Goal: Task Accomplishment & Management: Use online tool/utility

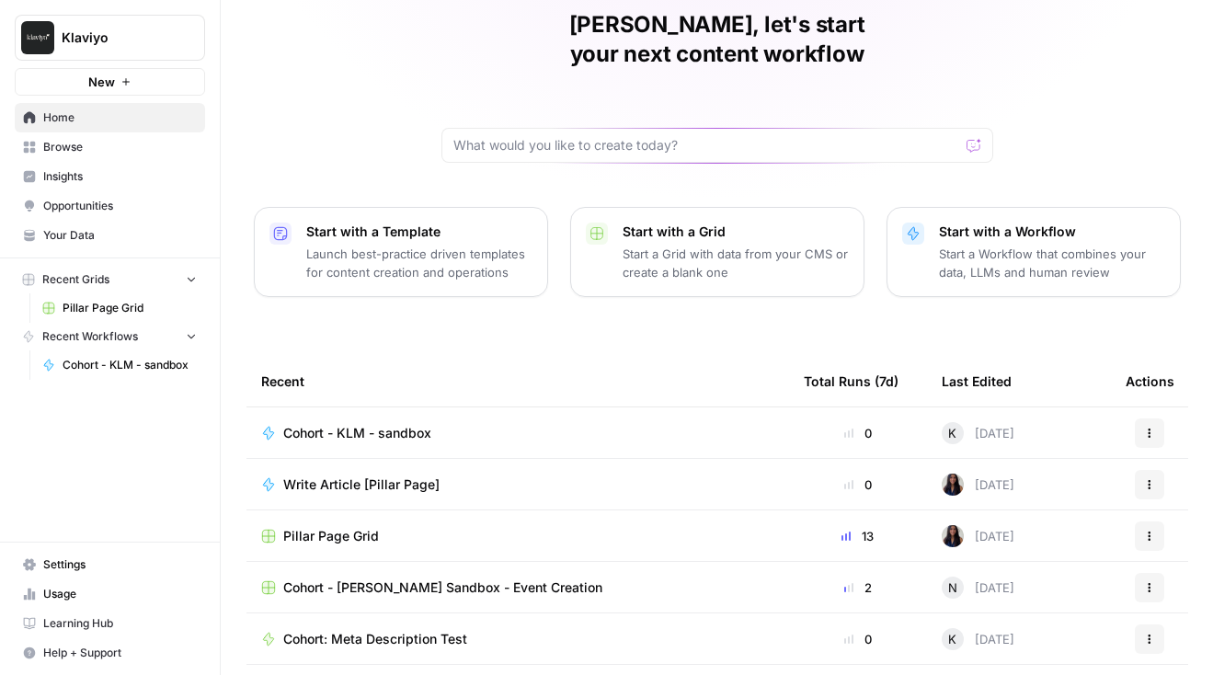
scroll to position [96, 0]
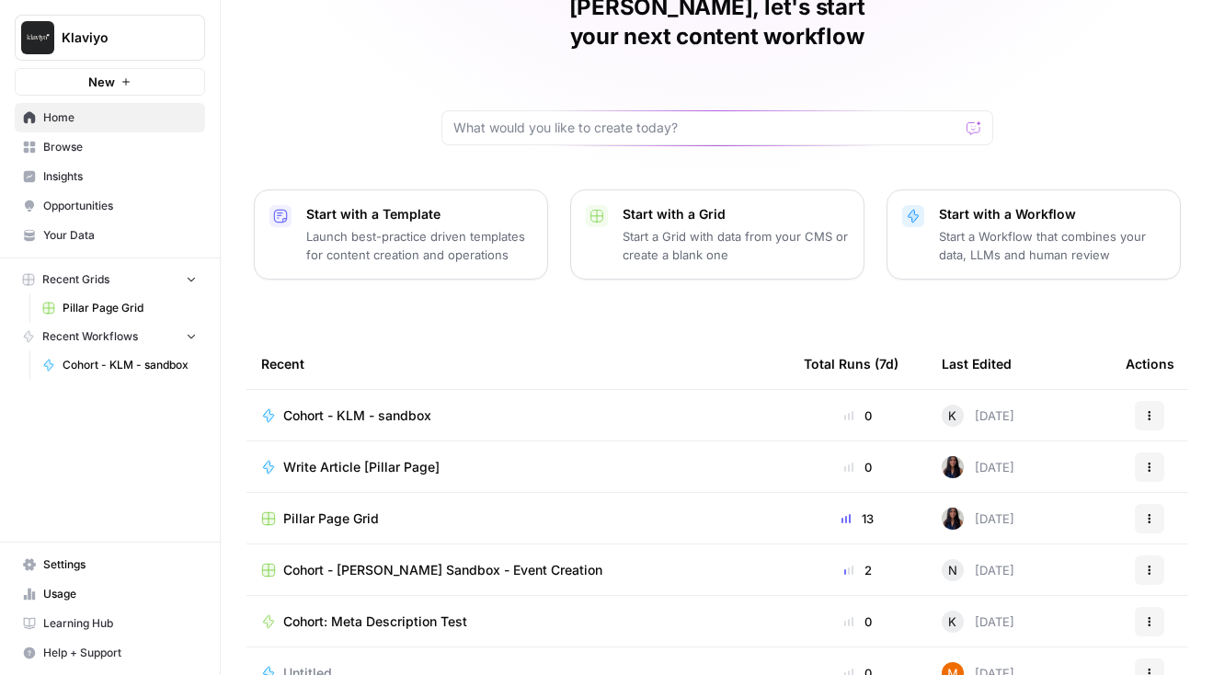
click at [72, 620] on span "Learning Hub" at bounding box center [120, 623] width 154 height 17
click at [388, 406] on span "Cohort - KLM - sandbox" at bounding box center [357, 415] width 148 height 18
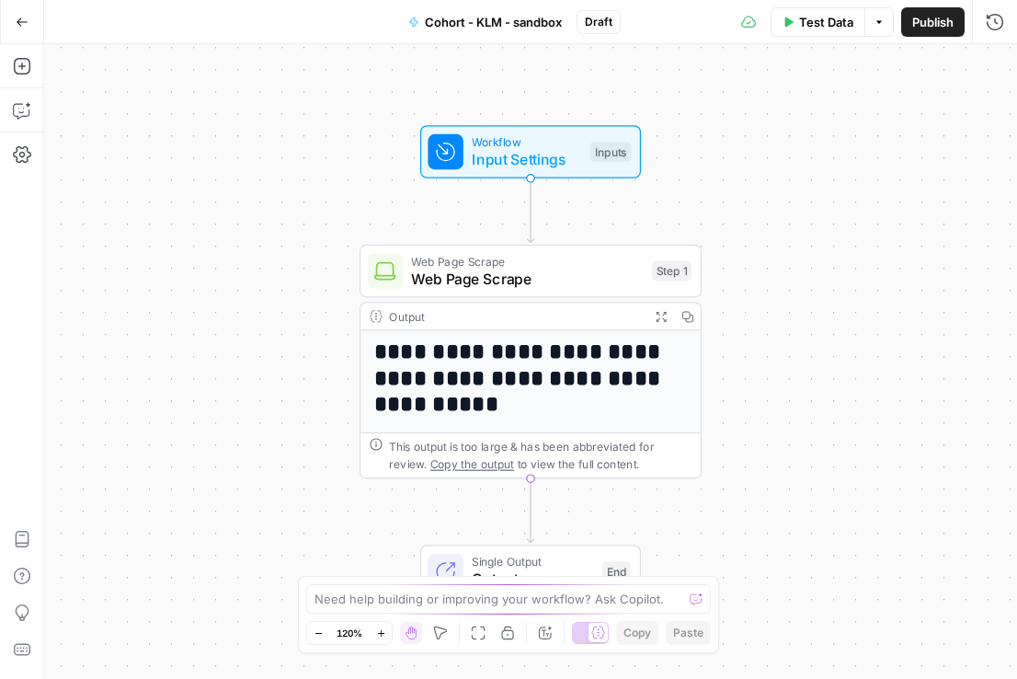
click at [23, 189] on div "Add Steps Copilot Settings AirOps Academy Help Give Feedback Shortcuts" at bounding box center [22, 361] width 44 height 634
click at [25, 154] on icon "button" at bounding box center [22, 154] width 18 height 18
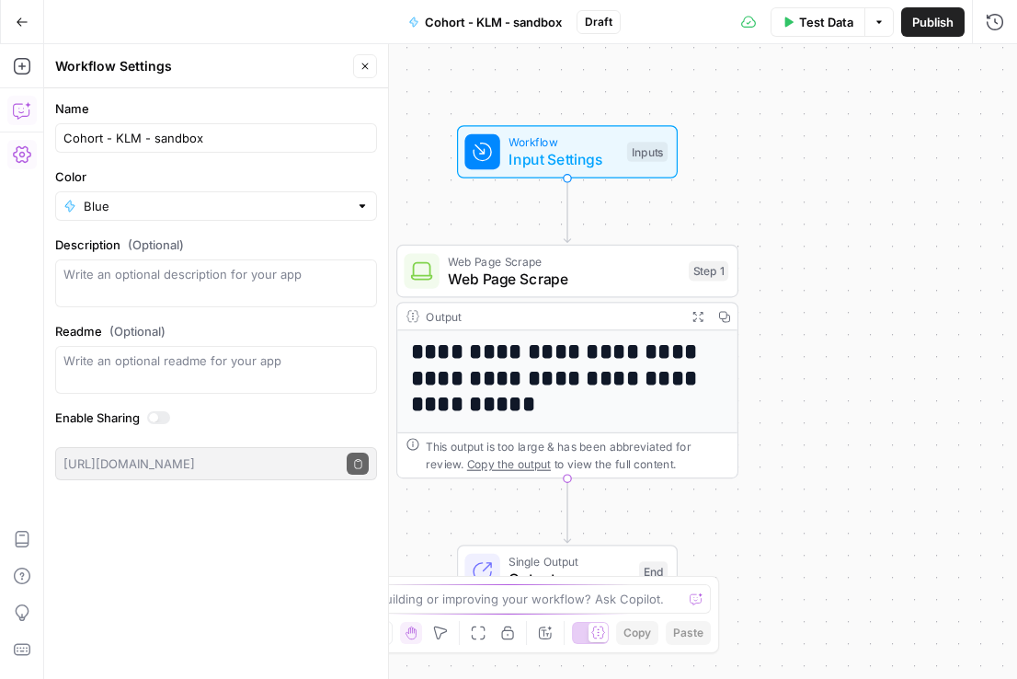
click at [29, 114] on icon "button" at bounding box center [21, 111] width 16 height 15
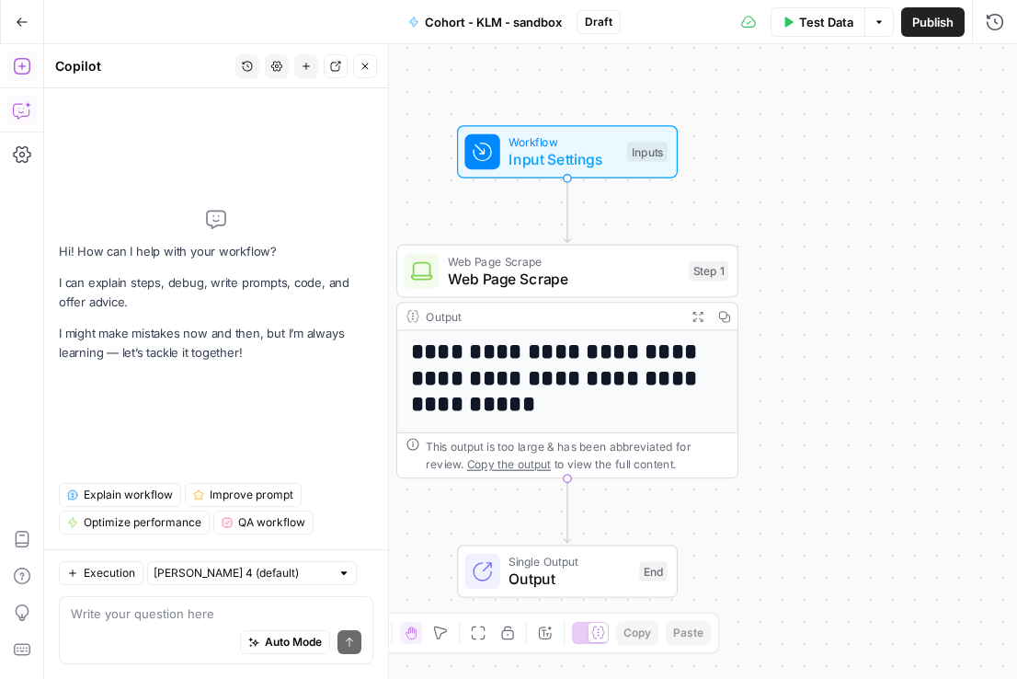
click at [26, 75] on button "Add Steps" at bounding box center [21, 65] width 29 height 29
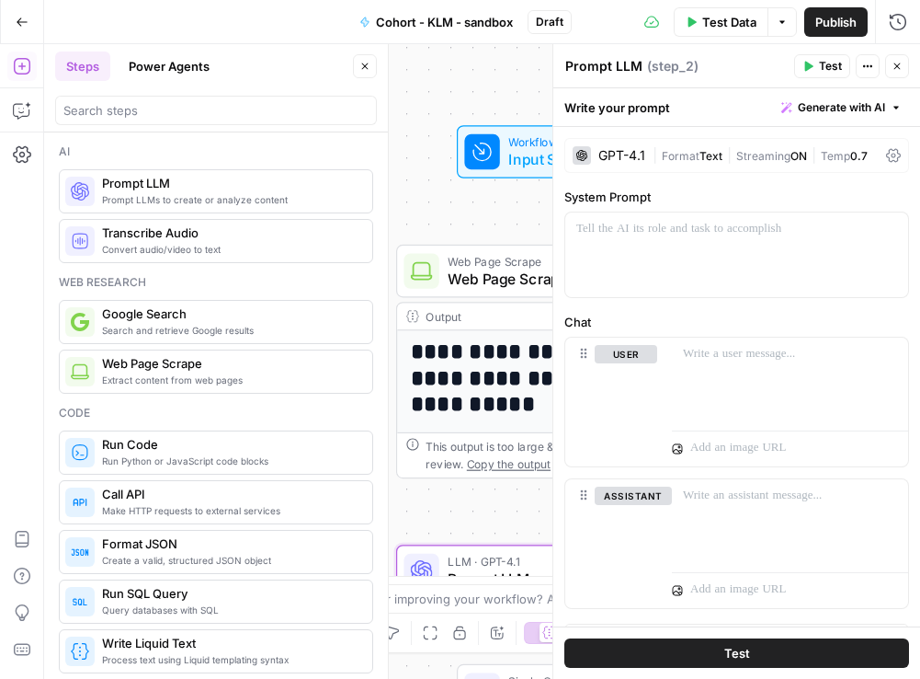
click at [636, 154] on div "GPT-4.1" at bounding box center [622, 155] width 47 height 13
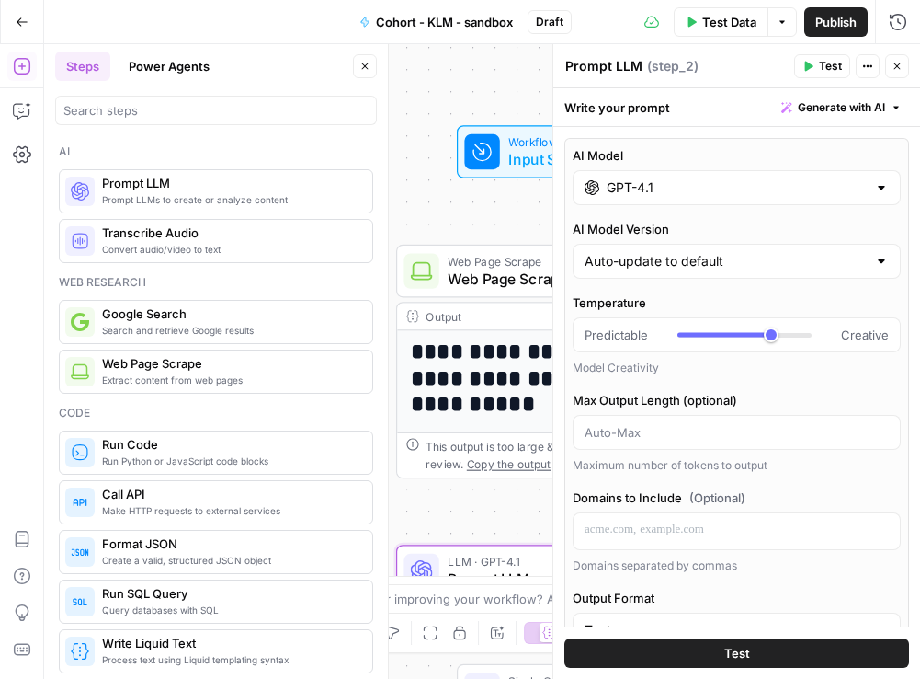
click at [883, 189] on div at bounding box center [881, 187] width 15 height 18
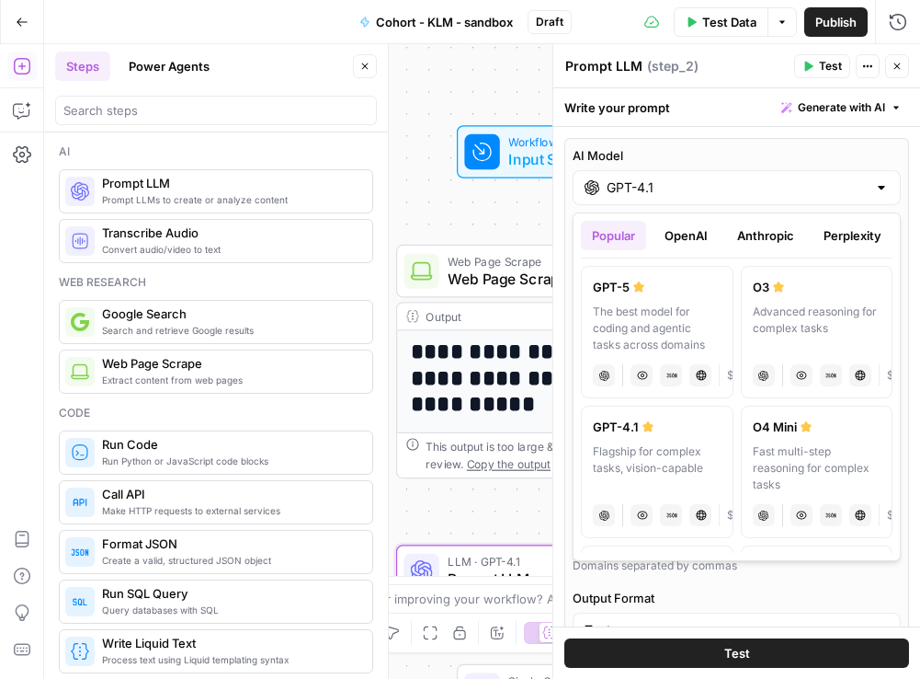
click at [772, 245] on button "Anthropic" at bounding box center [765, 235] width 79 height 29
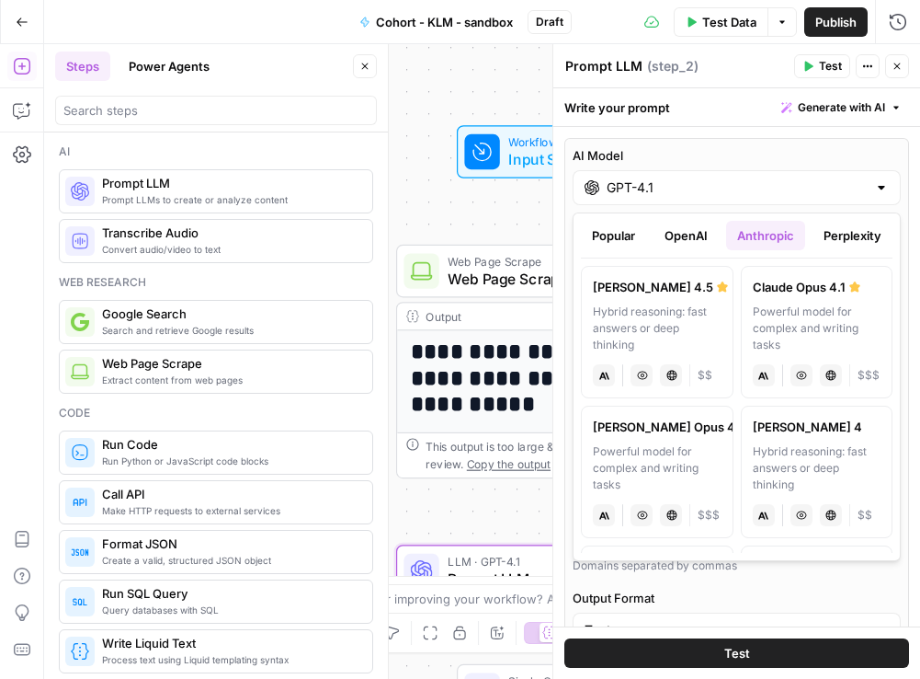
click at [666, 320] on div "Hybrid reasoning: fast answers or deep thinking" at bounding box center [657, 328] width 129 height 50
type input "Claude Sonnet 4.5"
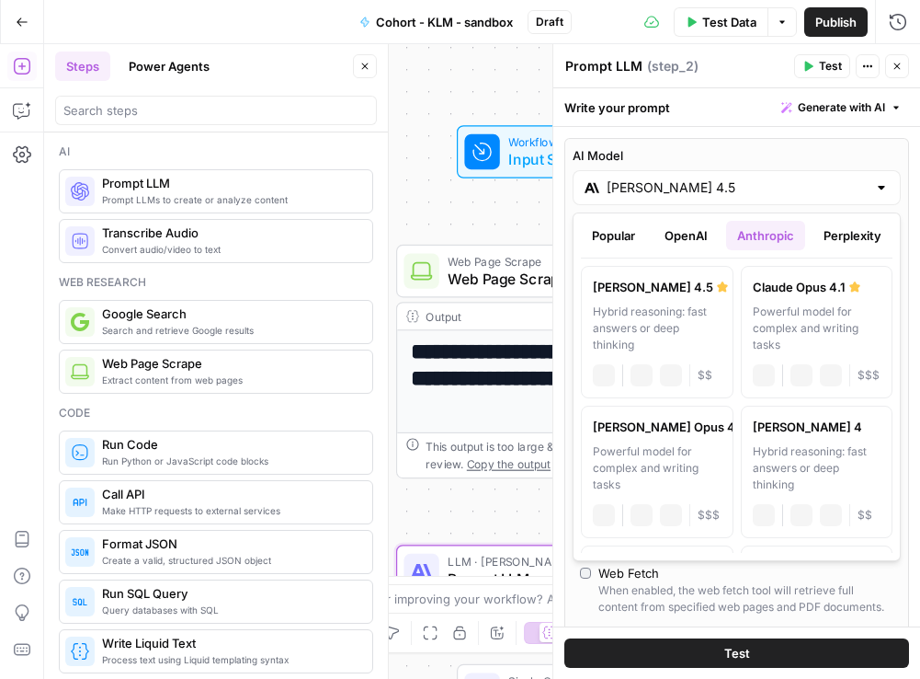
click at [839, 199] on div "Claude Sonnet 4.5" at bounding box center [737, 187] width 328 height 35
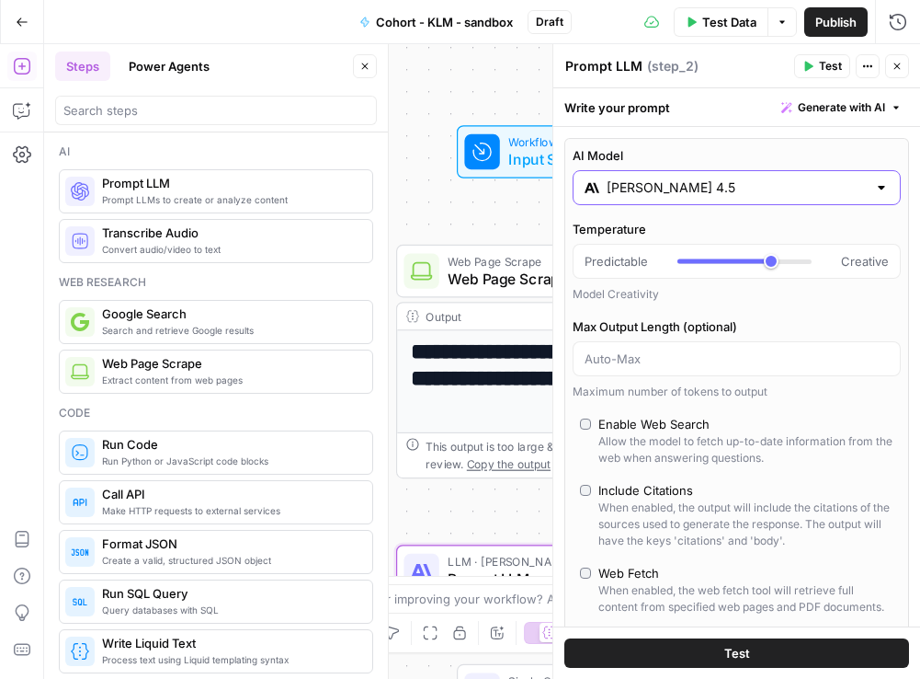
click at [842, 192] on input "Claude Sonnet 4.5" at bounding box center [737, 187] width 260 height 18
click at [474, 226] on div "**********" at bounding box center [482, 361] width 876 height 634
click at [801, 195] on input "Claude Sonnet 4.5" at bounding box center [737, 187] width 260 height 18
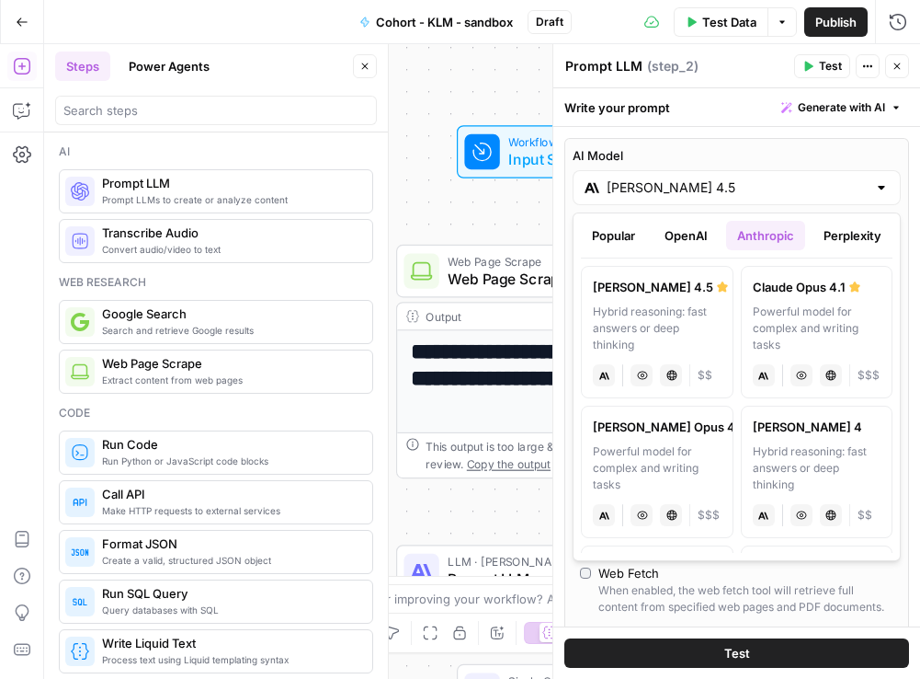
click at [691, 314] on div "Hybrid reasoning: fast answers or deep thinking" at bounding box center [657, 328] width 129 height 50
click at [674, 321] on div "Hybrid reasoning: fast answers or deep thinking" at bounding box center [657, 328] width 129 height 50
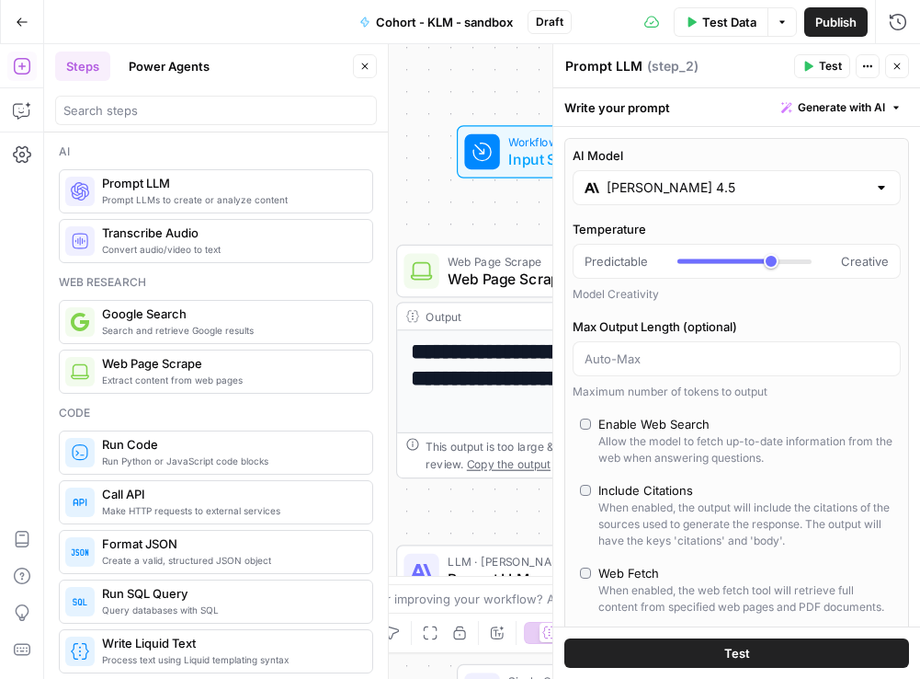
click at [633, 113] on div "Write your prompt Generate with AI" at bounding box center [736, 107] width 367 height 38
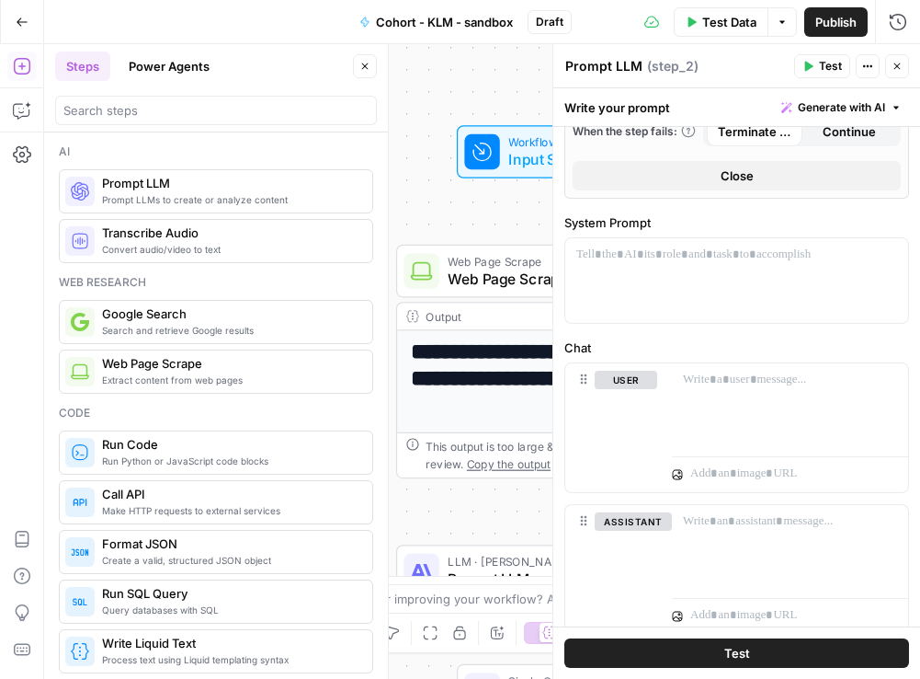
scroll to position [707, 0]
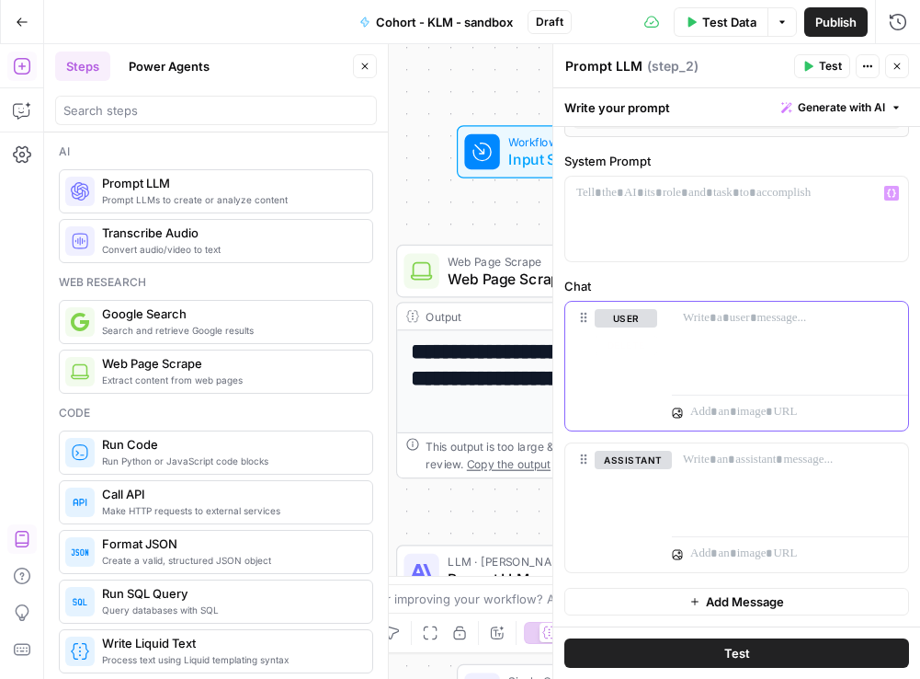
click at [716, 332] on div at bounding box center [790, 344] width 236 height 85
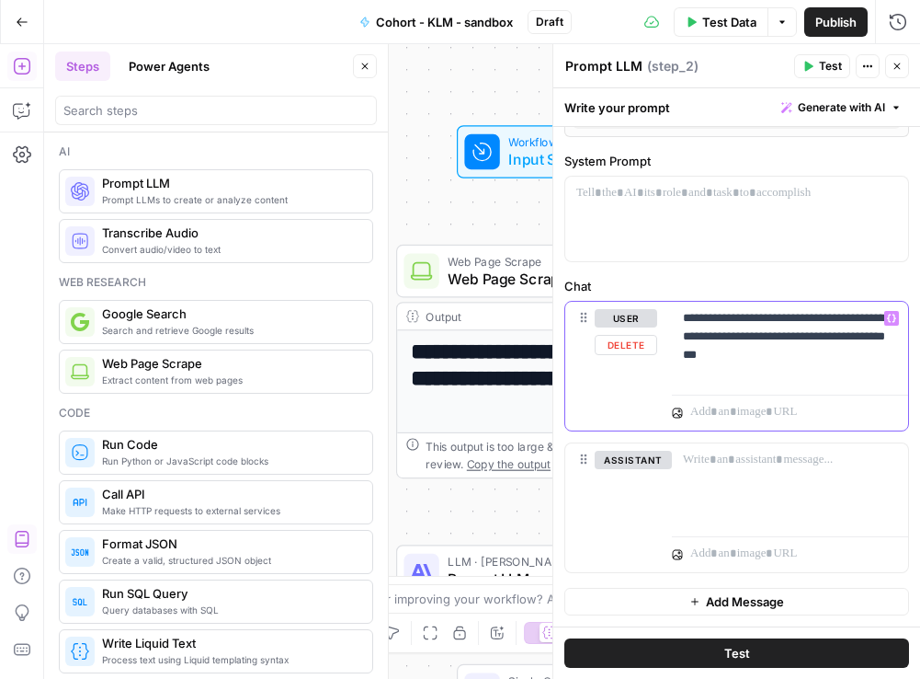
drag, startPoint x: 689, startPoint y: 317, endPoint x: 775, endPoint y: 358, distance: 95.4
click at [775, 358] on p "**********" at bounding box center [790, 336] width 214 height 55
click at [776, 357] on p "**********" at bounding box center [790, 336] width 214 height 55
drag, startPoint x: 782, startPoint y: 357, endPoint x: 696, endPoint y: 301, distance: 102.3
click at [696, 302] on div "**********" at bounding box center [790, 344] width 236 height 85
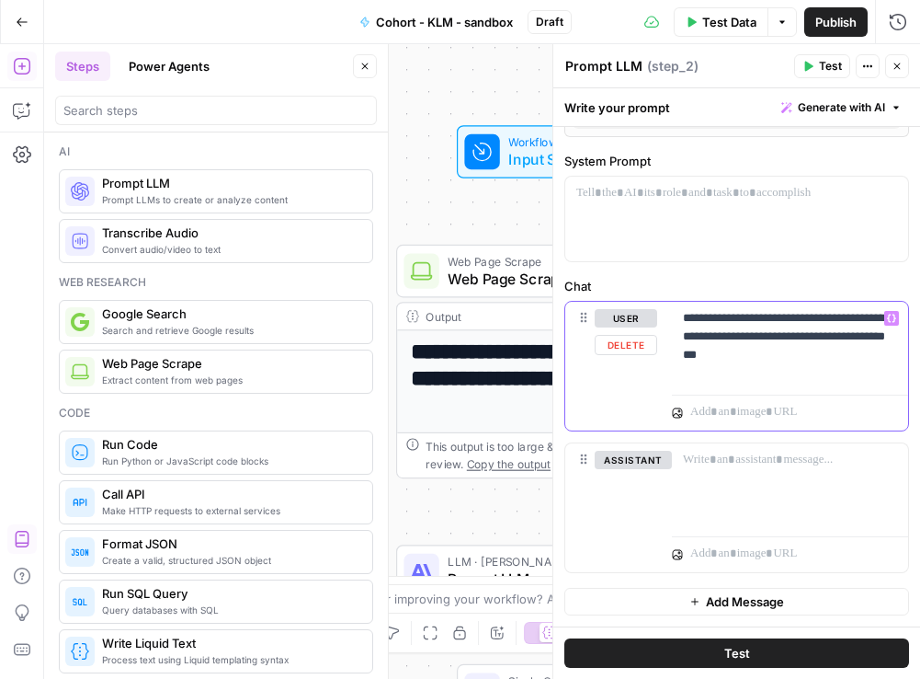
copy p "**********"
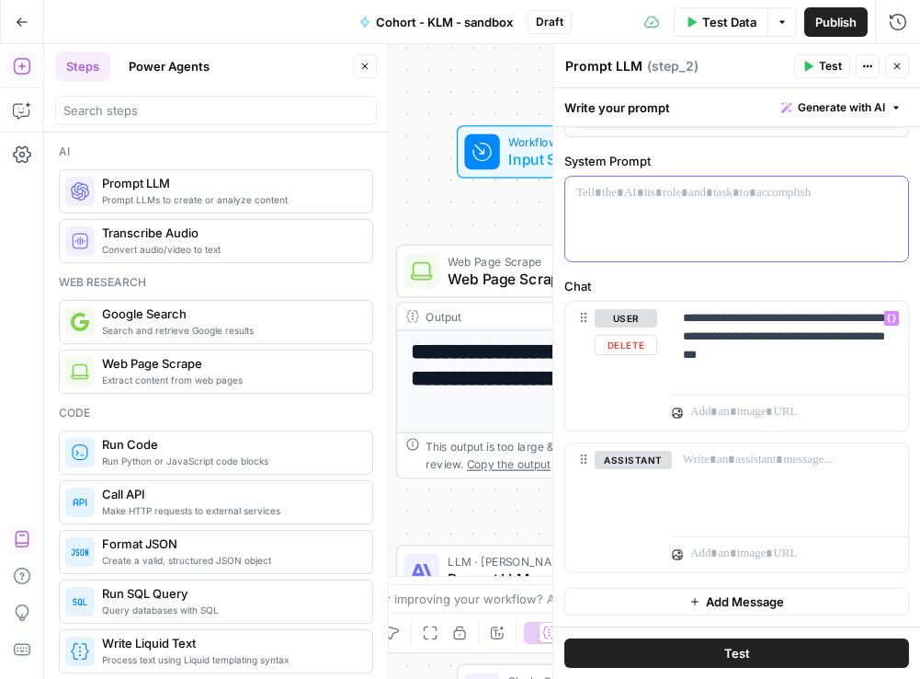
click at [624, 215] on div at bounding box center [736, 219] width 343 height 85
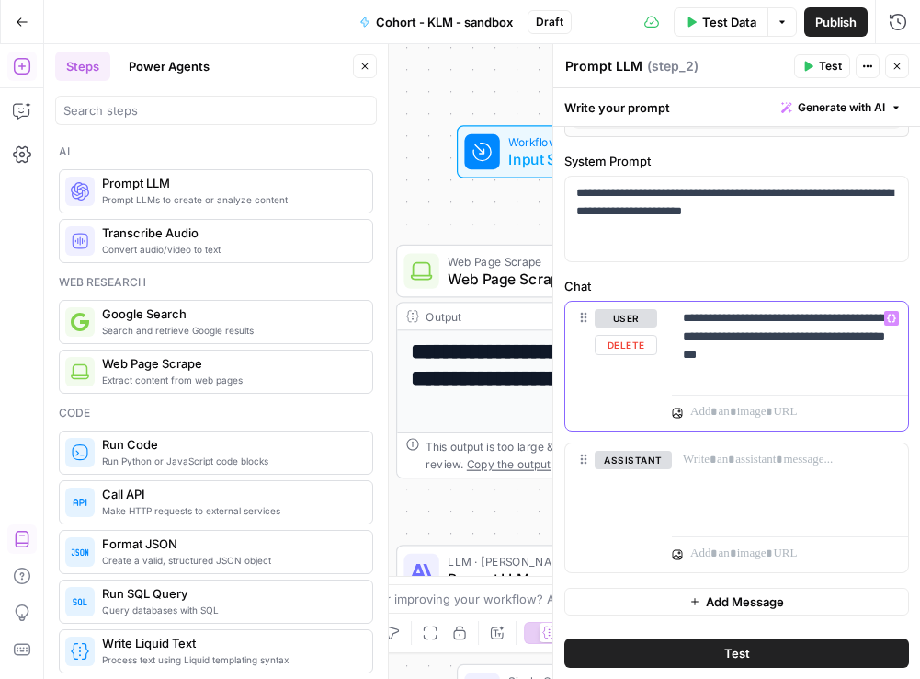
drag, startPoint x: 789, startPoint y: 355, endPoint x: 679, endPoint y: 310, distance: 118.3
click at [679, 310] on div "**********" at bounding box center [790, 344] width 236 height 85
drag, startPoint x: 794, startPoint y: 345, endPoint x: 864, endPoint y: 326, distance: 72.3
click at [864, 326] on p "**********" at bounding box center [790, 327] width 214 height 37
drag, startPoint x: 800, startPoint y: 339, endPoint x: 632, endPoint y: 332, distance: 168.4
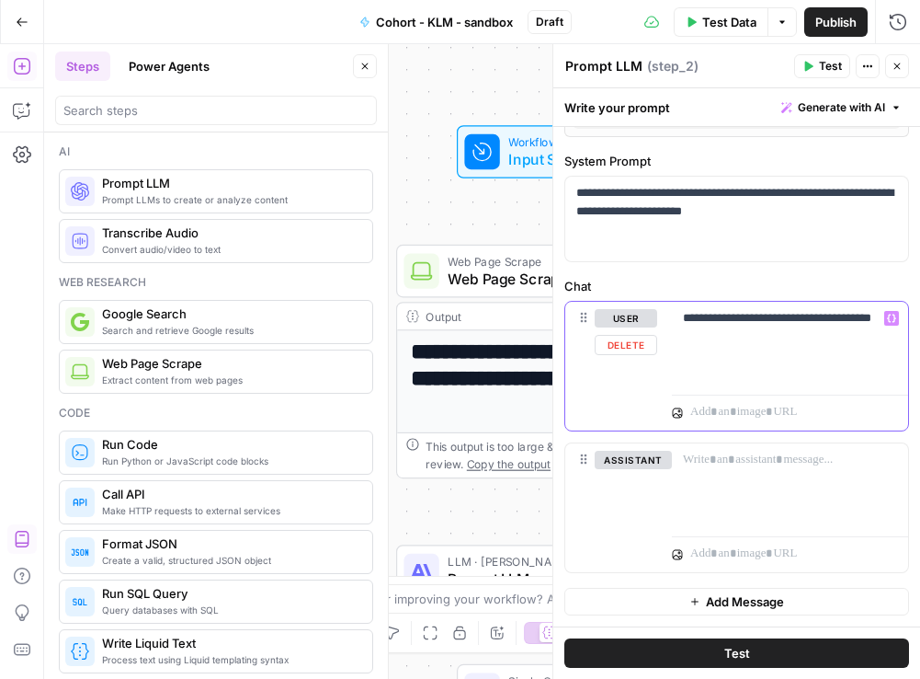
click at [632, 332] on div "**********" at bounding box center [736, 366] width 343 height 129
drag, startPoint x: 762, startPoint y: 339, endPoint x: 684, endPoint y: 339, distance: 78.2
click at [684, 339] on p "**********" at bounding box center [790, 327] width 214 height 37
click at [879, 340] on p "**********" at bounding box center [790, 327] width 214 height 37
click at [868, 339] on p "**********" at bounding box center [790, 327] width 214 height 37
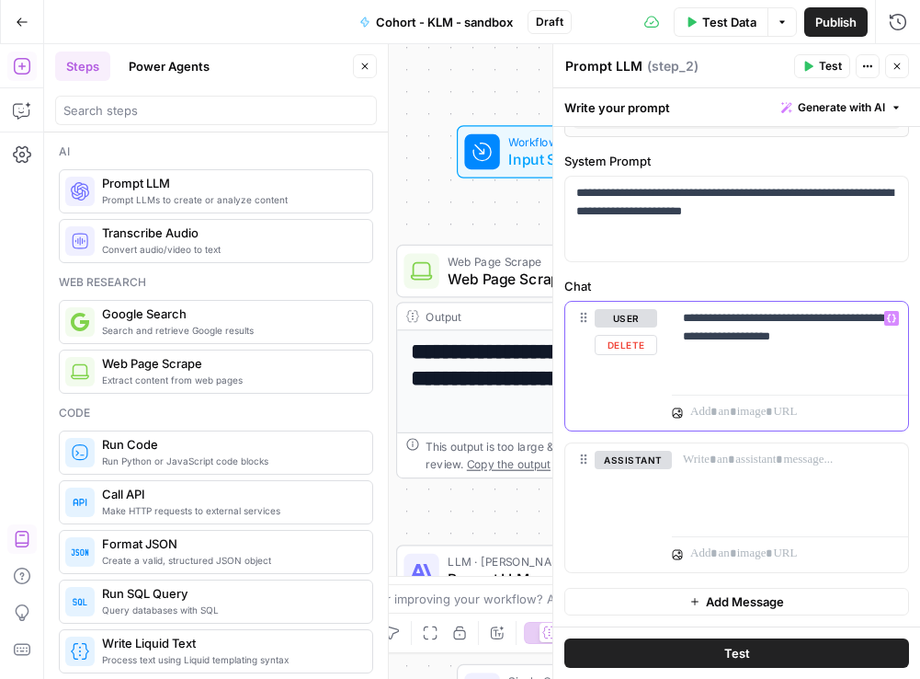
click at [584, 315] on icon at bounding box center [583, 317] width 15 height 15
click at [582, 322] on icon at bounding box center [583, 317] width 15 height 15
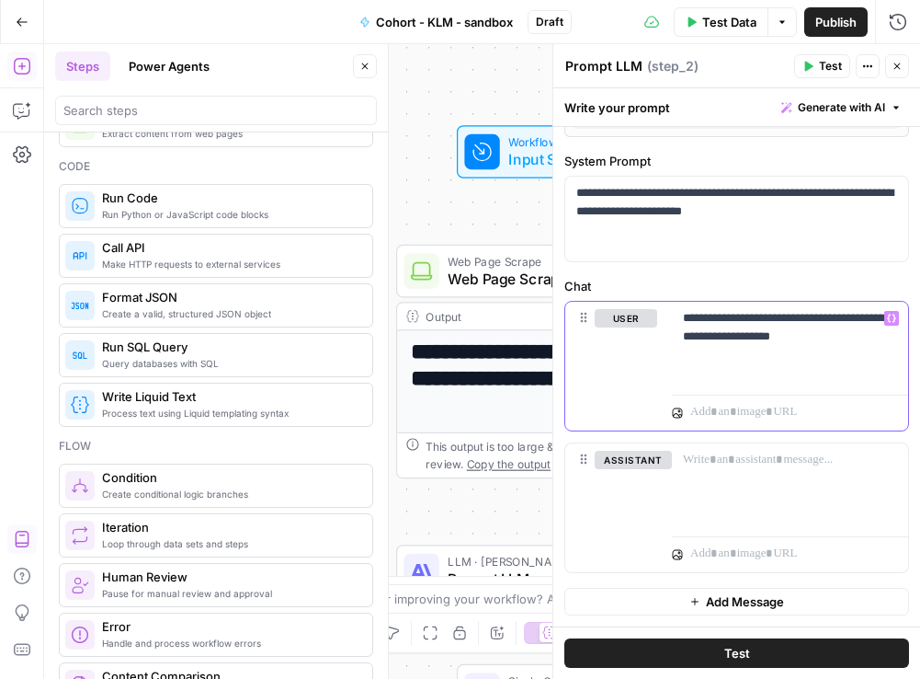
scroll to position [251, 0]
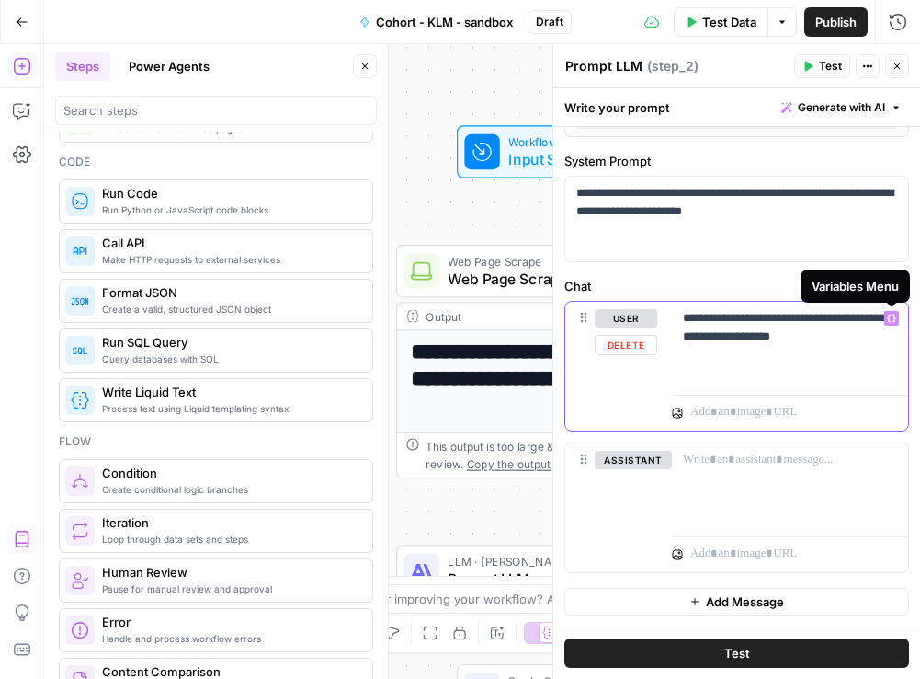
click at [891, 317] on icon "button" at bounding box center [891, 318] width 9 height 9
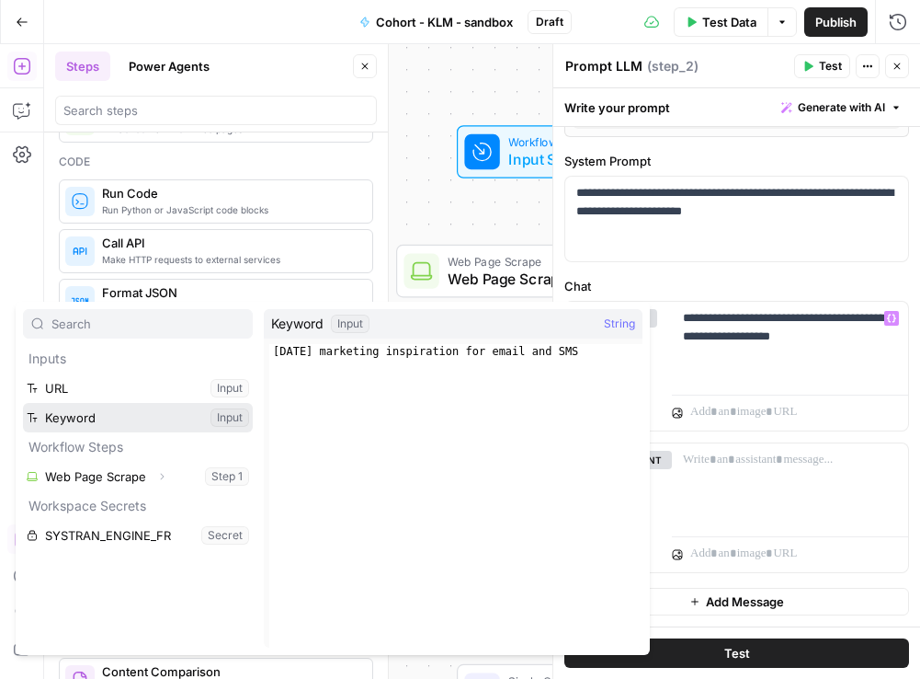
click at [77, 428] on button "Select variable Keyword" at bounding box center [138, 417] width 230 height 29
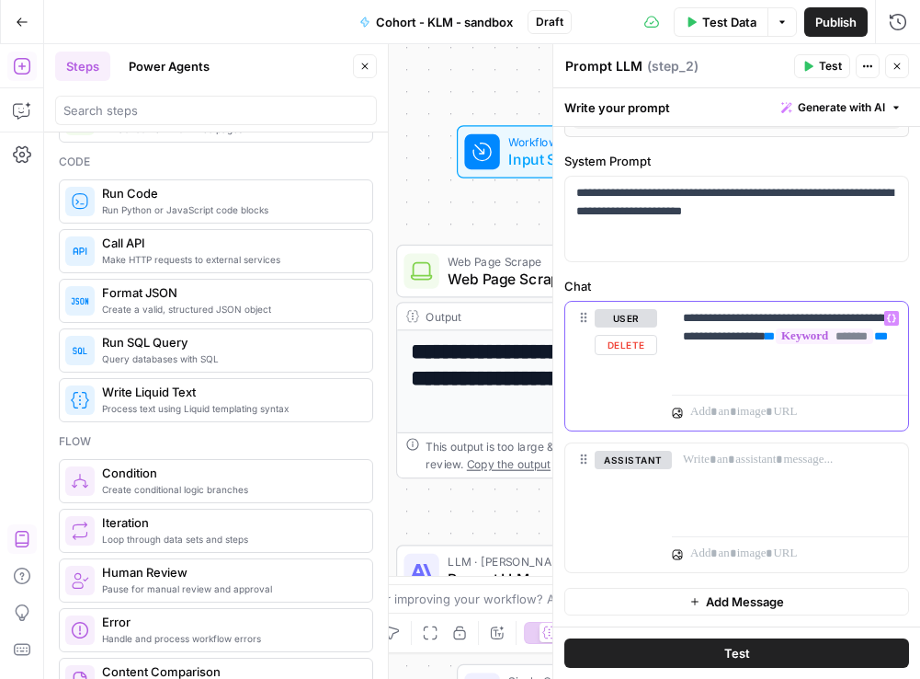
click at [851, 337] on p "**********" at bounding box center [790, 336] width 214 height 55
click at [13, 381] on div "Add Steps Copilot Settings AirOps Academy Help Give Feedback Shortcuts" at bounding box center [22, 361] width 44 height 634
click at [731, 362] on p "**********" at bounding box center [790, 336] width 214 height 55
click at [867, 358] on p "**********" at bounding box center [790, 336] width 214 height 55
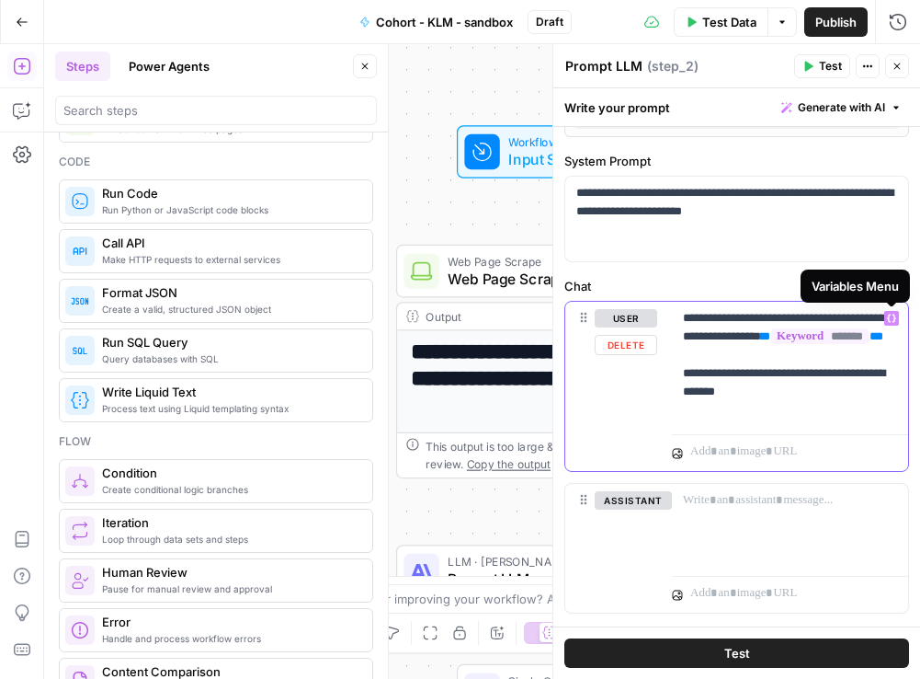
click at [892, 319] on icon "button" at bounding box center [891, 318] width 9 height 9
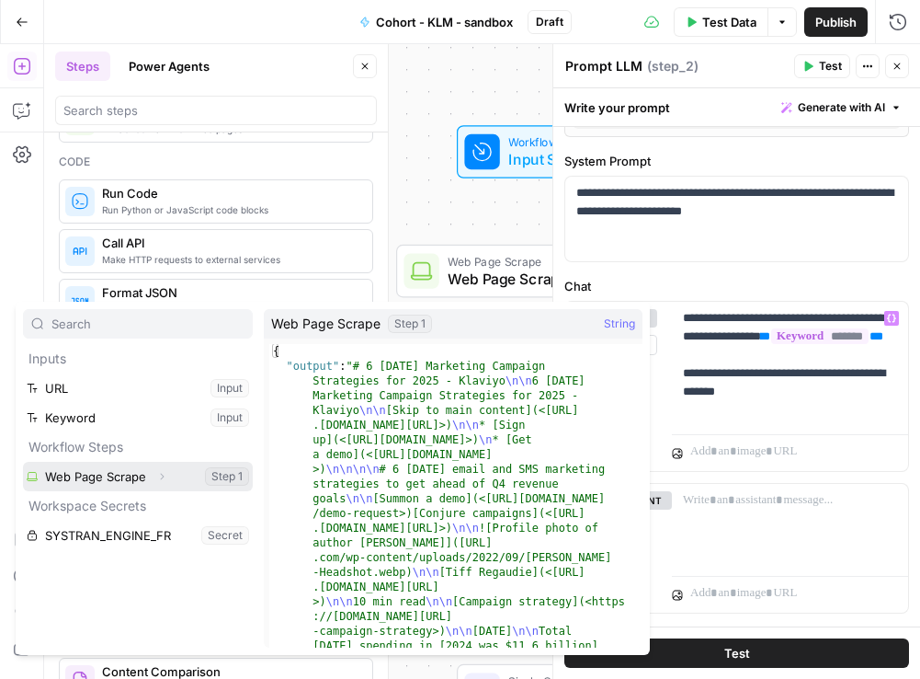
click at [81, 470] on button "Select variable Web Page Scrape" at bounding box center [138, 476] width 230 height 29
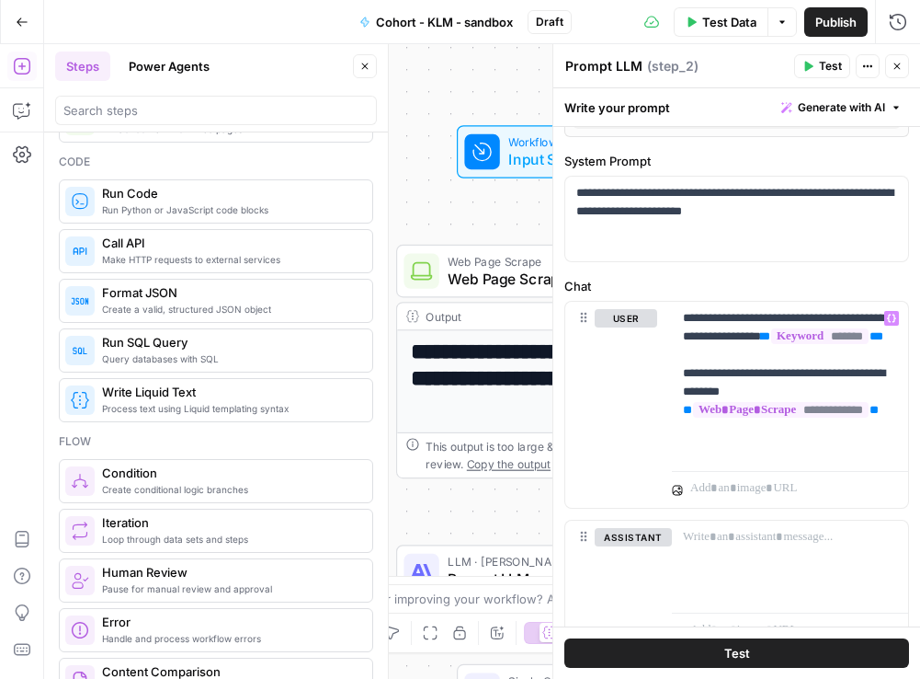
click at [755, 653] on button "Test" at bounding box center [737, 652] width 345 height 29
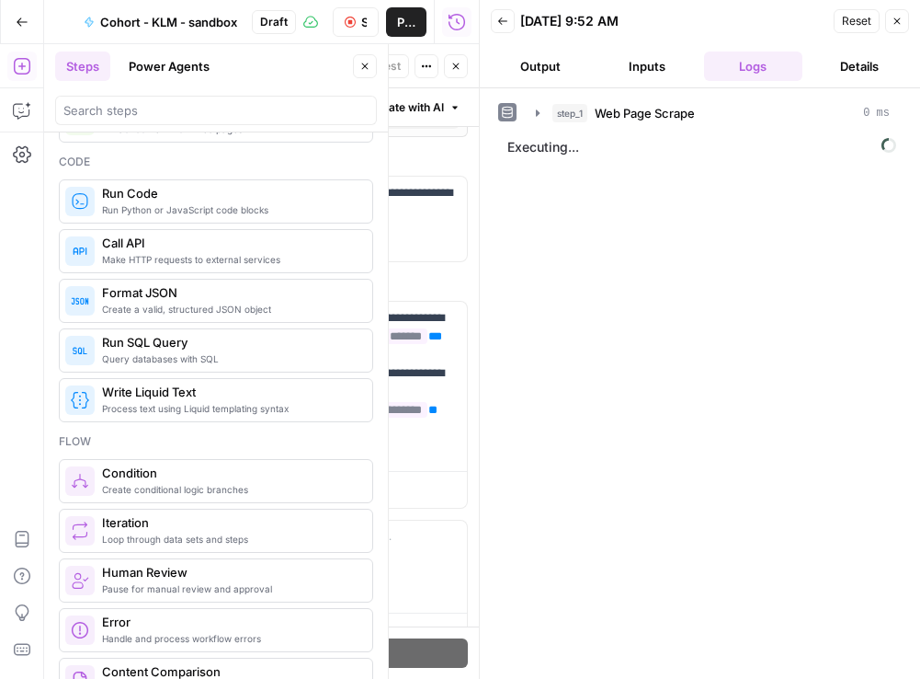
click at [553, 62] on button "Output" at bounding box center [540, 65] width 99 height 29
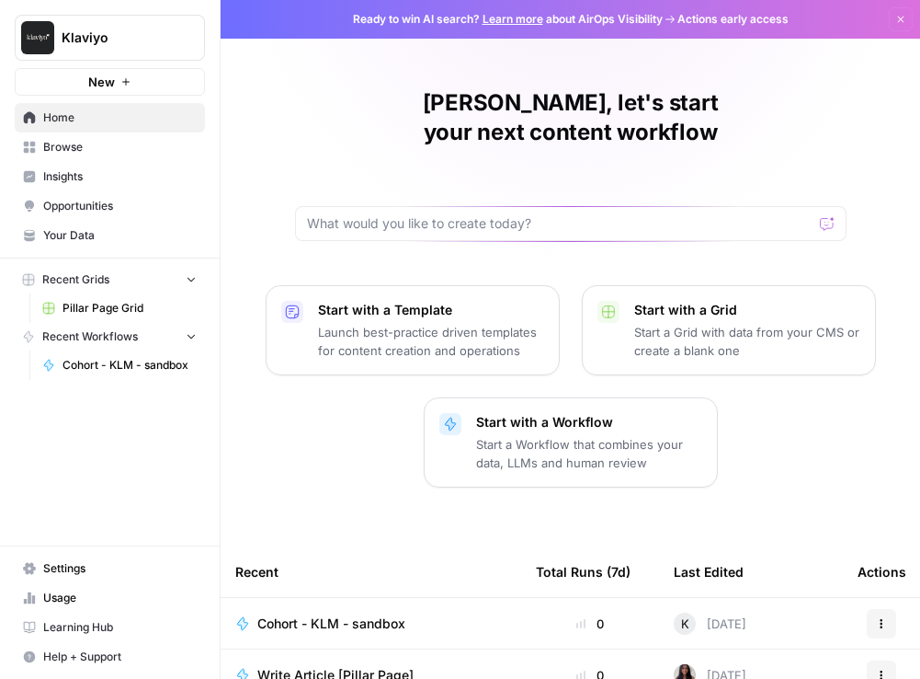
click at [460, 614] on div "Cohort - KLM - sandbox" at bounding box center [370, 623] width 271 height 18
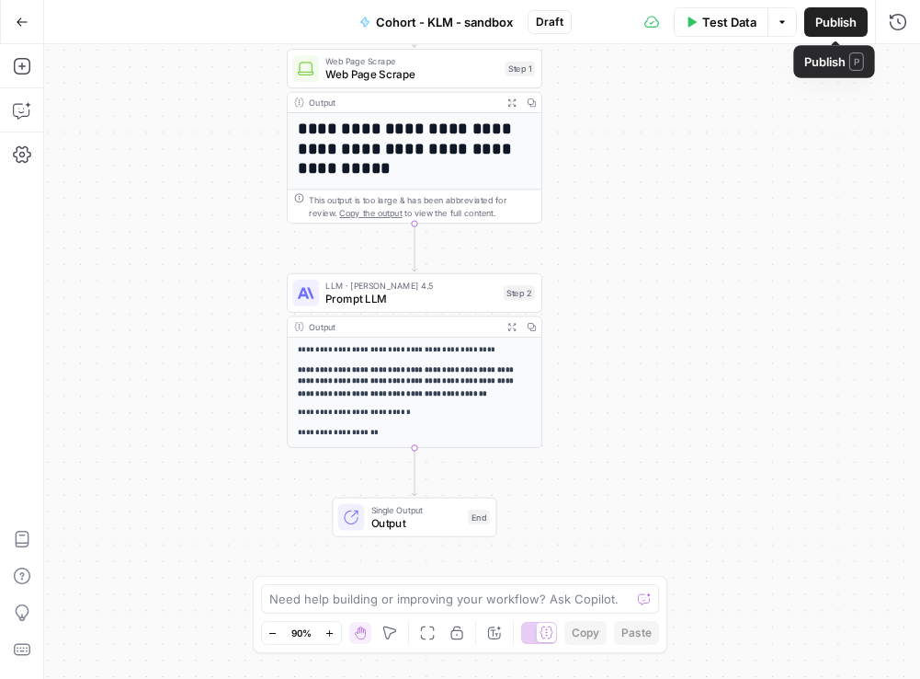
click at [839, 18] on span "Publish" at bounding box center [836, 22] width 41 height 18
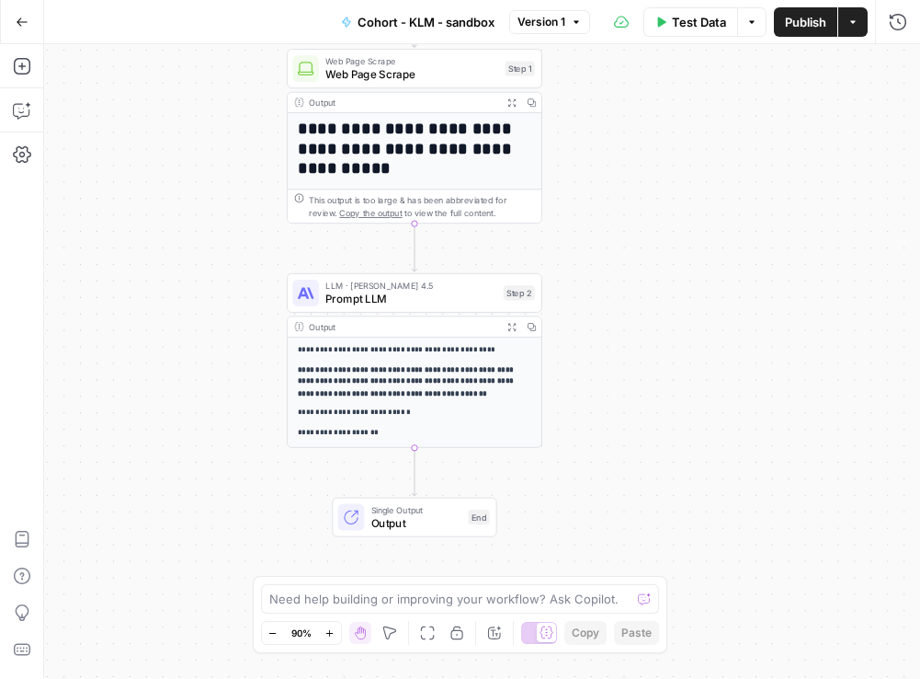
click at [815, 30] on span "Publish" at bounding box center [805, 22] width 41 height 18
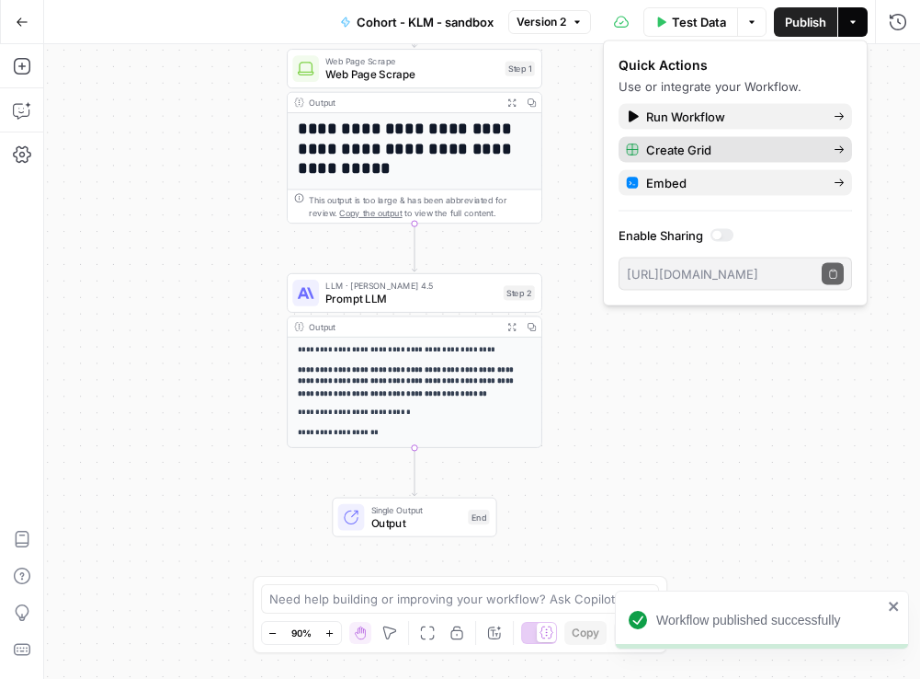
click at [780, 151] on span "Create Grid" at bounding box center [732, 150] width 173 height 18
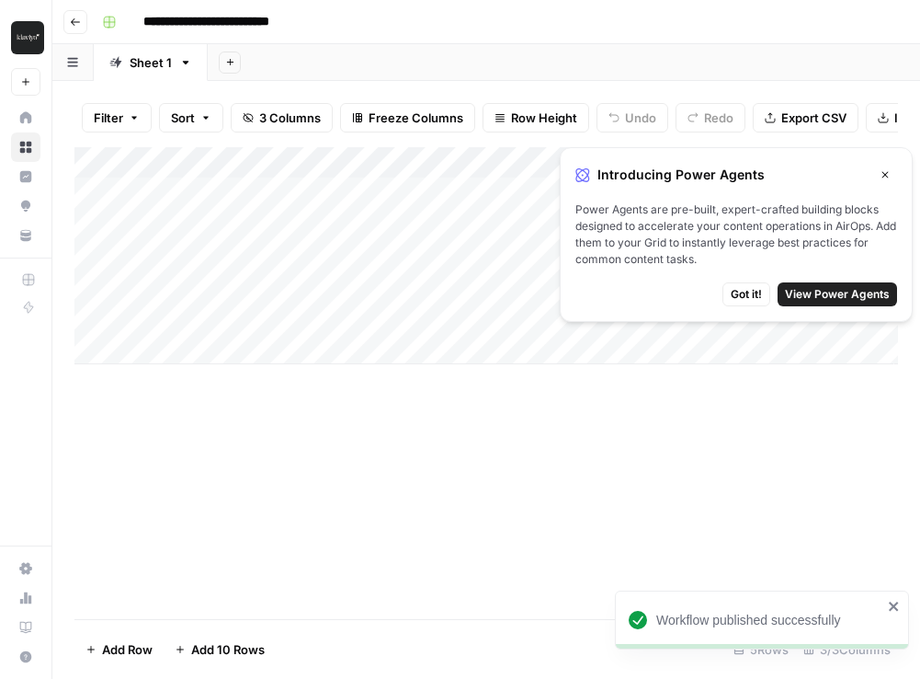
click at [389, 476] on div "Add Column" at bounding box center [486, 383] width 824 height 472
click at [751, 298] on span "Got it!" at bounding box center [746, 294] width 31 height 17
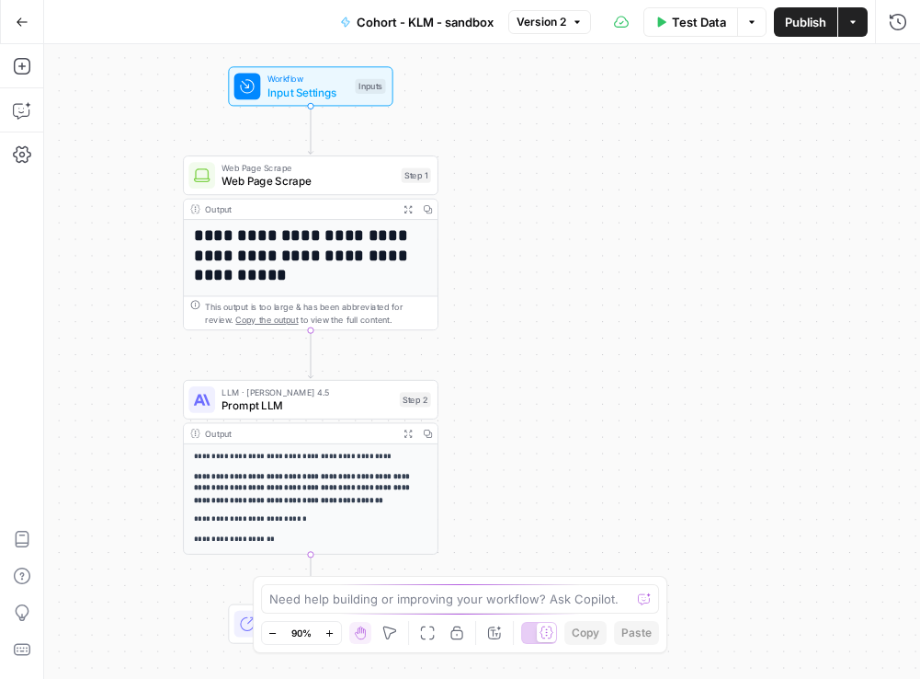
click at [846, 18] on button "Actions" at bounding box center [853, 21] width 29 height 29
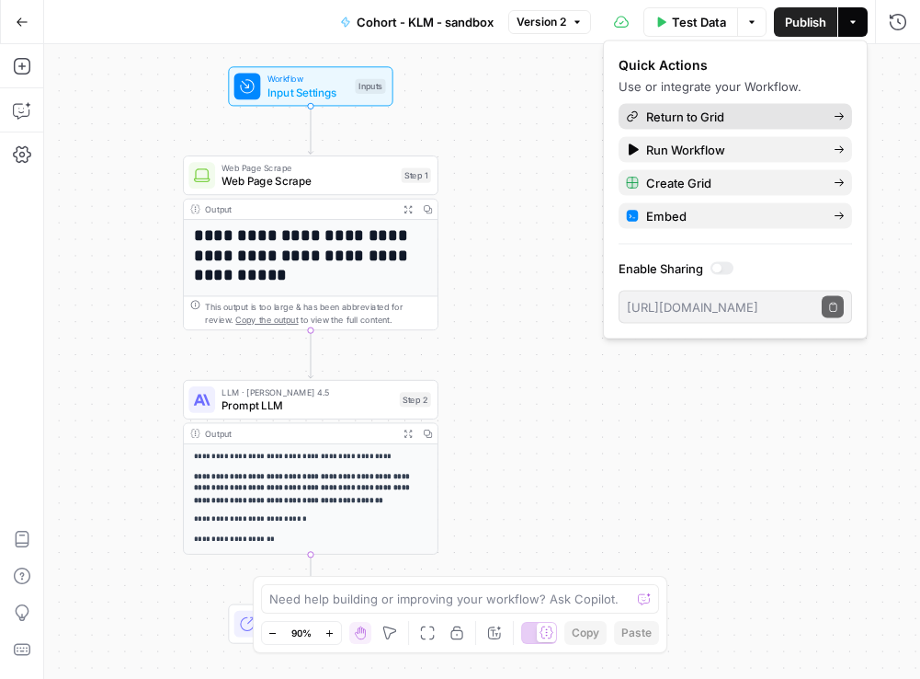
click at [781, 115] on span "Return to Grid" at bounding box center [732, 117] width 173 height 18
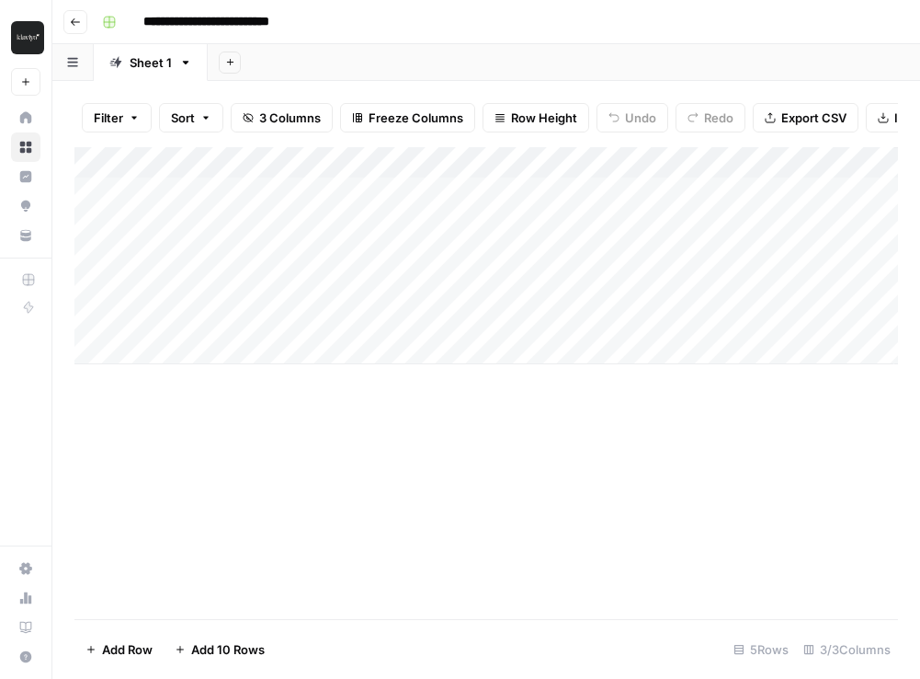
click at [206, 160] on div "Add Column" at bounding box center [486, 255] width 824 height 217
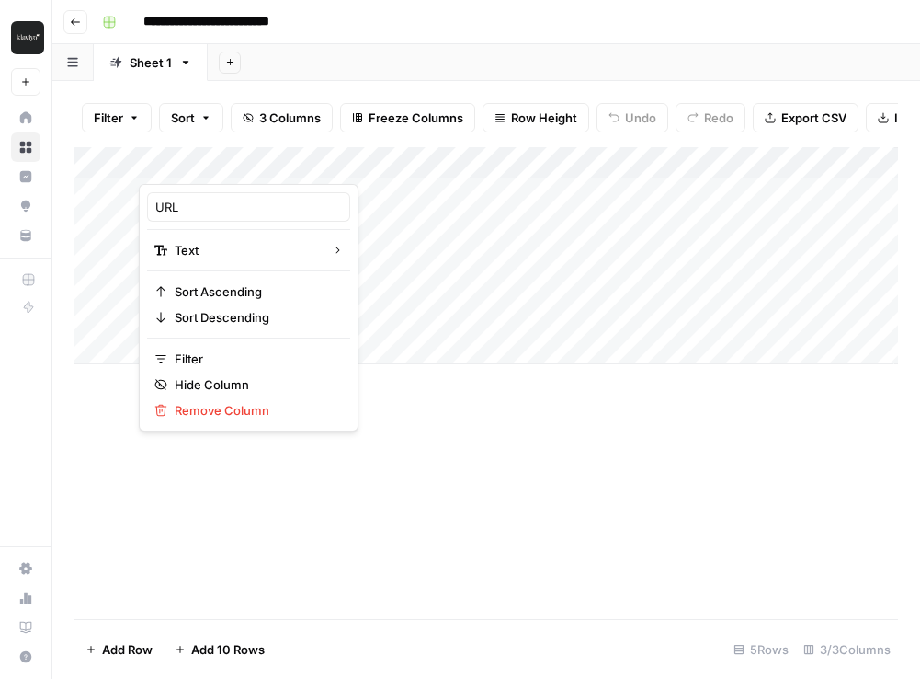
click at [480, 515] on div "Add Column" at bounding box center [486, 383] width 824 height 472
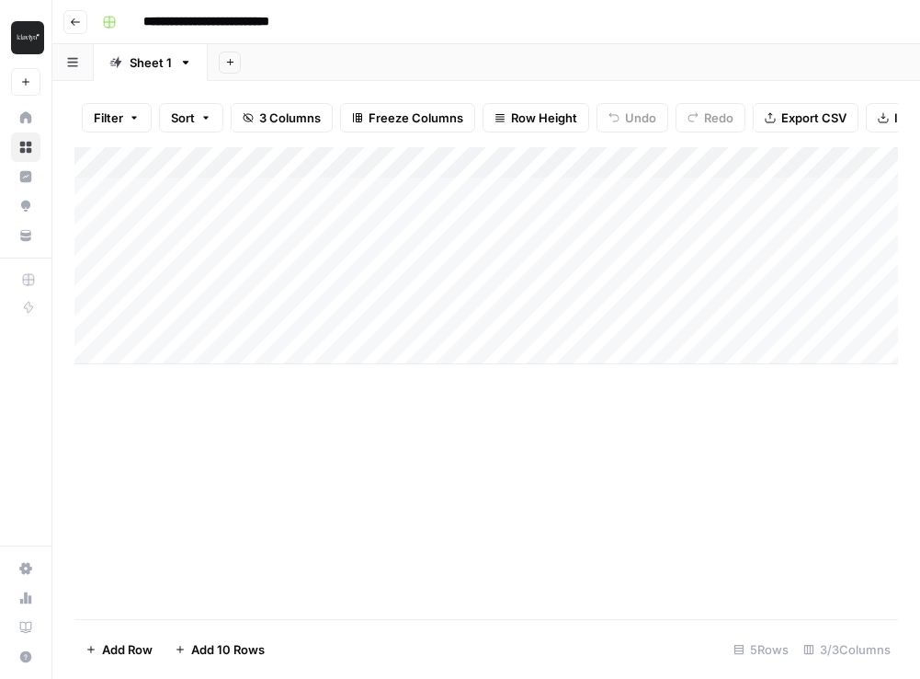
scroll to position [0, 98]
click at [734, 166] on div "Add Column" at bounding box center [486, 255] width 824 height 217
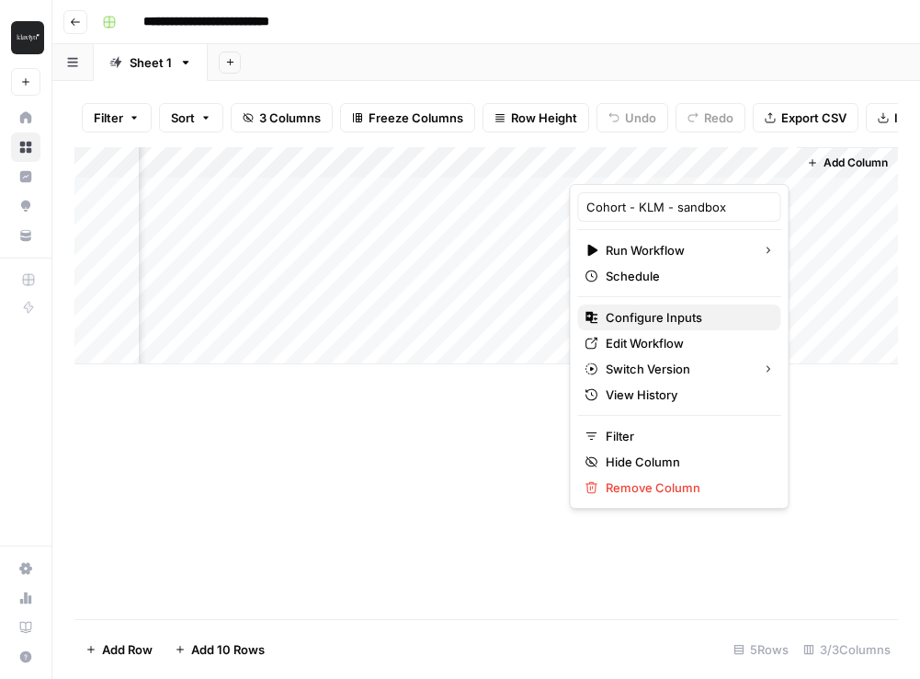
click at [639, 322] on span "Configure Inputs" at bounding box center [686, 317] width 161 height 18
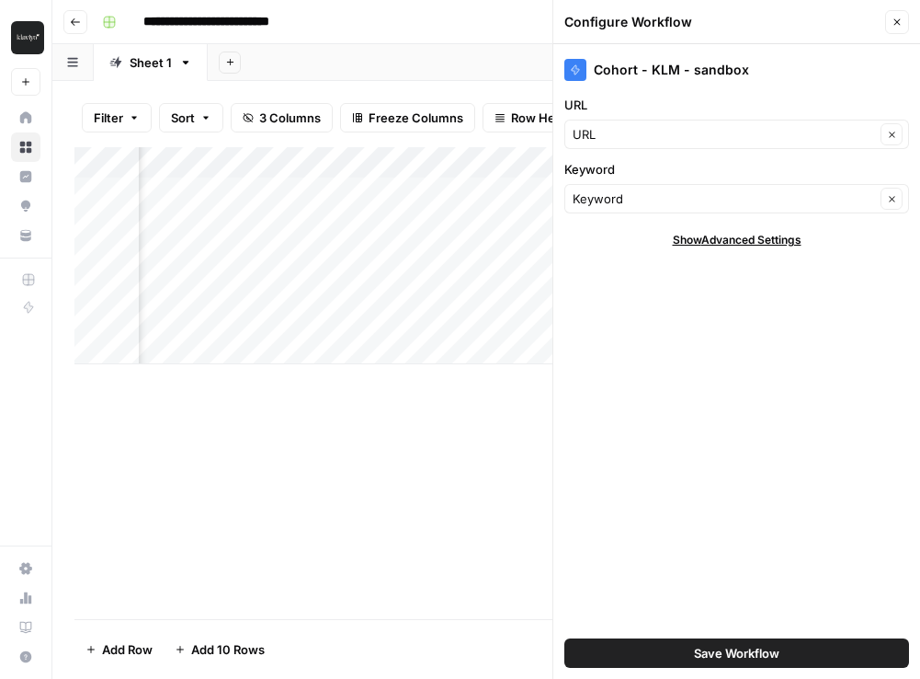
scroll to position [0, 0]
click at [227, 60] on icon "button" at bounding box center [230, 62] width 10 height 10
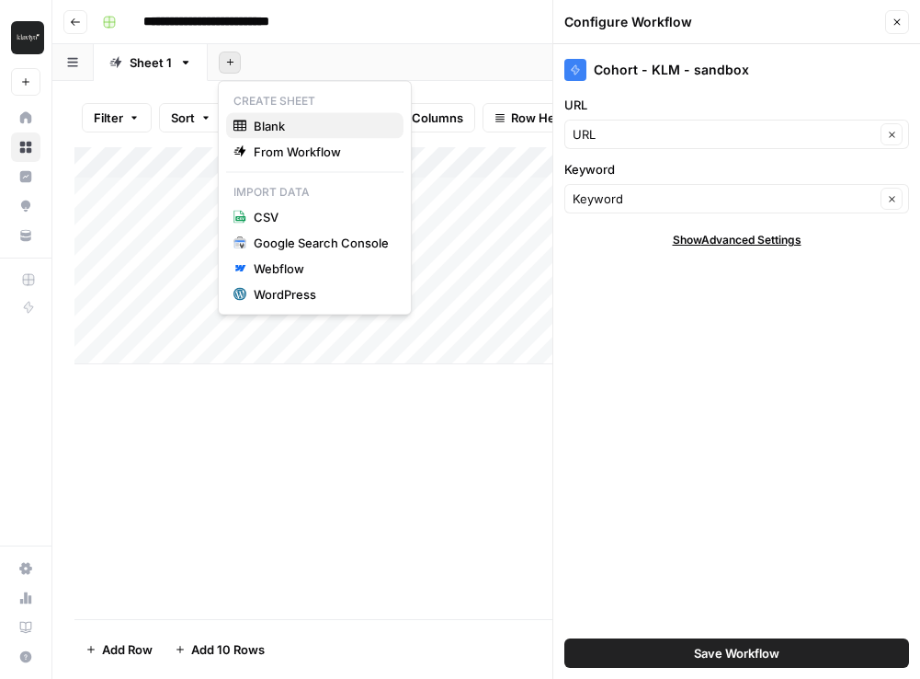
click at [258, 120] on span "Blank" at bounding box center [321, 126] width 135 height 18
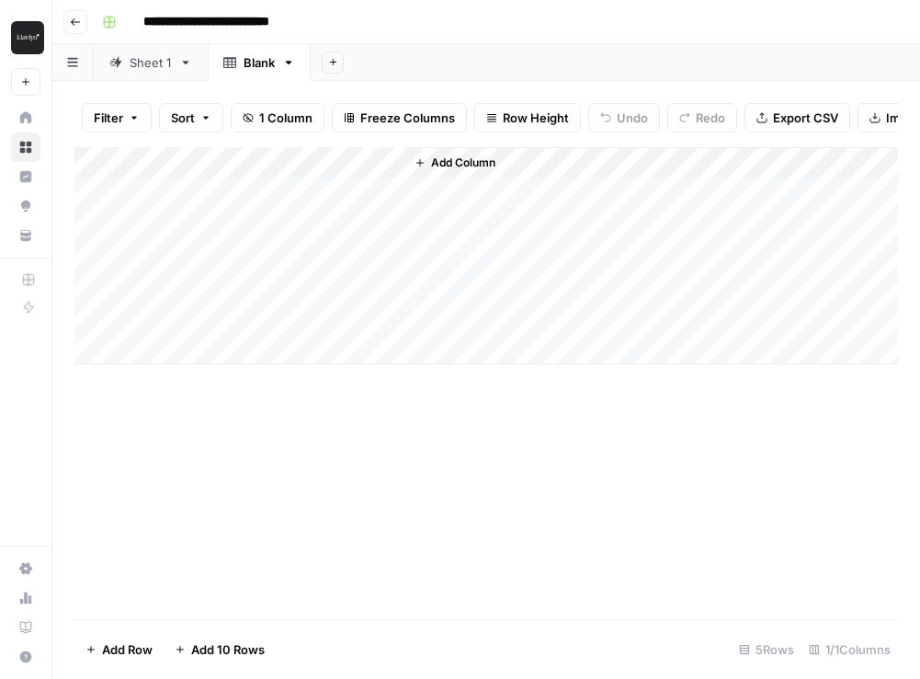
click at [196, 160] on div "Add Column" at bounding box center [486, 255] width 824 height 217
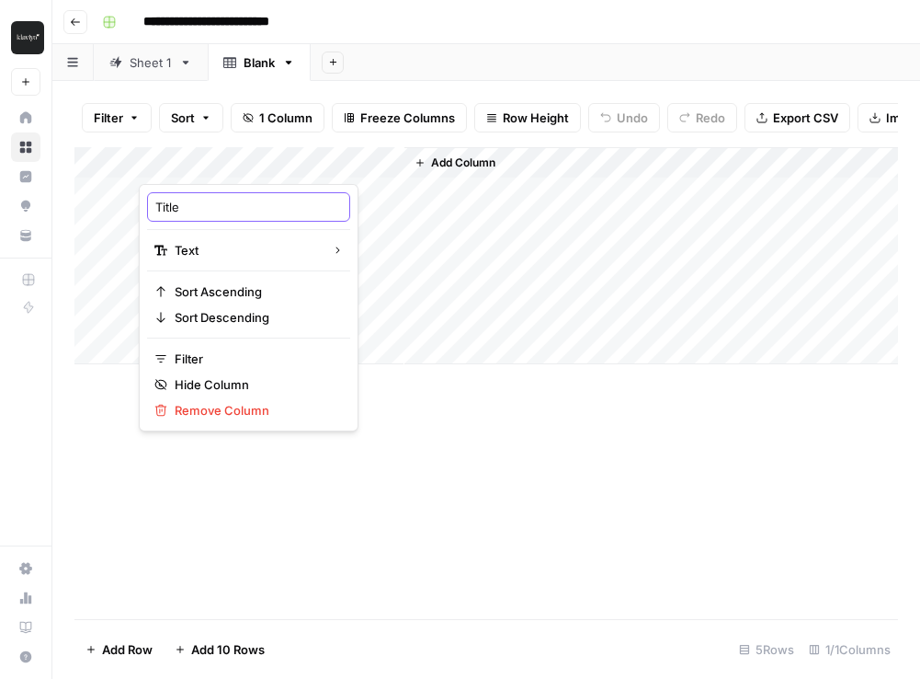
click at [203, 198] on input "Title" at bounding box center [248, 207] width 187 height 18
type input "URL_column"
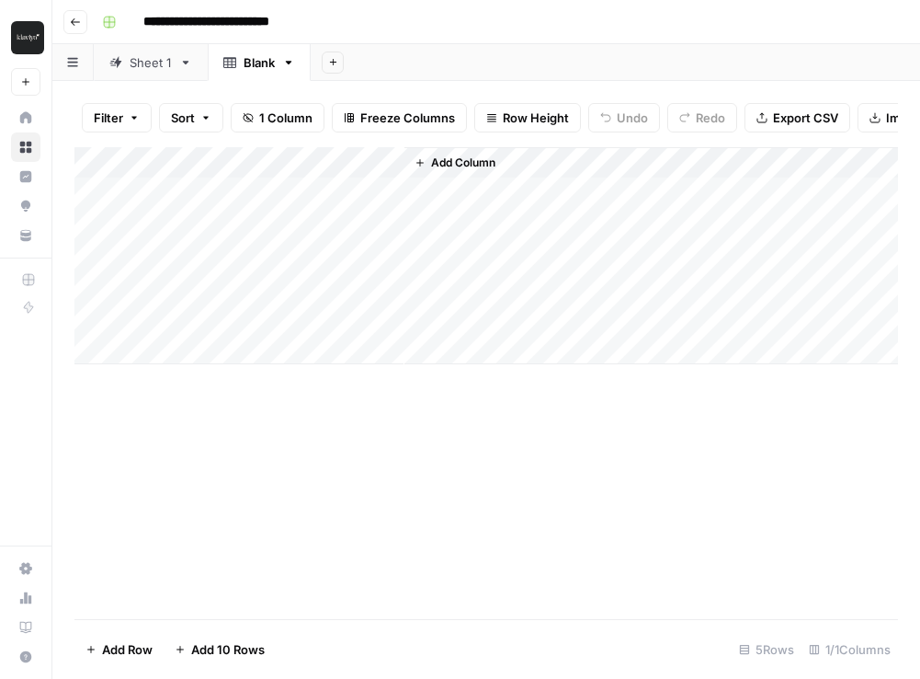
click at [464, 160] on span "Add Column" at bounding box center [463, 162] width 64 height 17
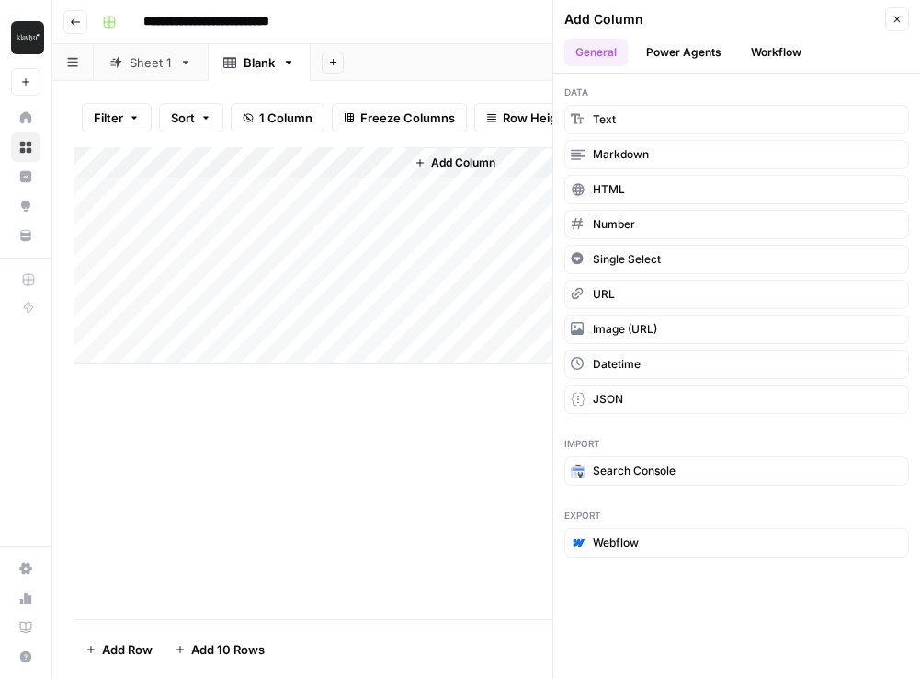
click at [476, 158] on span "Add Column" at bounding box center [463, 162] width 64 height 17
click at [452, 162] on span "Add Column" at bounding box center [463, 162] width 64 height 17
click at [483, 159] on span "Add Column" at bounding box center [463, 162] width 64 height 17
click at [473, 434] on div "Add Column" at bounding box center [486, 383] width 824 height 472
click at [310, 503] on div "Add Column" at bounding box center [486, 383] width 824 height 472
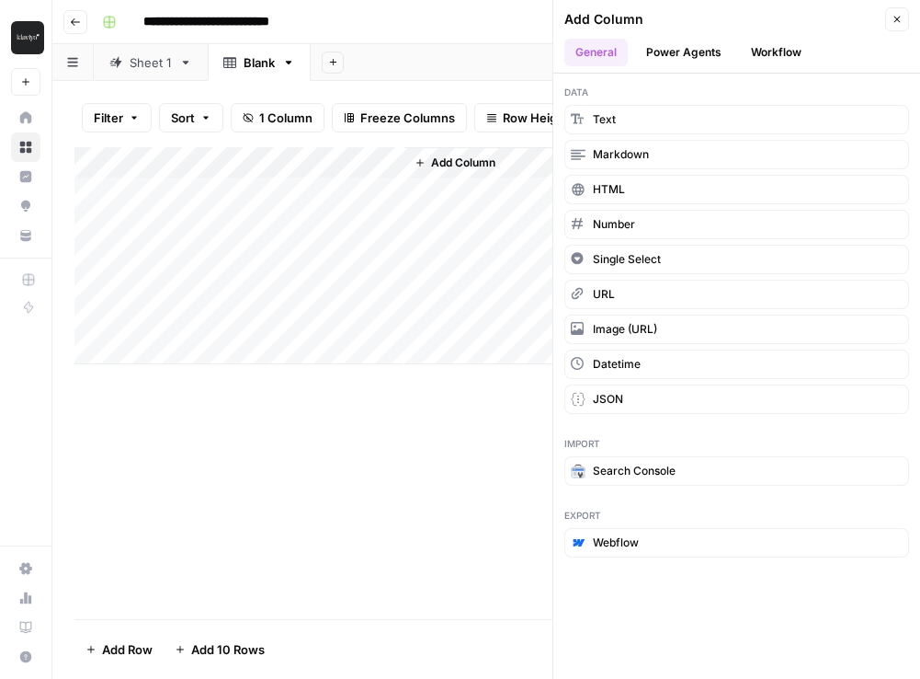
click at [898, 17] on icon "button" at bounding box center [898, 20] width 6 height 6
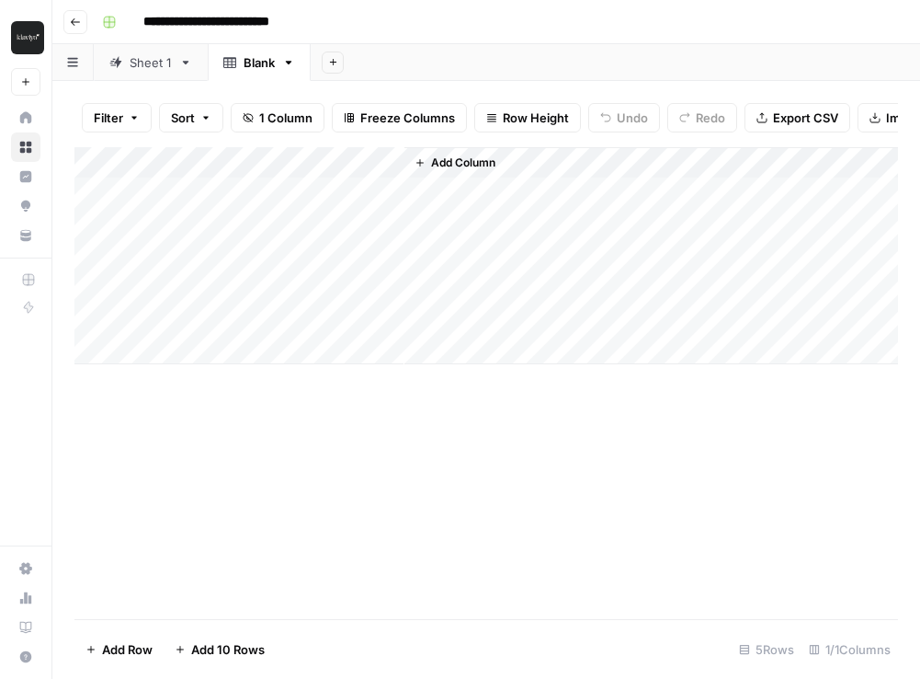
click at [451, 146] on div "Filter Sort 1 Column Freeze Columns Row Height Undo Redo Export CSV Import CSV …" at bounding box center [486, 117] width 824 height 59
click at [448, 159] on span "Add Column" at bounding box center [463, 162] width 64 height 17
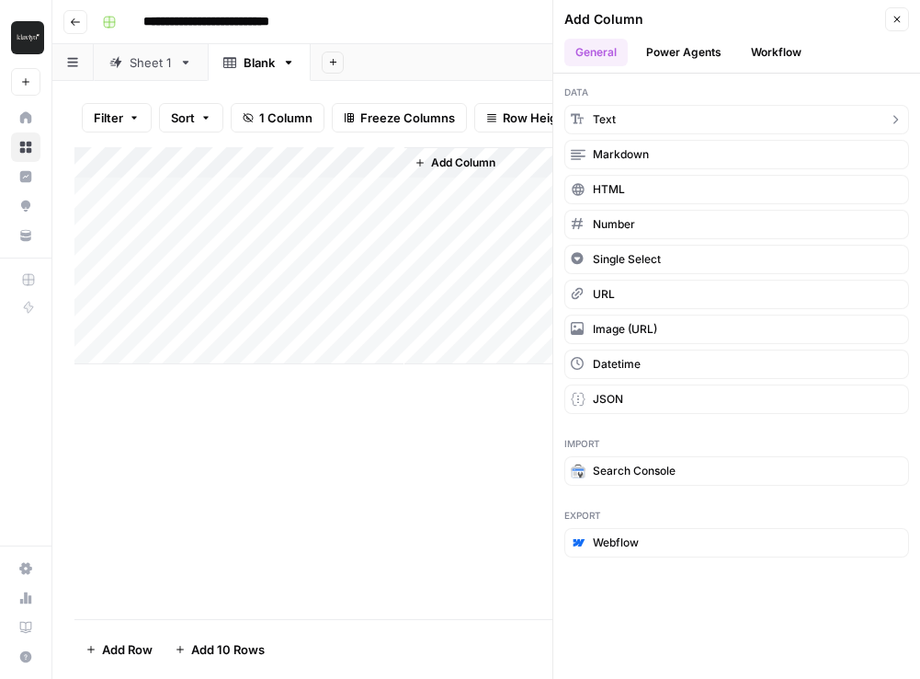
click at [633, 122] on button "Text" at bounding box center [737, 119] width 345 height 29
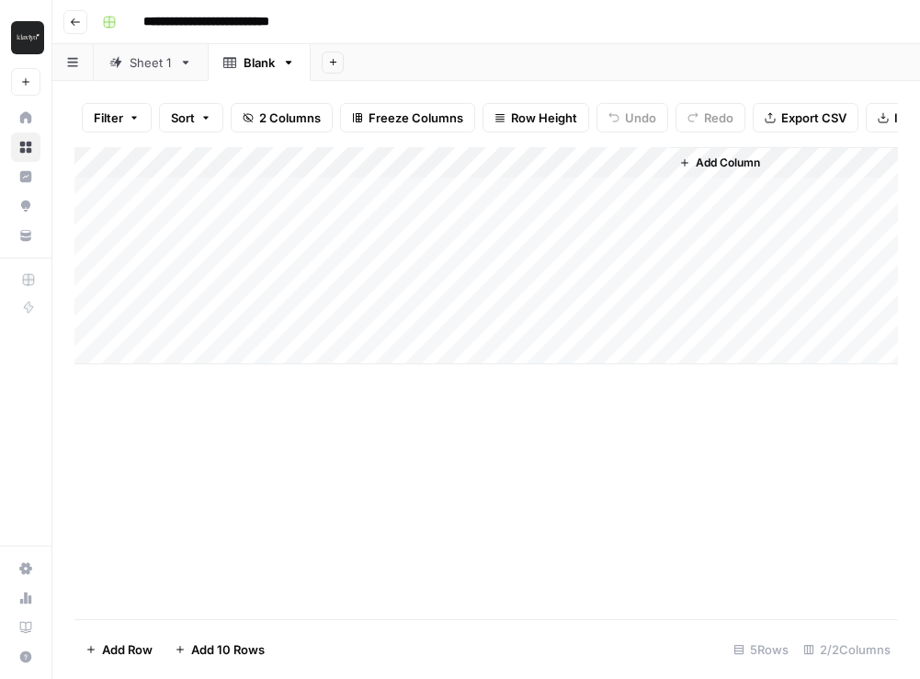
click at [517, 163] on div "Add Column" at bounding box center [486, 255] width 824 height 217
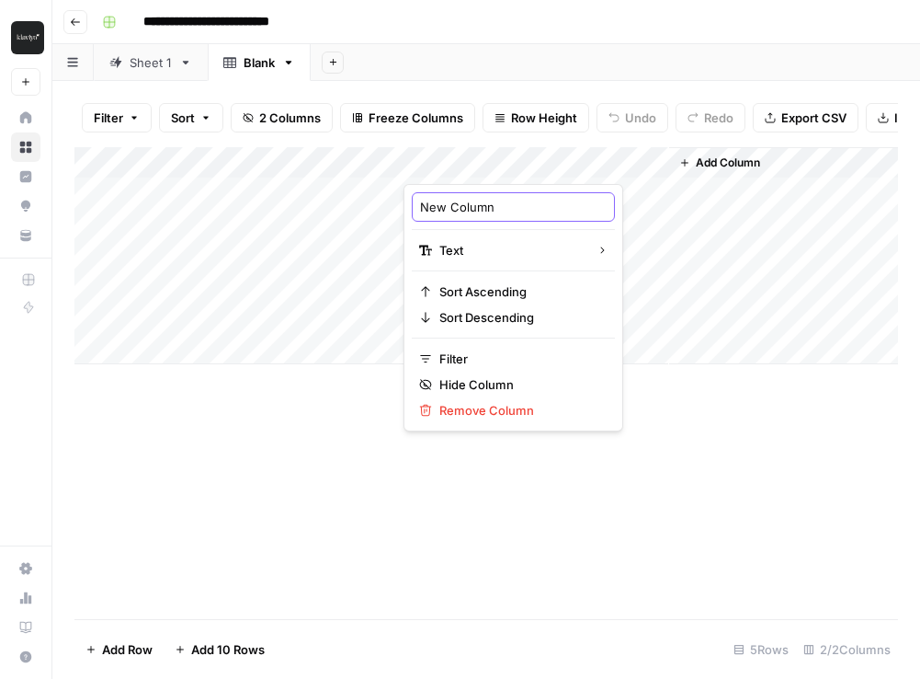
click at [480, 211] on input "New Column" at bounding box center [513, 207] width 187 height 18
drag, startPoint x: 504, startPoint y: 205, endPoint x: 262, endPoint y: 193, distance: 242.1
click at [262, 193] on body "**********" at bounding box center [460, 339] width 920 height 679
type input "N"
type input "Keyword_column"
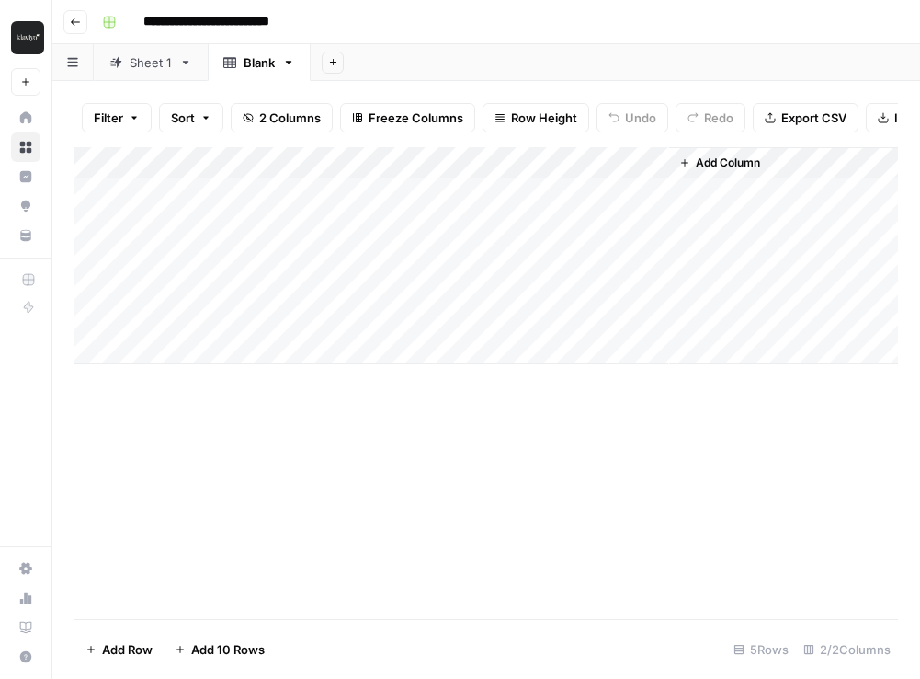
click at [708, 163] on span "Add Column" at bounding box center [728, 162] width 64 height 17
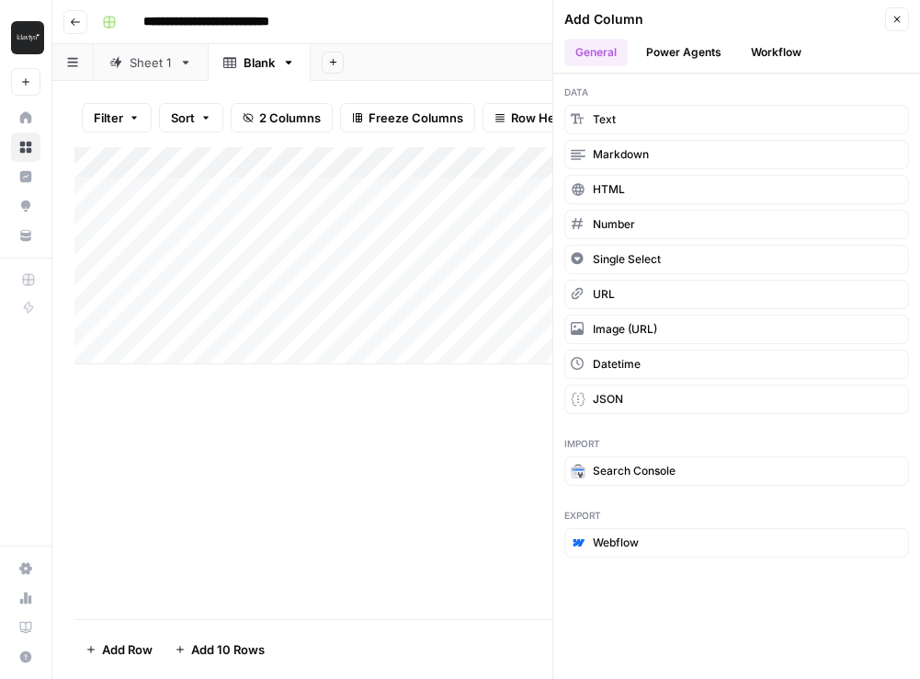
click at [782, 47] on button "Workflow" at bounding box center [776, 53] width 73 height 28
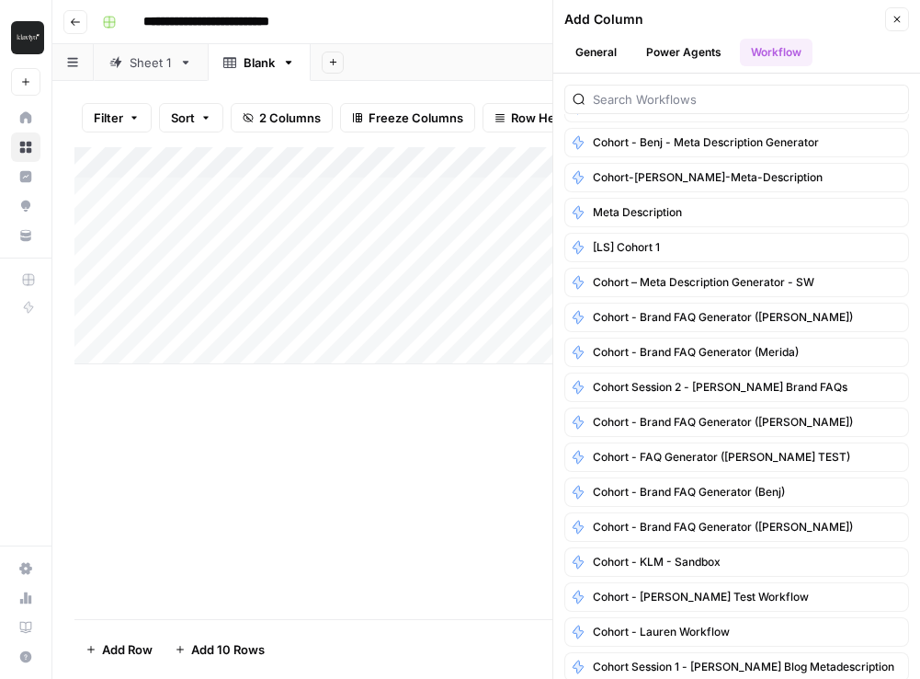
scroll to position [542, 0]
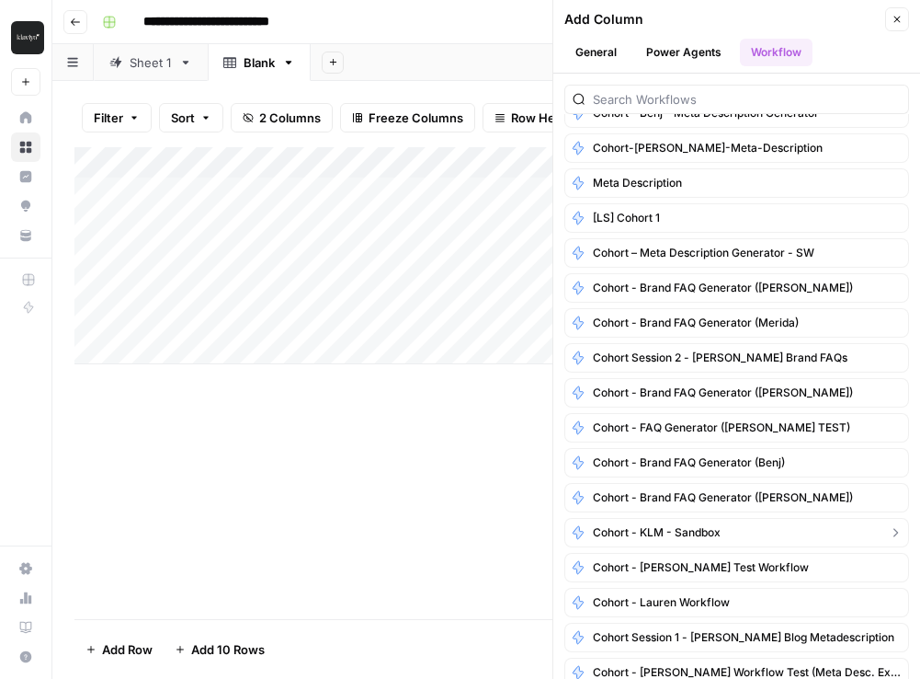
click at [701, 529] on span "Cohort - KLM - sandbox" at bounding box center [657, 532] width 128 height 17
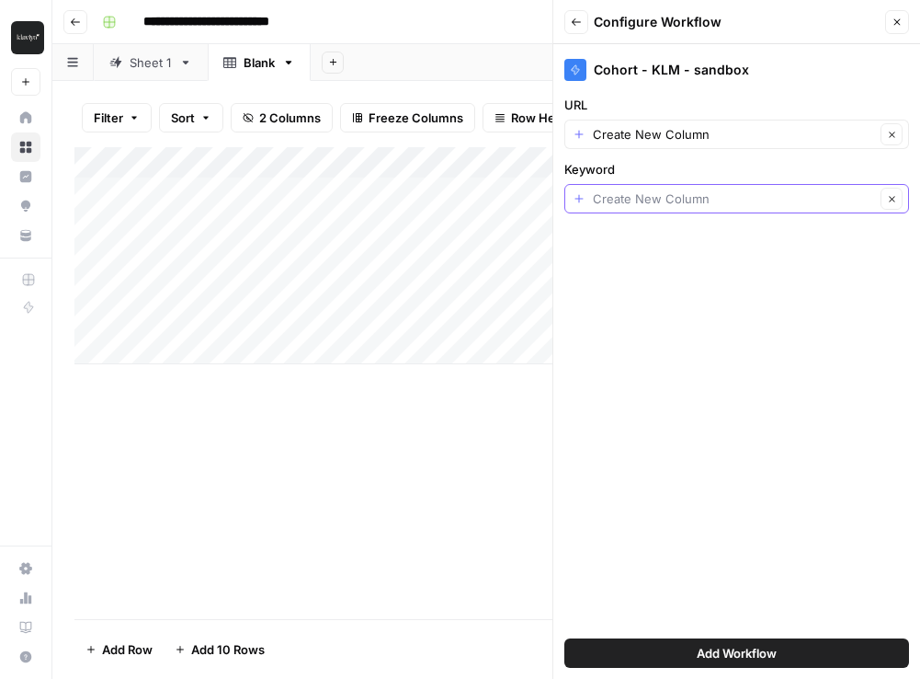
click at [827, 195] on input "Keyword" at bounding box center [734, 198] width 282 height 18
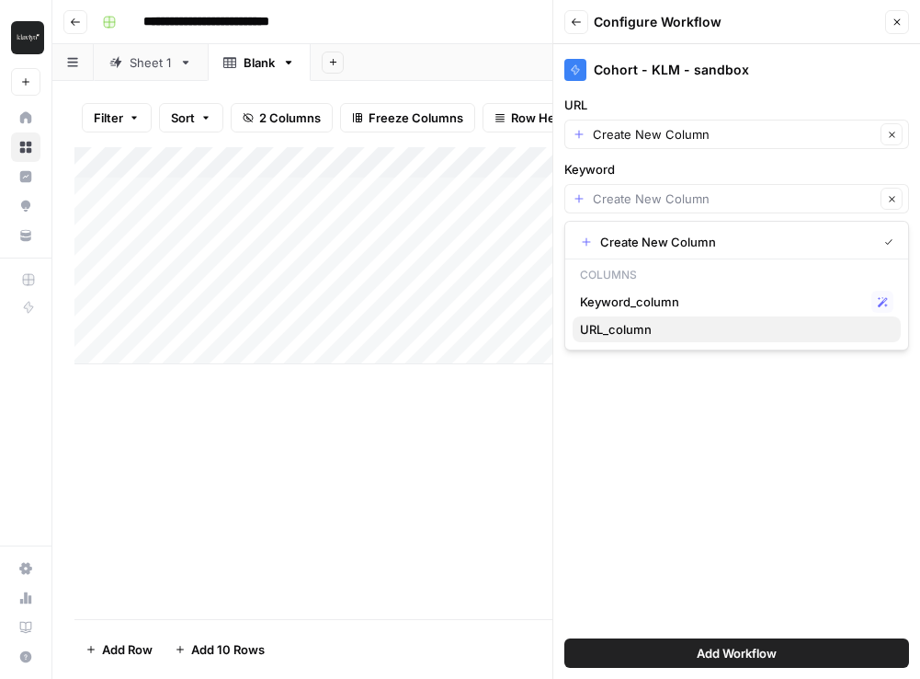
click at [691, 337] on span "URL_column" at bounding box center [733, 329] width 306 height 18
type input "URL_column"
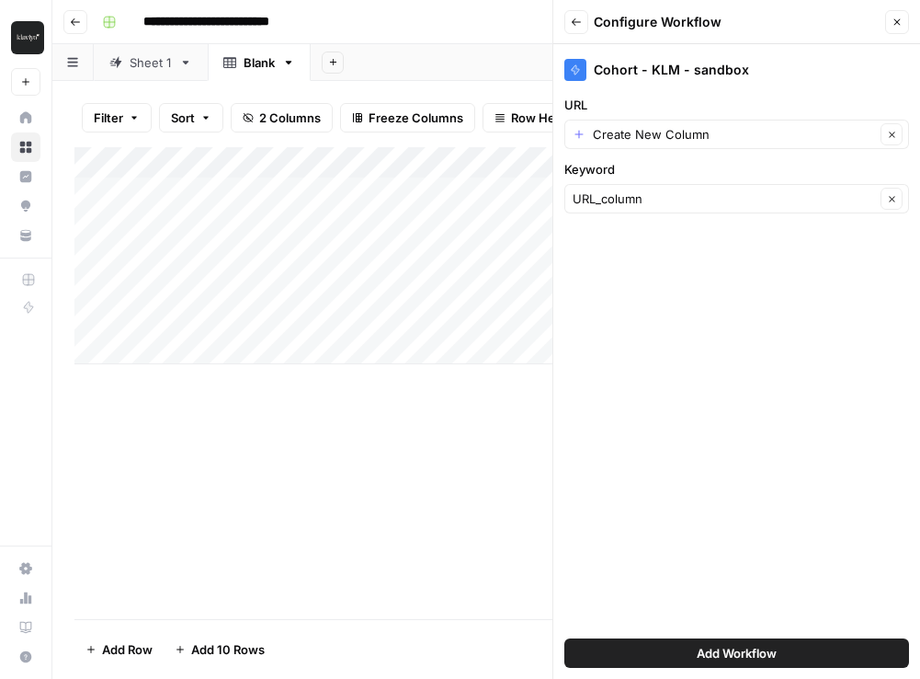
click at [759, 654] on span "Add Workflow" at bounding box center [737, 653] width 80 height 18
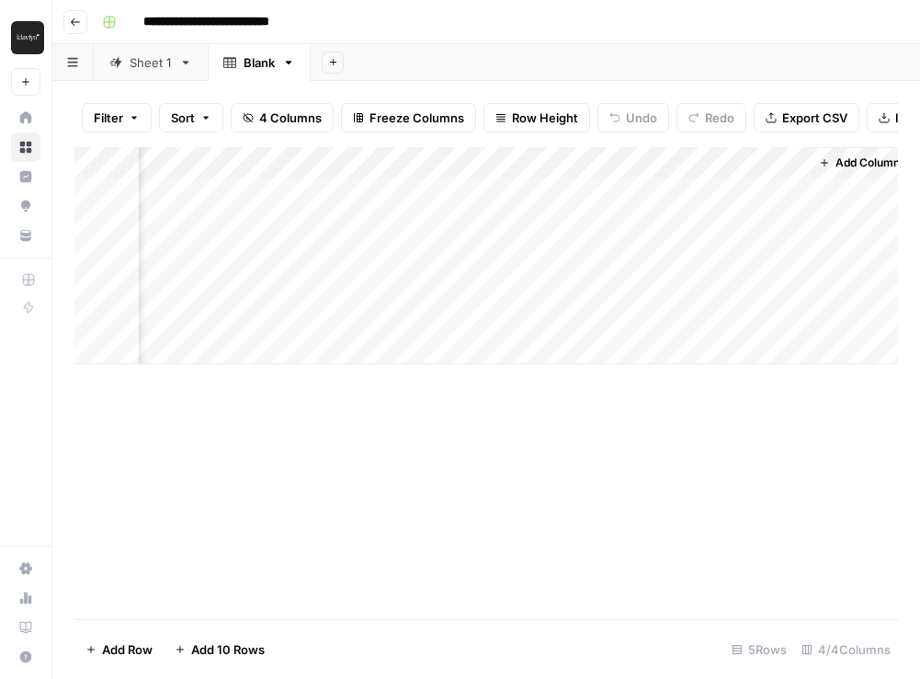
scroll to position [0, 363]
click at [733, 168] on div "Add Column" at bounding box center [486, 255] width 824 height 217
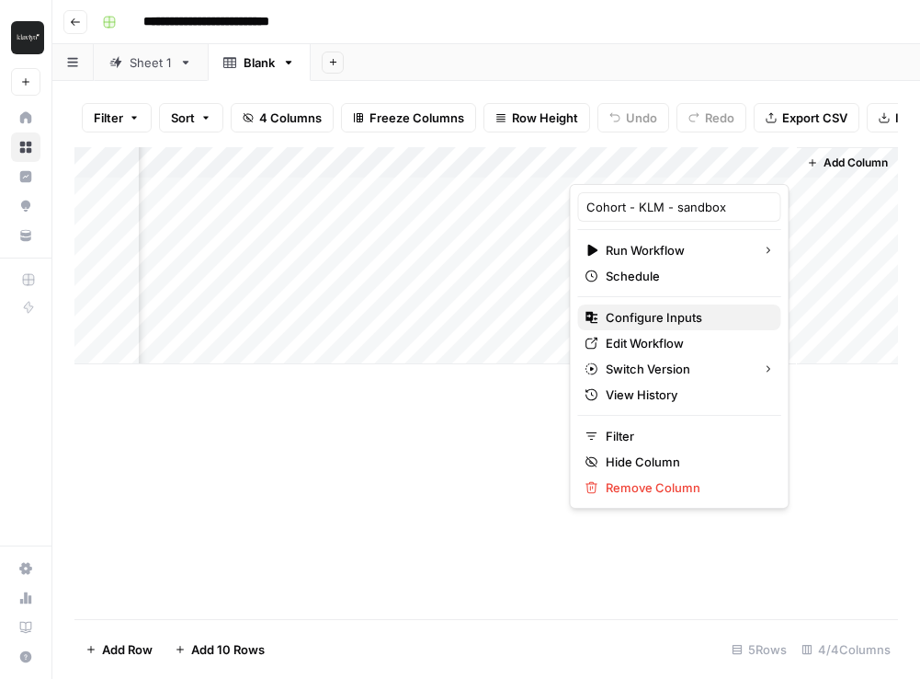
click at [618, 316] on span "Configure Inputs" at bounding box center [686, 317] width 161 height 18
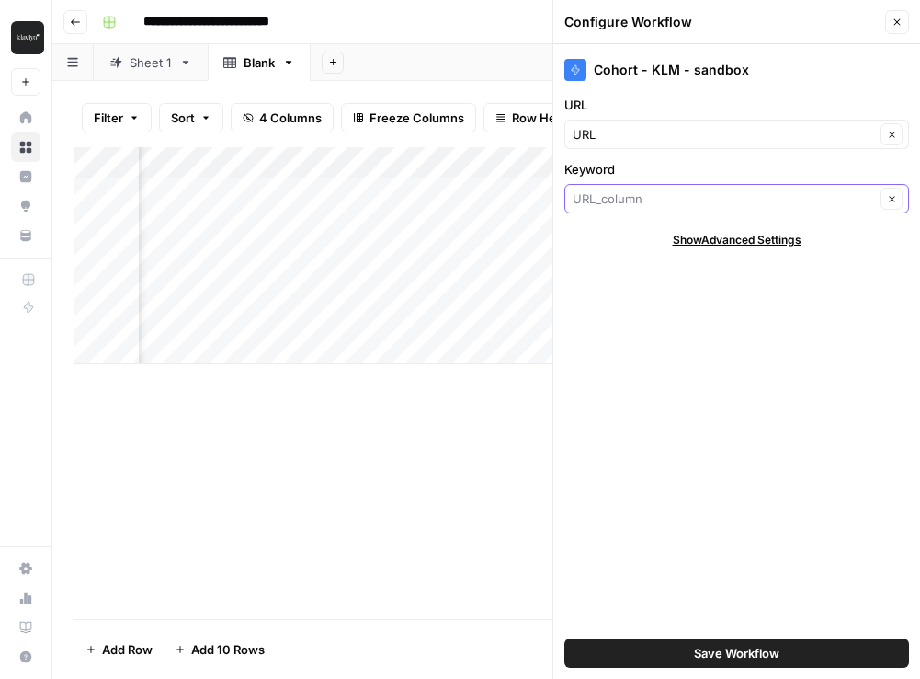
click at [694, 206] on input "Keyword" at bounding box center [724, 198] width 302 height 18
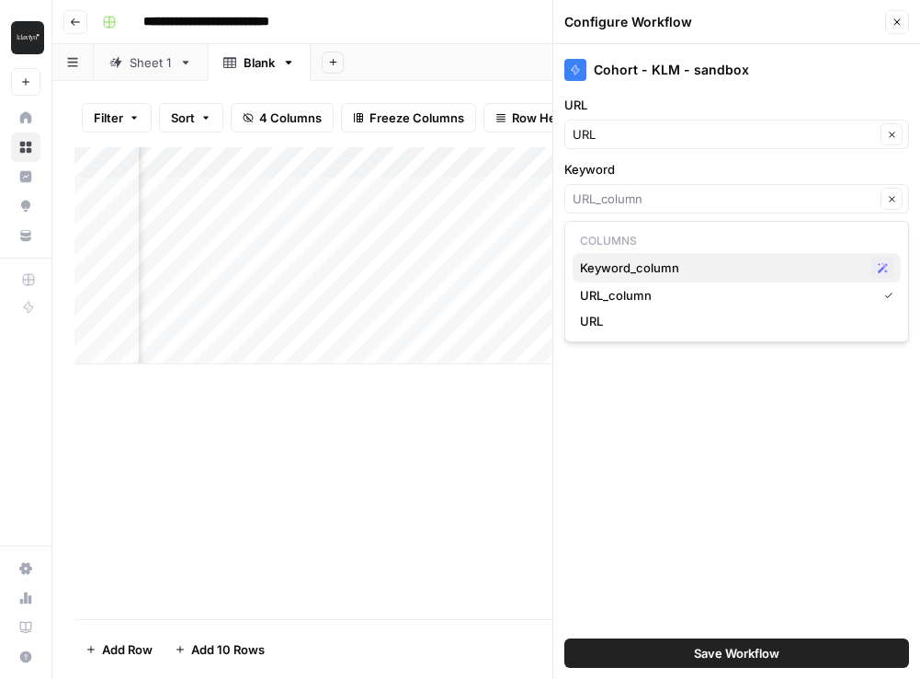
click at [684, 261] on span "Keyword_column" at bounding box center [722, 267] width 284 height 18
type input "Keyword_column"
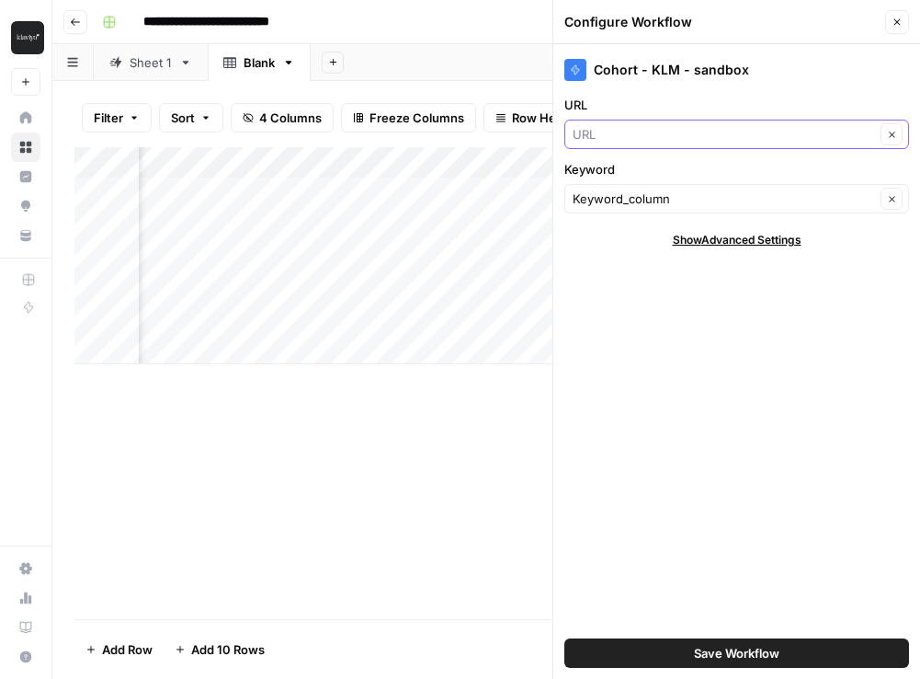
click at [692, 136] on input "URL" at bounding box center [724, 134] width 302 height 18
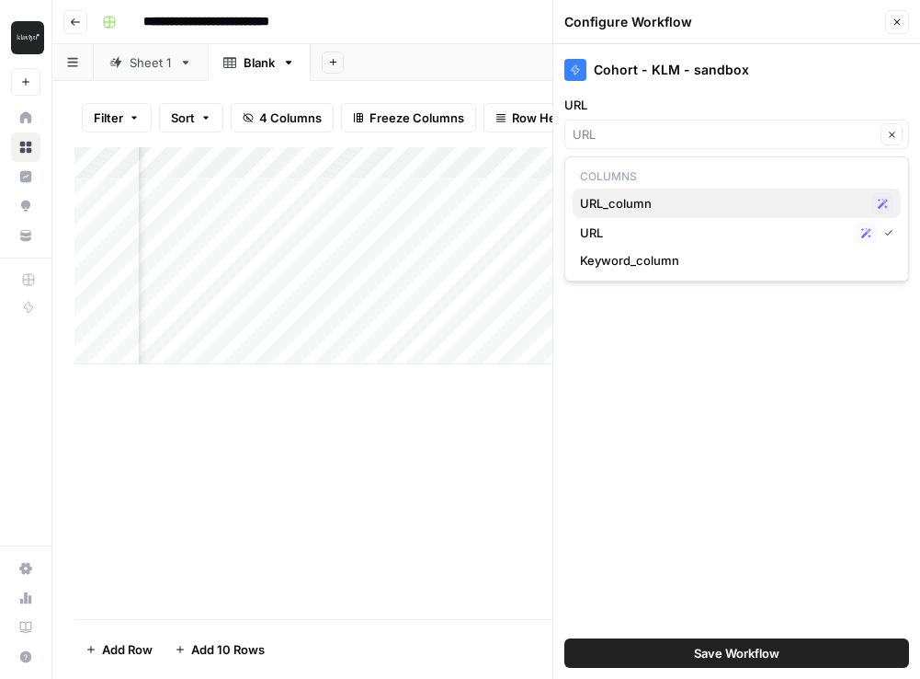
click at [666, 197] on span "URL_column" at bounding box center [722, 203] width 284 height 18
type input "URL_column"
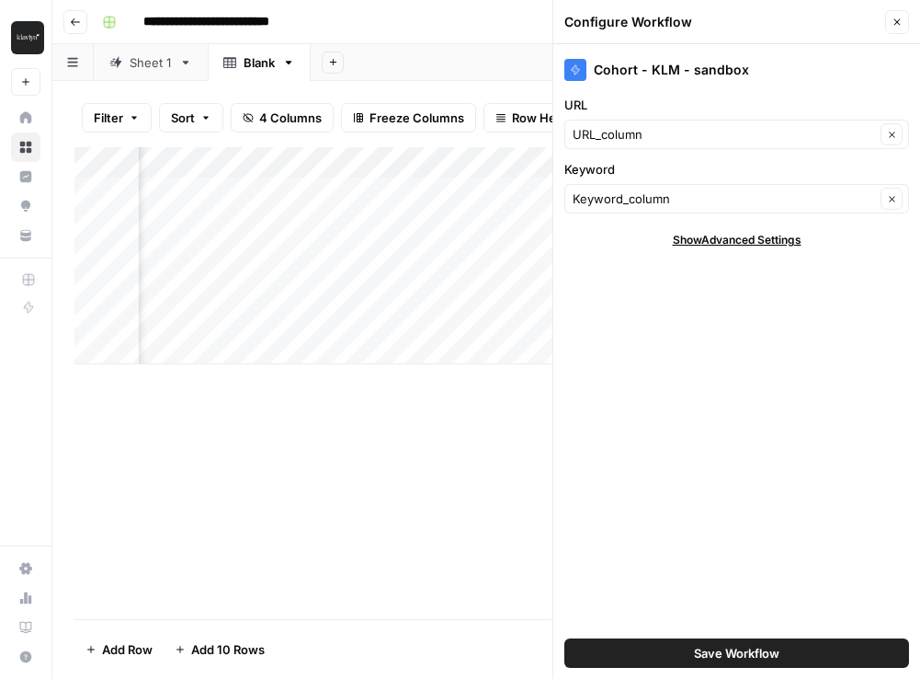
click at [709, 653] on span "Save Workflow" at bounding box center [737, 653] width 86 height 18
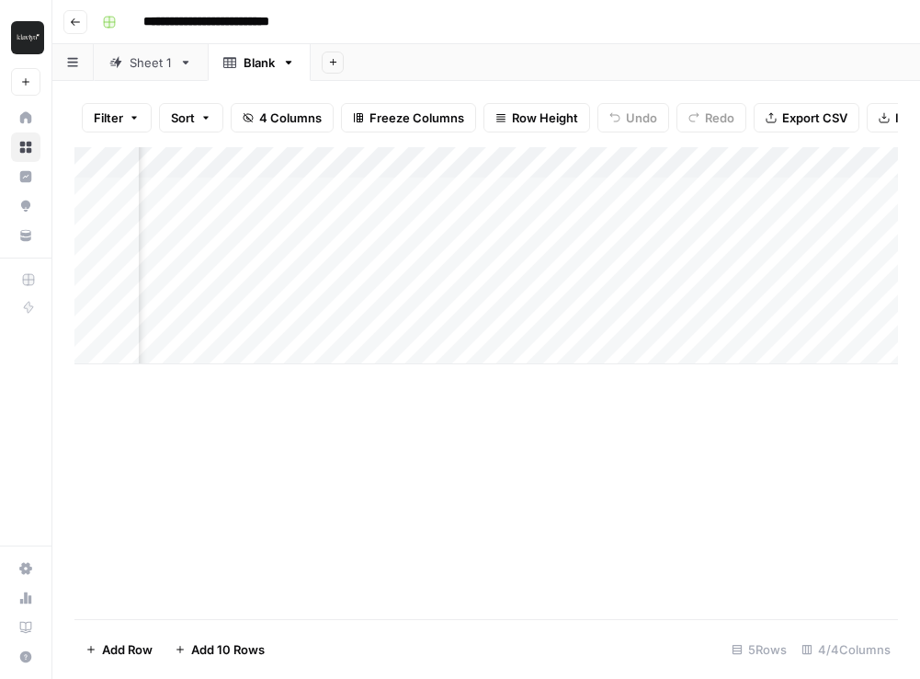
scroll to position [0, 0]
click at [211, 192] on div "Add Column" at bounding box center [486, 255] width 824 height 217
click at [185, 189] on div "Add Column" at bounding box center [486, 255] width 824 height 217
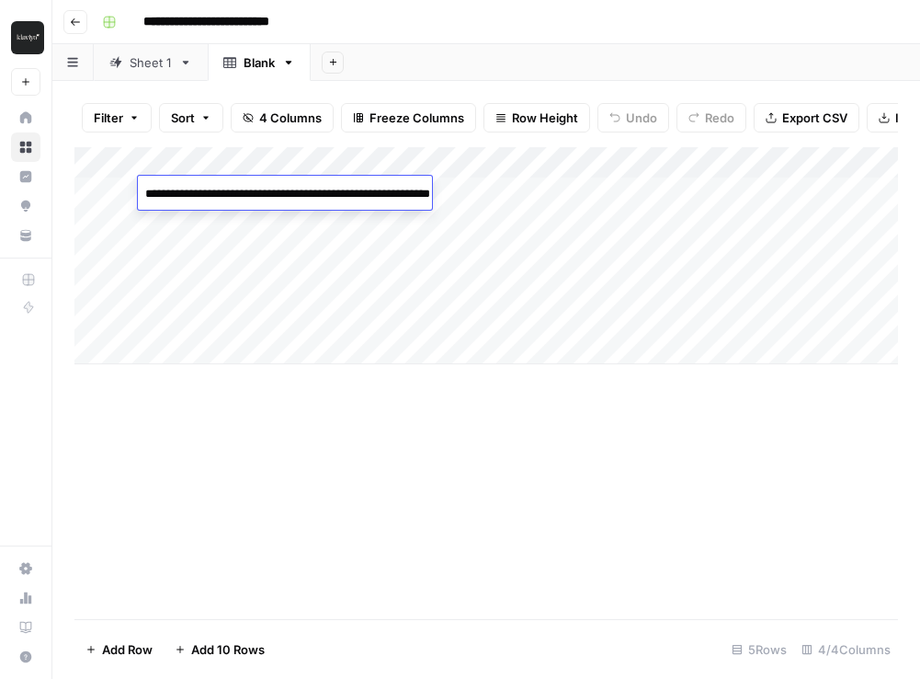
type textarea "**********"
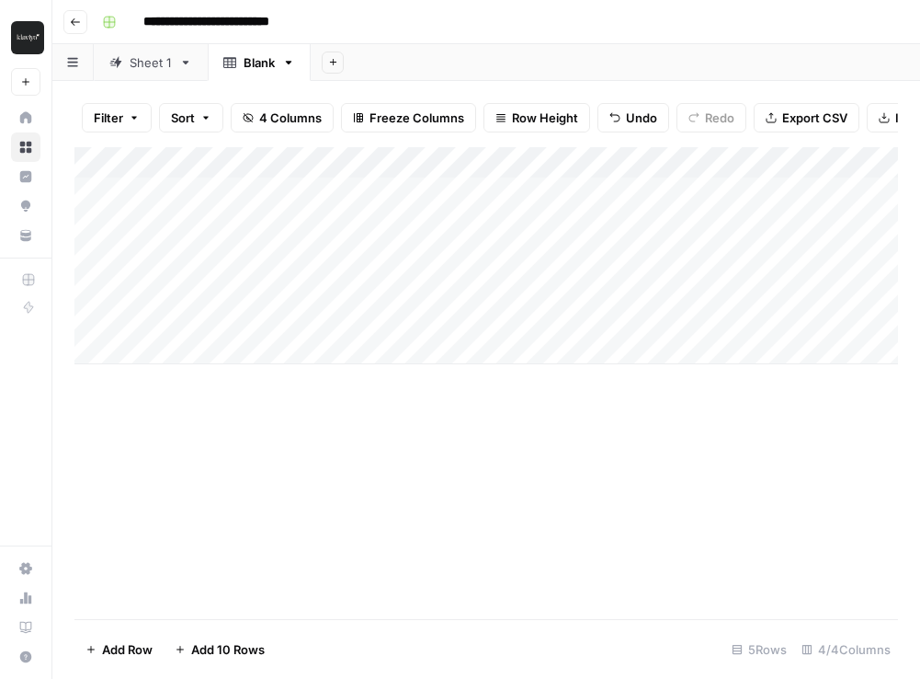
click at [449, 194] on div "Add Column" at bounding box center [486, 255] width 824 height 217
click at [575, 200] on div "Add Column" at bounding box center [486, 255] width 824 height 217
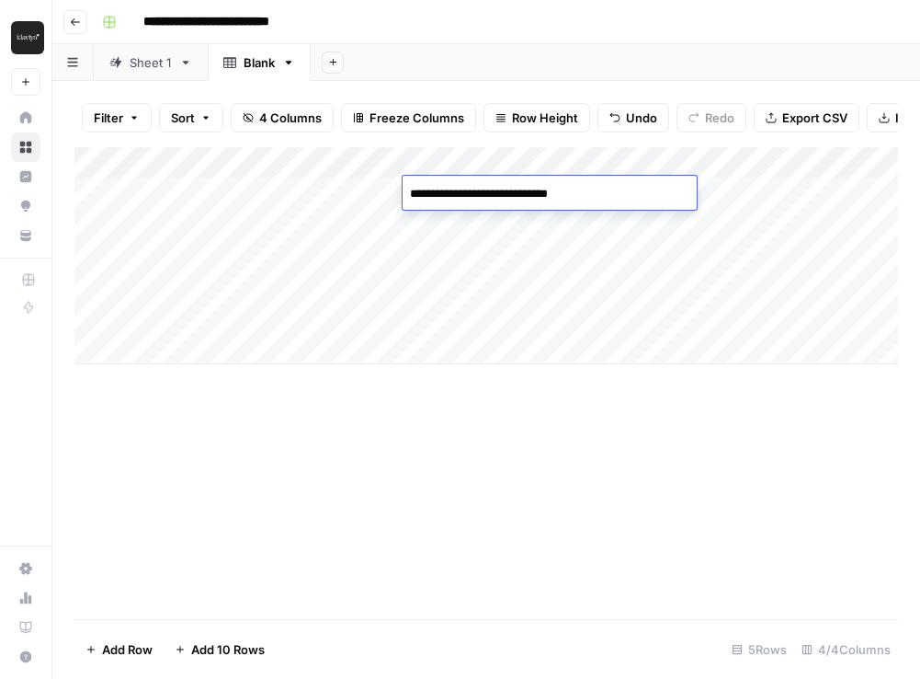
type textarea "**********"
click at [619, 551] on div "Add Column" at bounding box center [486, 383] width 824 height 472
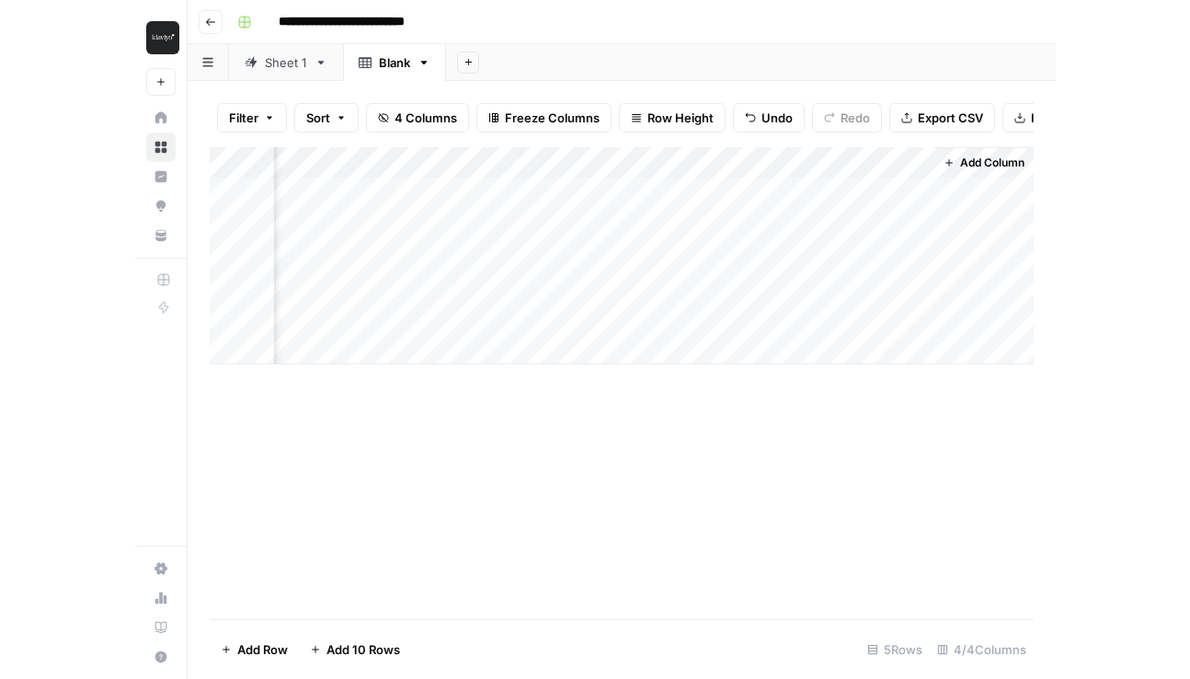
scroll to position [0, 363]
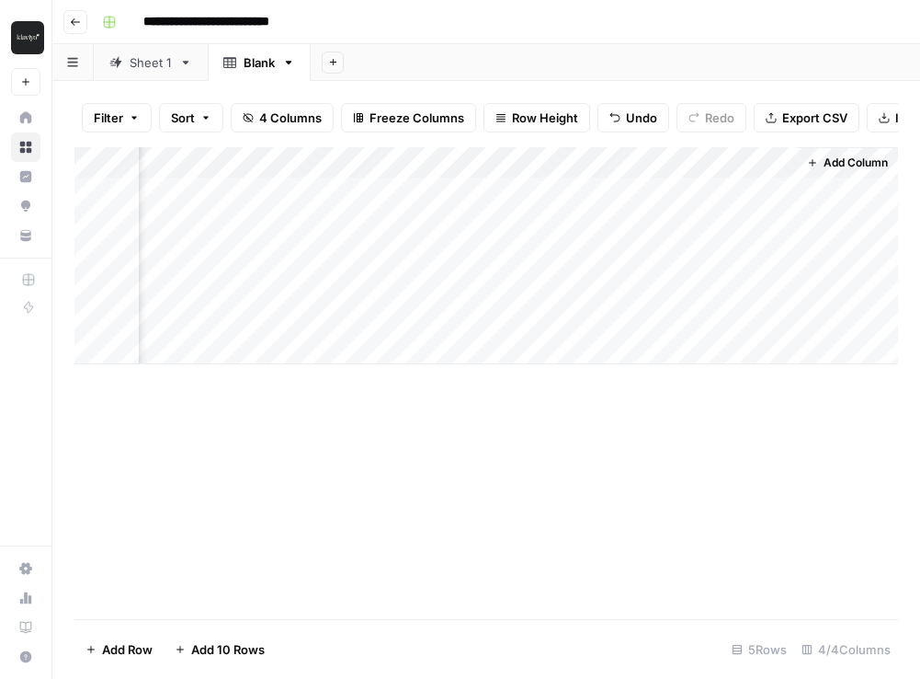
click at [679, 188] on div "Add Column" at bounding box center [486, 255] width 824 height 217
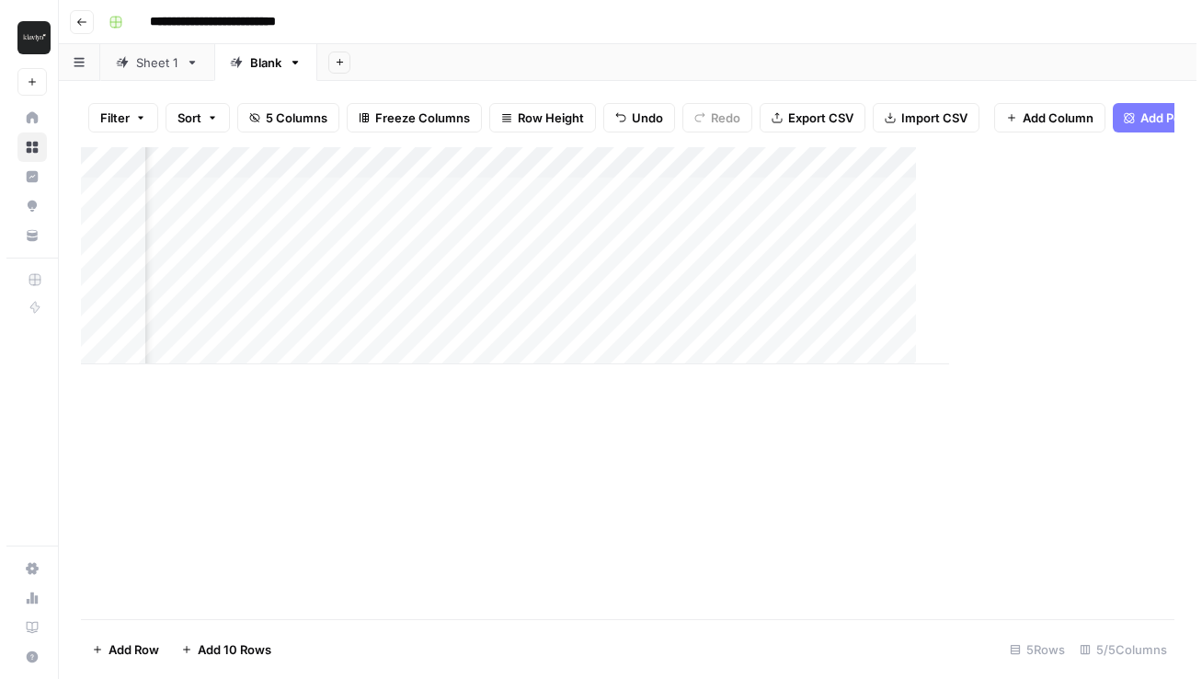
scroll to position [0, 247]
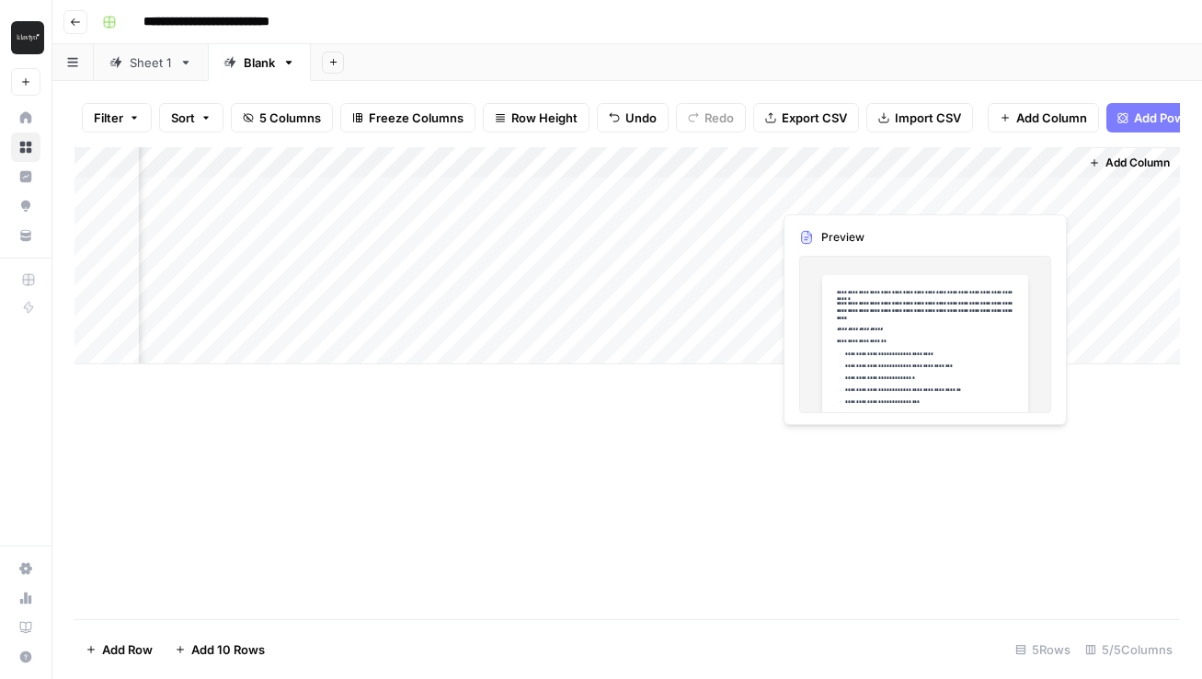
click at [1008, 190] on div "Add Column" at bounding box center [626, 255] width 1105 height 217
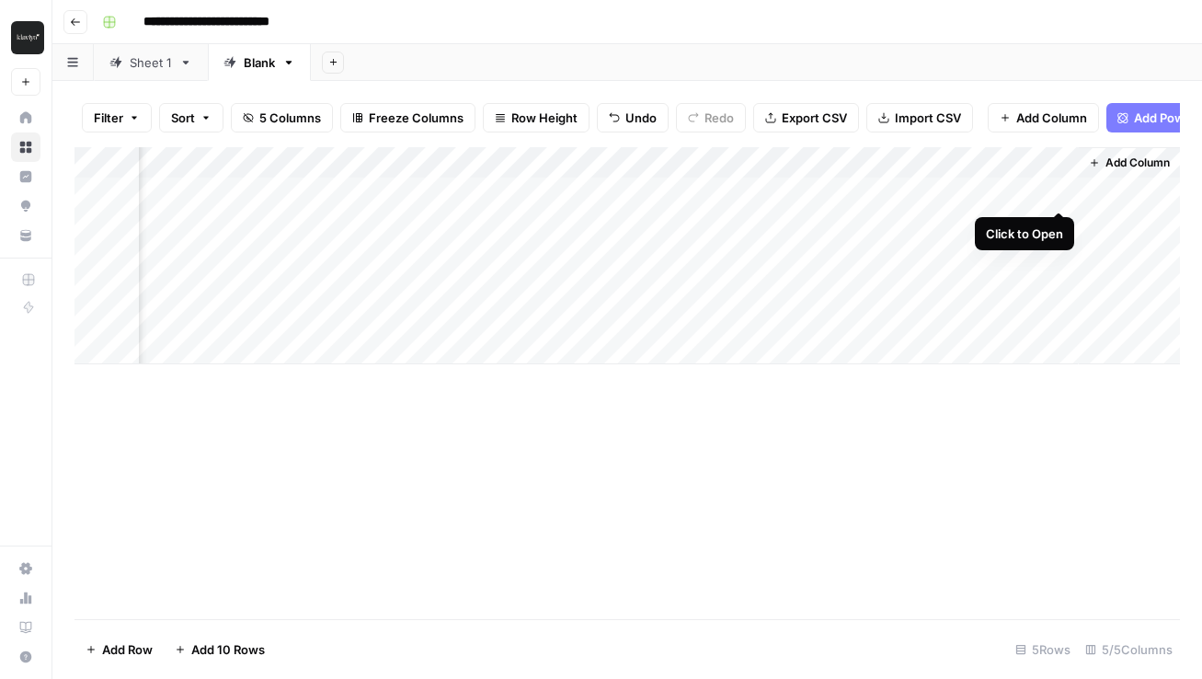
click at [1058, 191] on div "Add Column" at bounding box center [626, 255] width 1105 height 217
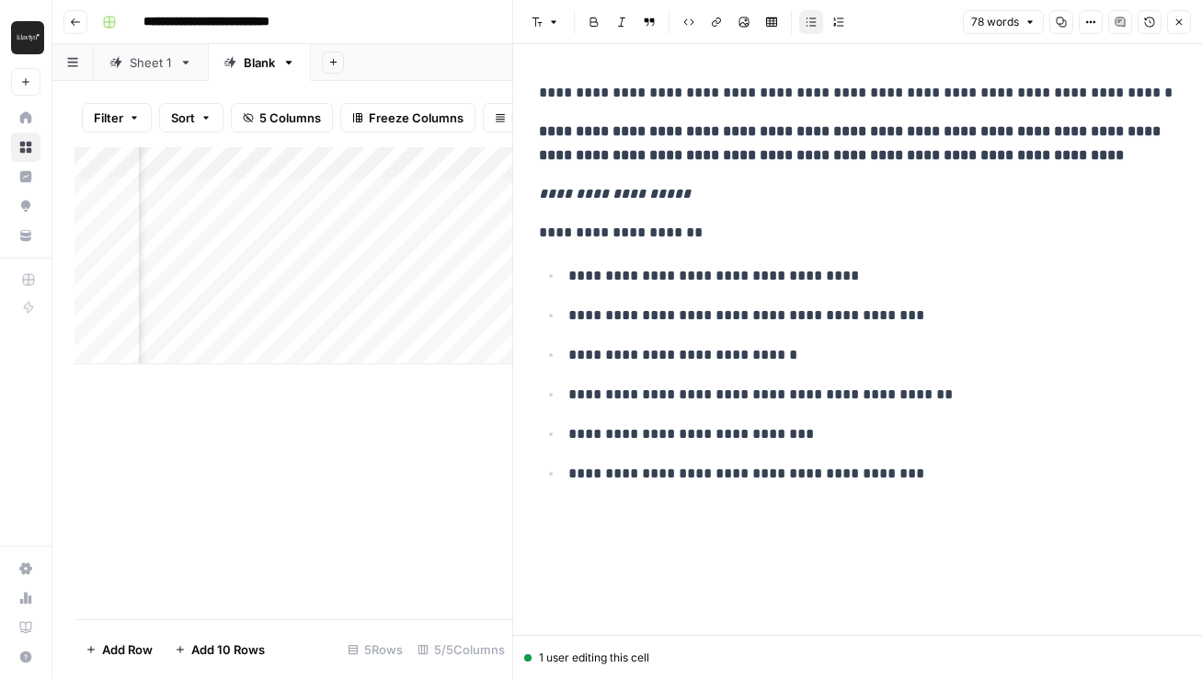
click at [270, 256] on div "Add Column" at bounding box center [293, 255] width 438 height 217
click at [303, 384] on div "Add Column" at bounding box center [293, 383] width 438 height 472
click at [428, 344] on div "Add Column" at bounding box center [293, 255] width 438 height 217
click at [1177, 28] on button "Close" at bounding box center [1179, 22] width 24 height 24
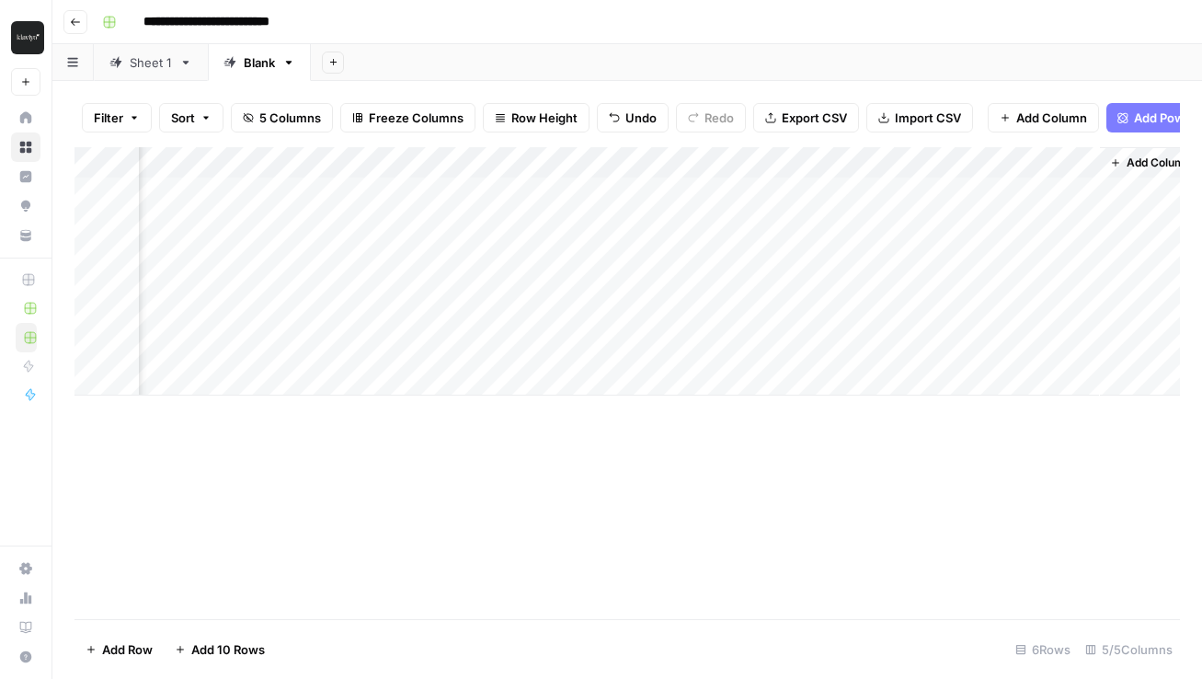
scroll to position [0, 247]
click at [787, 194] on div "Add Column" at bounding box center [626, 271] width 1105 height 248
click at [866, 191] on div "Add Column" at bounding box center [626, 271] width 1105 height 248
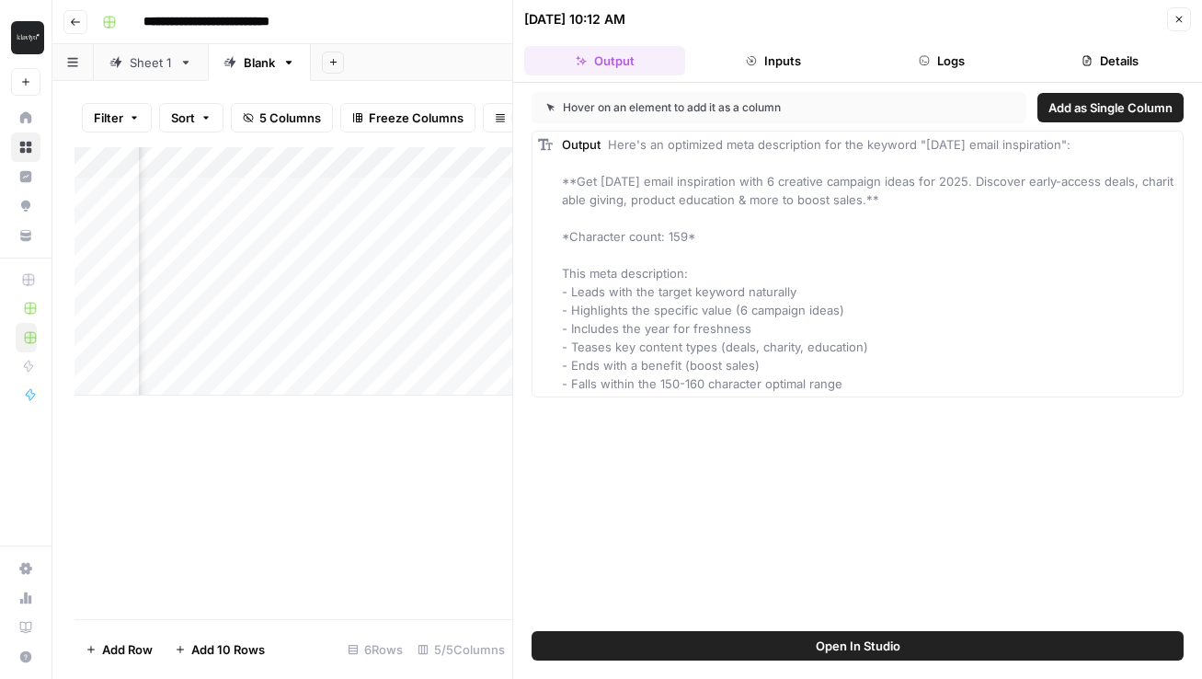
click at [784, 39] on header "10/05/25 at 10:12 AM Close Output Inputs Logs Details" at bounding box center [857, 41] width 689 height 83
click at [782, 51] on button "Inputs" at bounding box center [772, 60] width 161 height 29
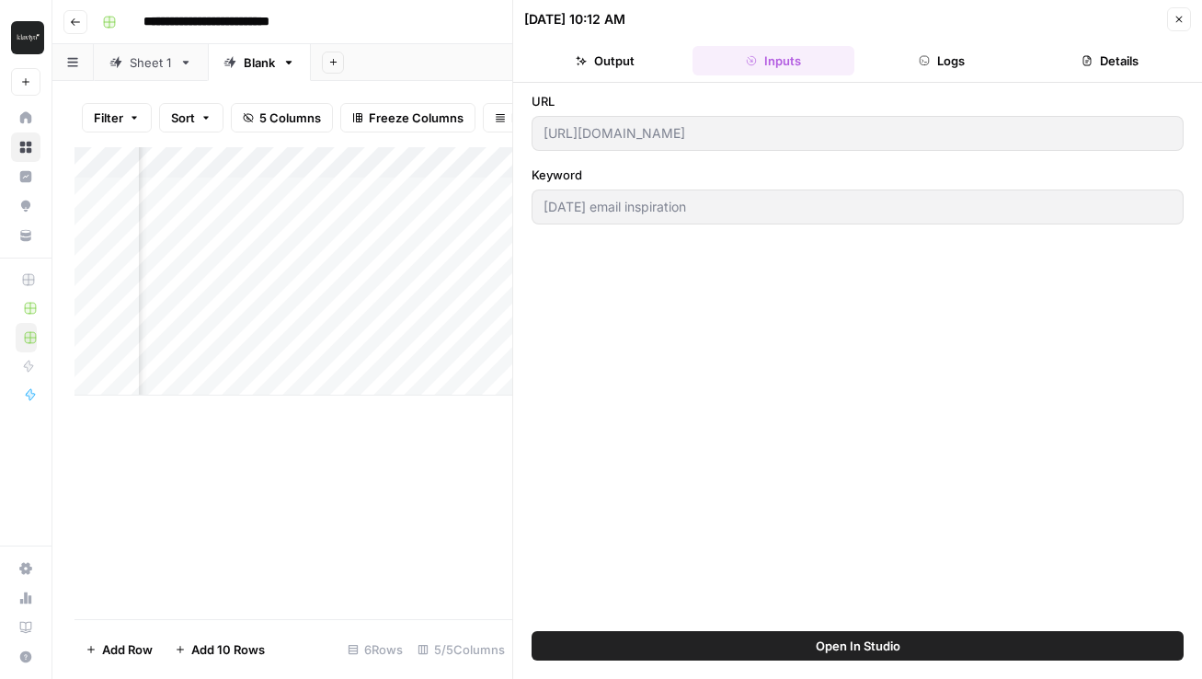
click at [475, 517] on div "Add Column" at bounding box center [293, 383] width 438 height 472
click at [1184, 20] on button "Close" at bounding box center [1179, 19] width 24 height 24
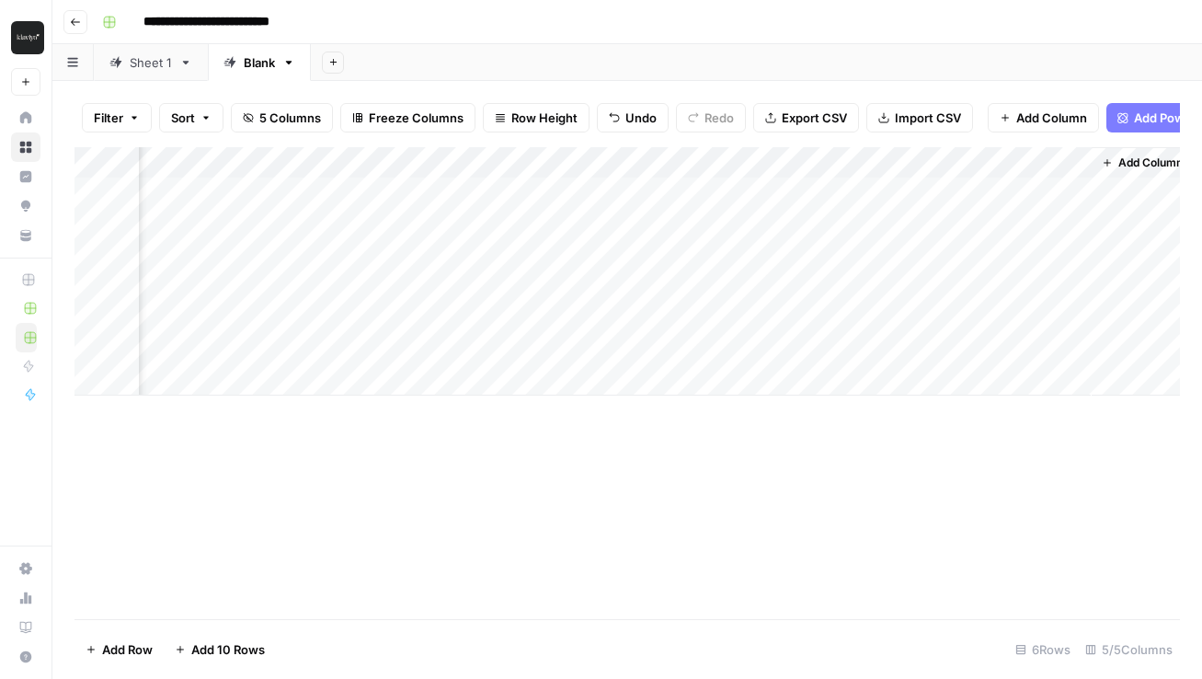
scroll to position [0, 225]
click at [75, 22] on icon "button" at bounding box center [75, 22] width 11 height 11
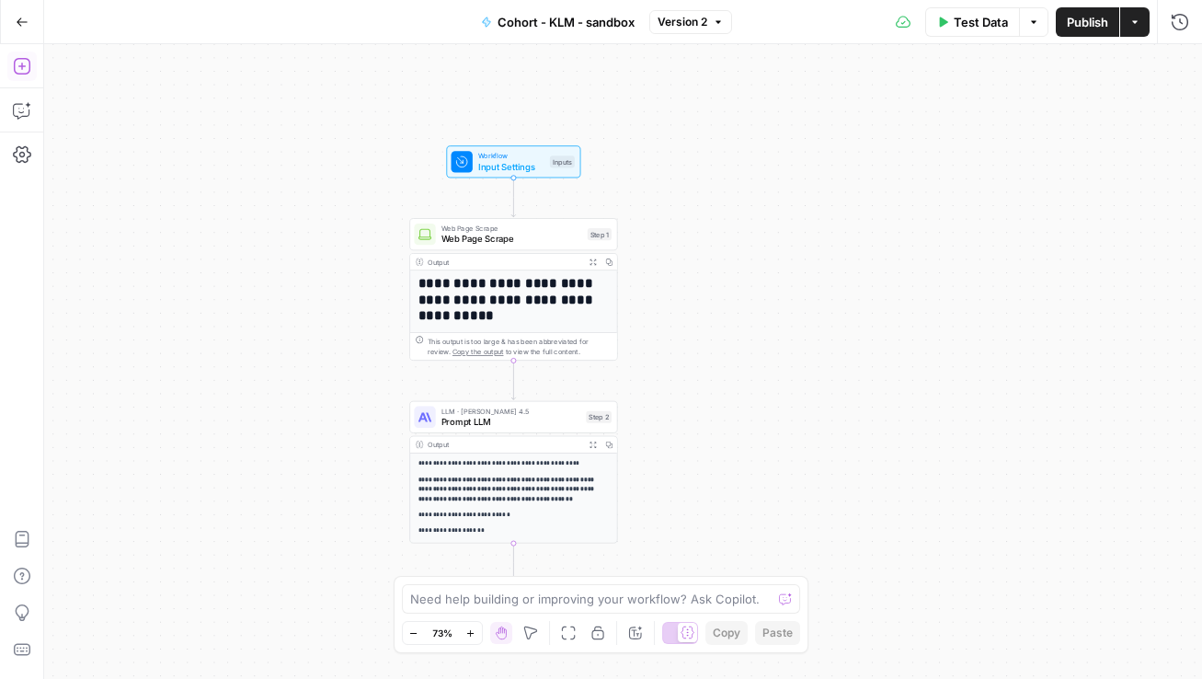
click at [30, 73] on icon "button" at bounding box center [22, 66] width 18 height 18
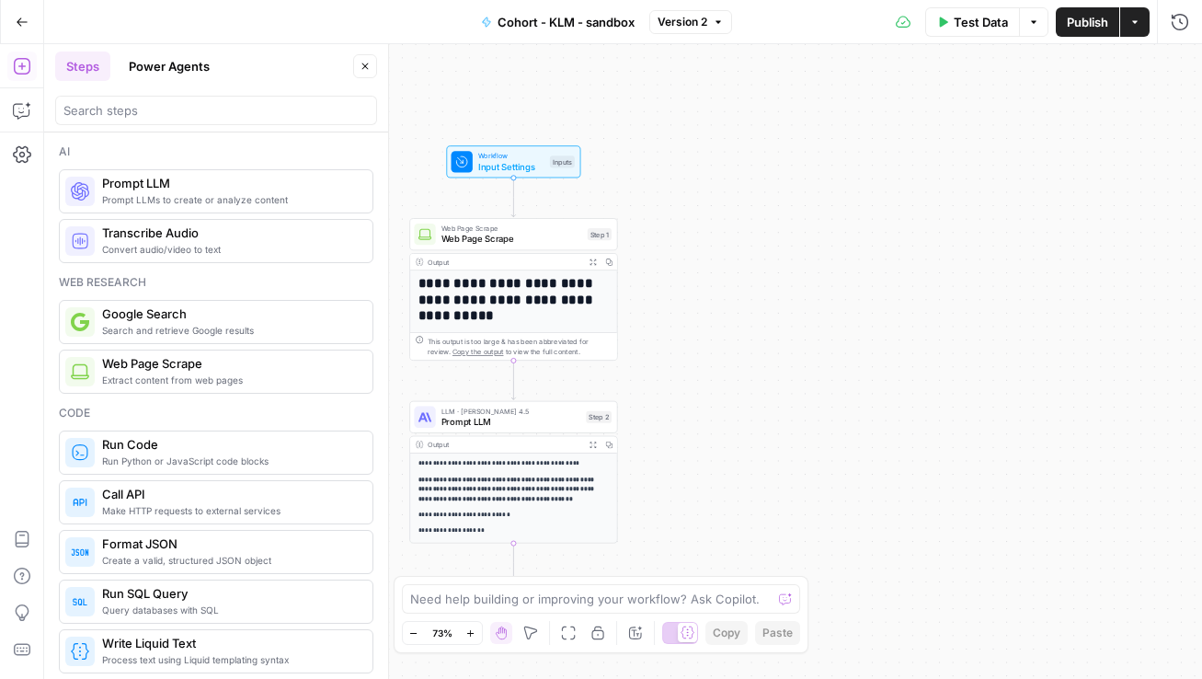
click at [224, 555] on span "Create a valid, structured JSON object" at bounding box center [230, 560] width 256 height 15
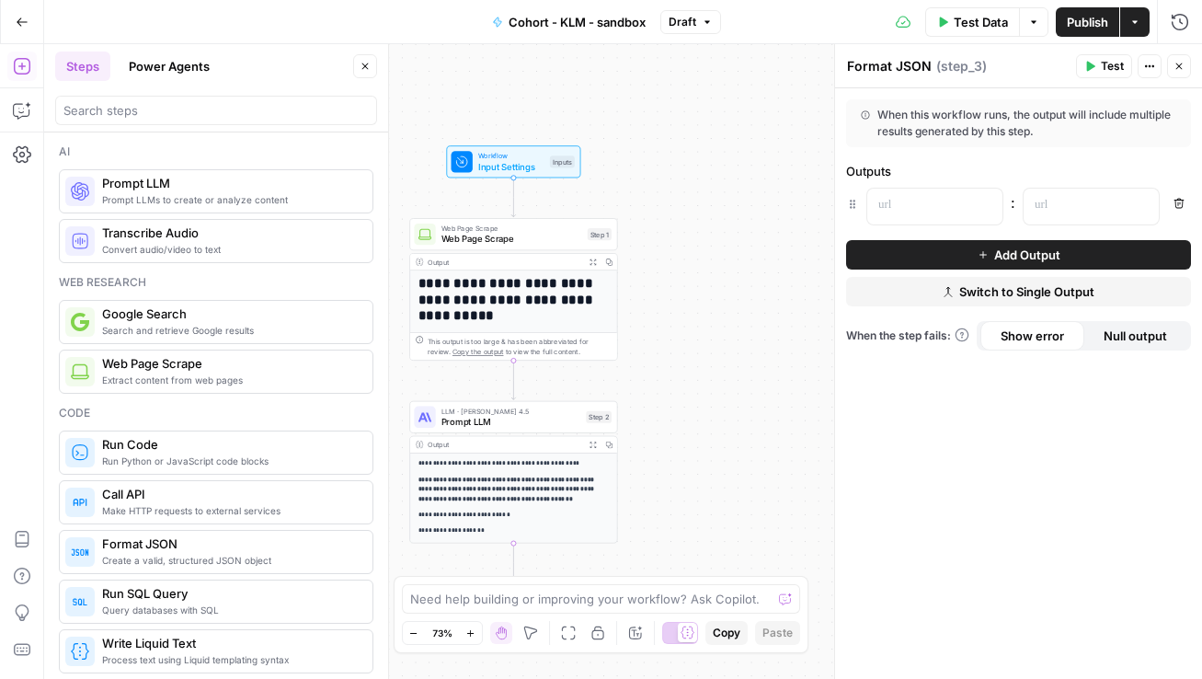
click at [923, 59] on textarea "Format JSON" at bounding box center [889, 66] width 85 height 18
drag, startPoint x: 848, startPoint y: 66, endPoint x: 1008, endPoint y: 61, distance: 160.1
click at [1008, 61] on div "Format JSON Format JSON ( step_3 )" at bounding box center [958, 66] width 224 height 20
type textarea "Multiple columns"
click at [921, 193] on div at bounding box center [920, 206] width 106 height 36
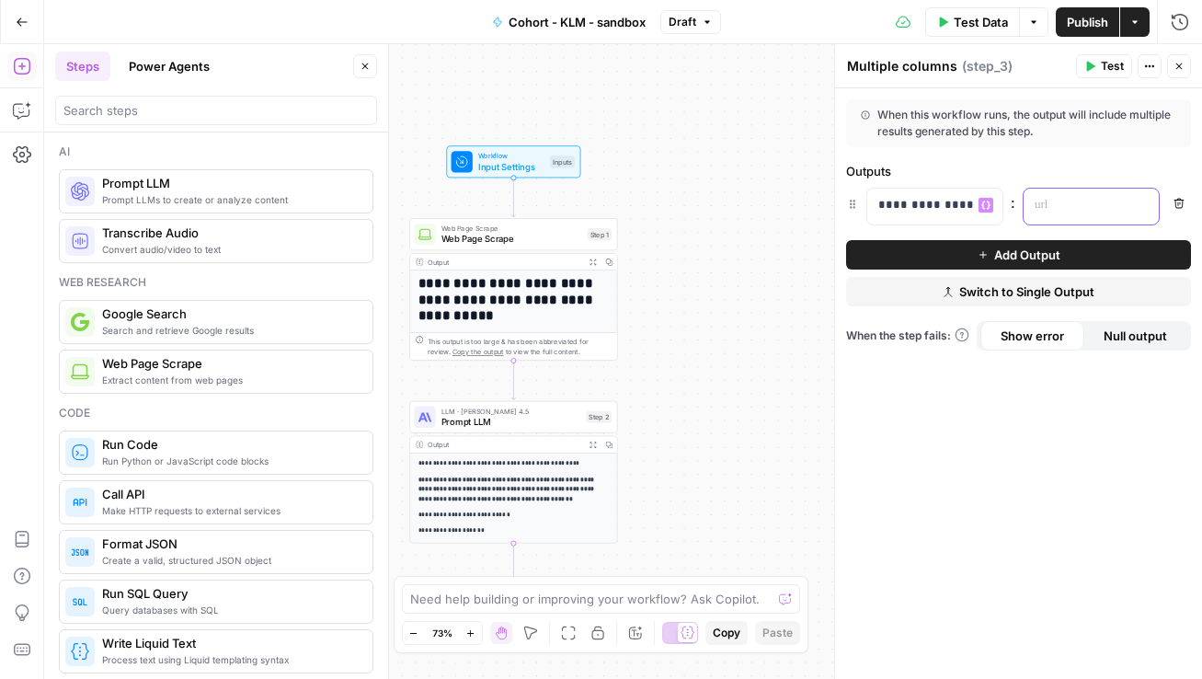
click at [1066, 208] on p at bounding box center [1076, 205] width 84 height 18
click at [1145, 203] on icon "button" at bounding box center [1141, 205] width 9 height 8
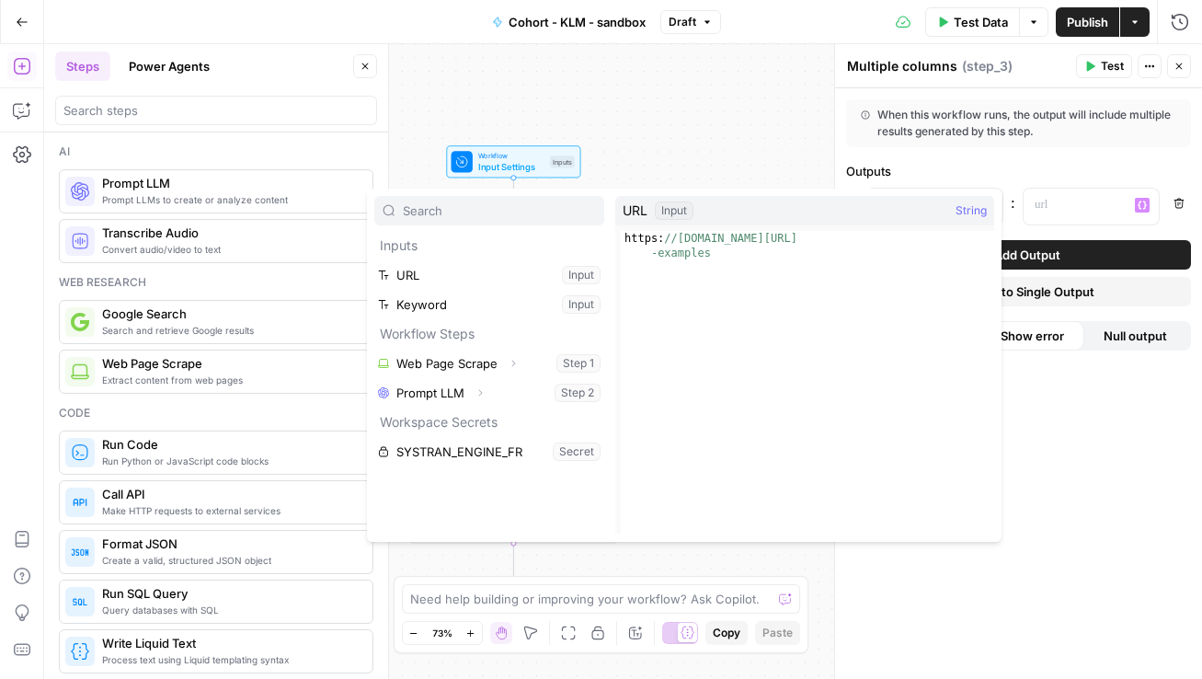
click at [1036, 129] on div "When this workflow runs, the output will include multiple results generated by …" at bounding box center [1018, 123] width 315 height 33
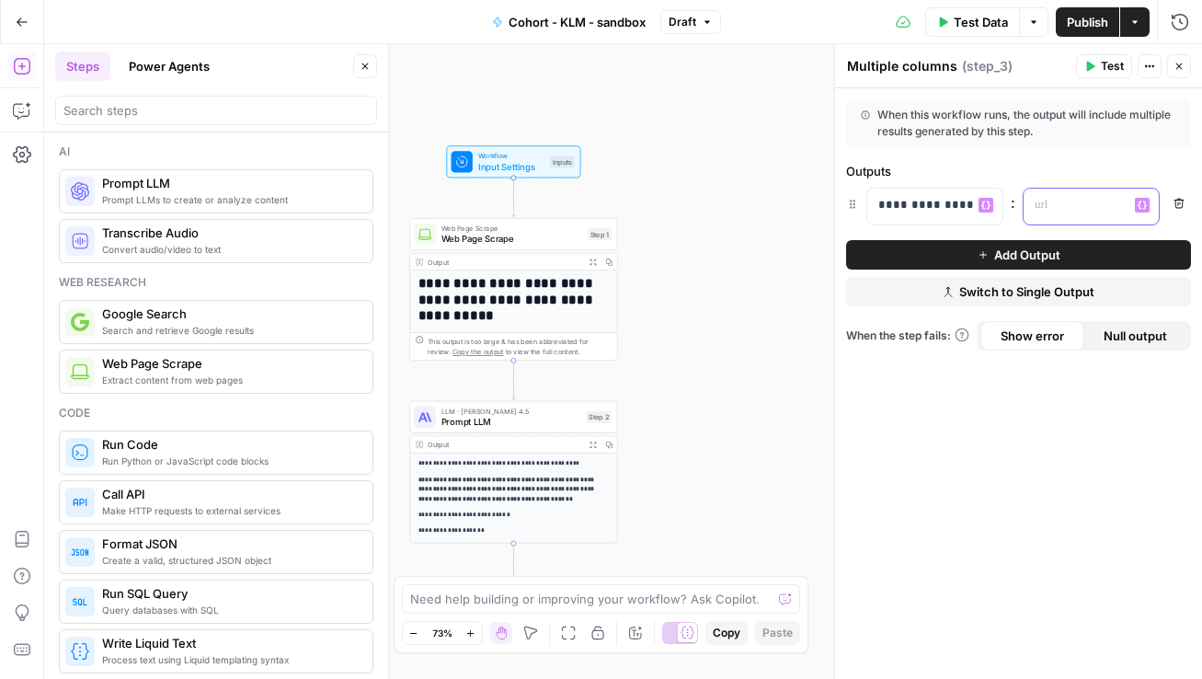
click at [1058, 205] on p at bounding box center [1076, 205] width 84 height 18
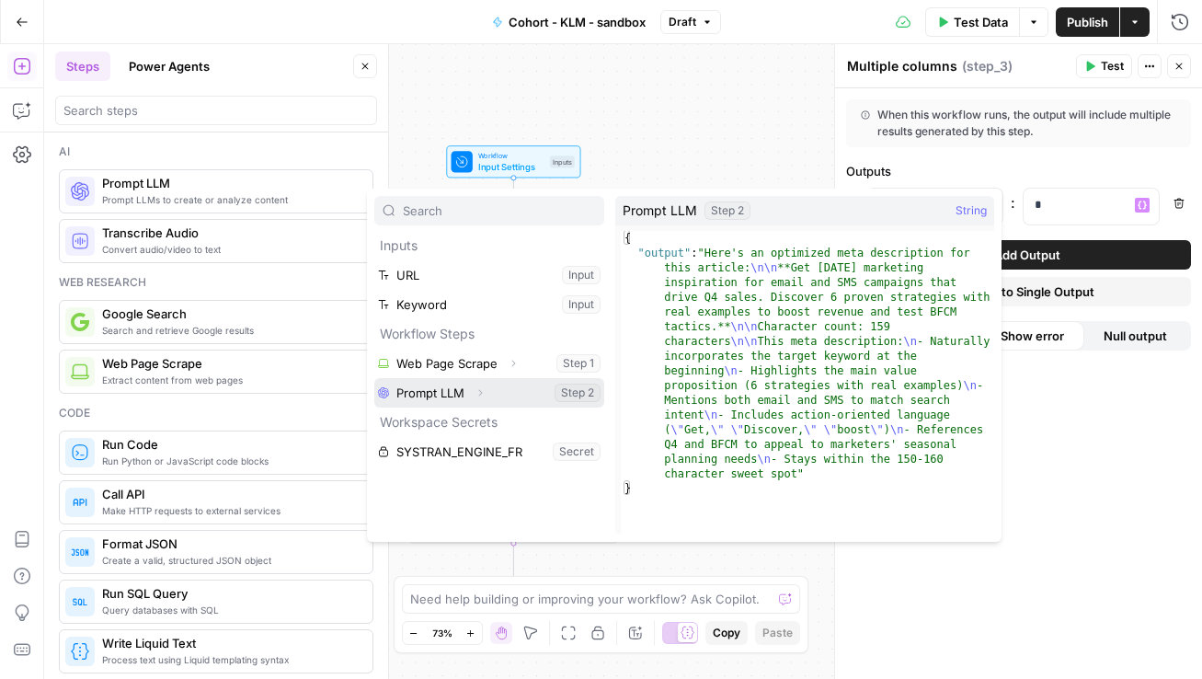
click at [510, 395] on button "Select variable Prompt LLM" at bounding box center [489, 392] width 230 height 29
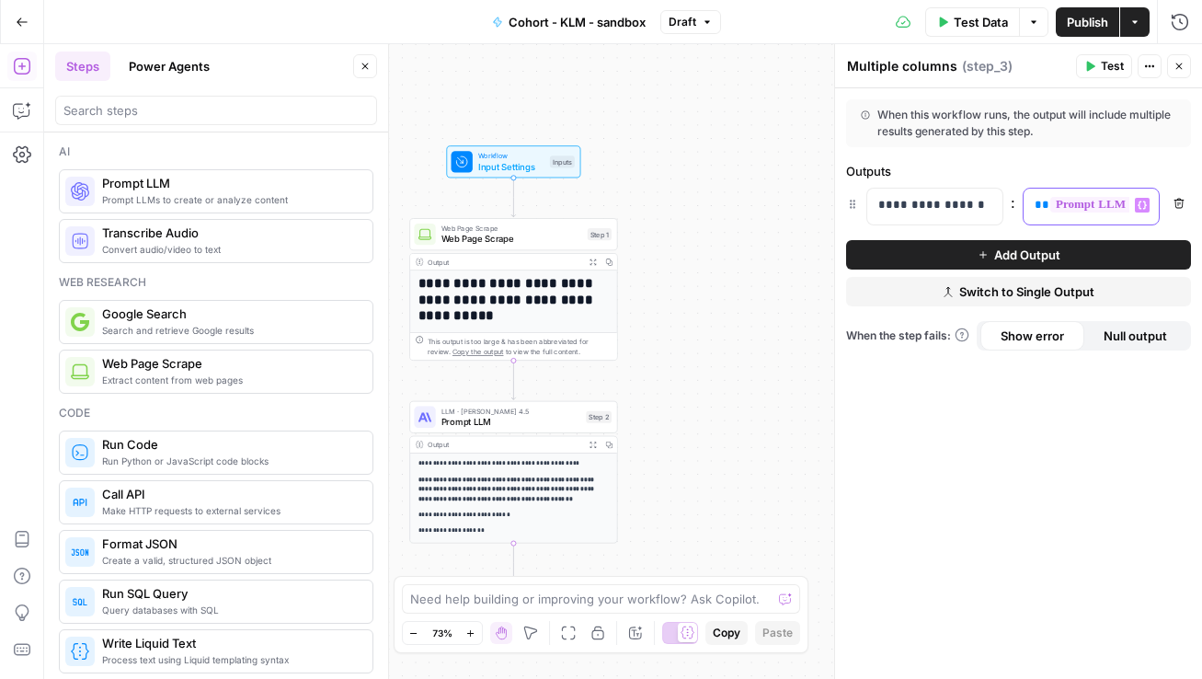
click at [1076, 200] on span "**********" at bounding box center [1138, 205] width 177 height 16
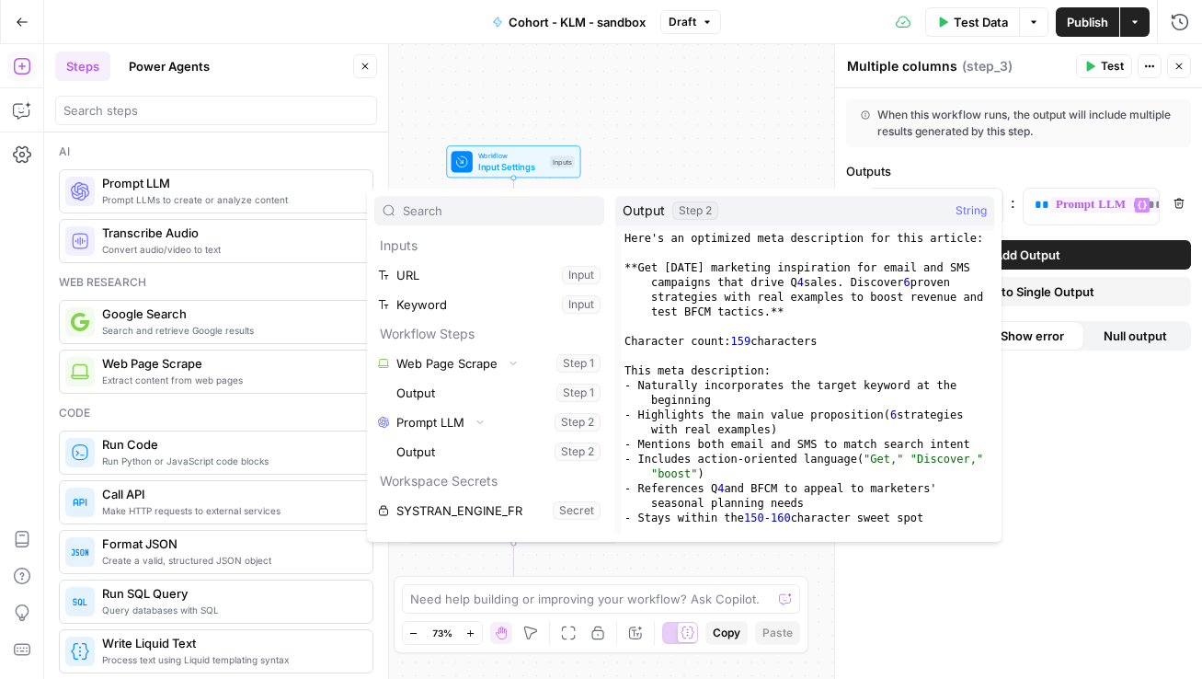
click at [1161, 154] on div "**********" at bounding box center [1018, 383] width 367 height 590
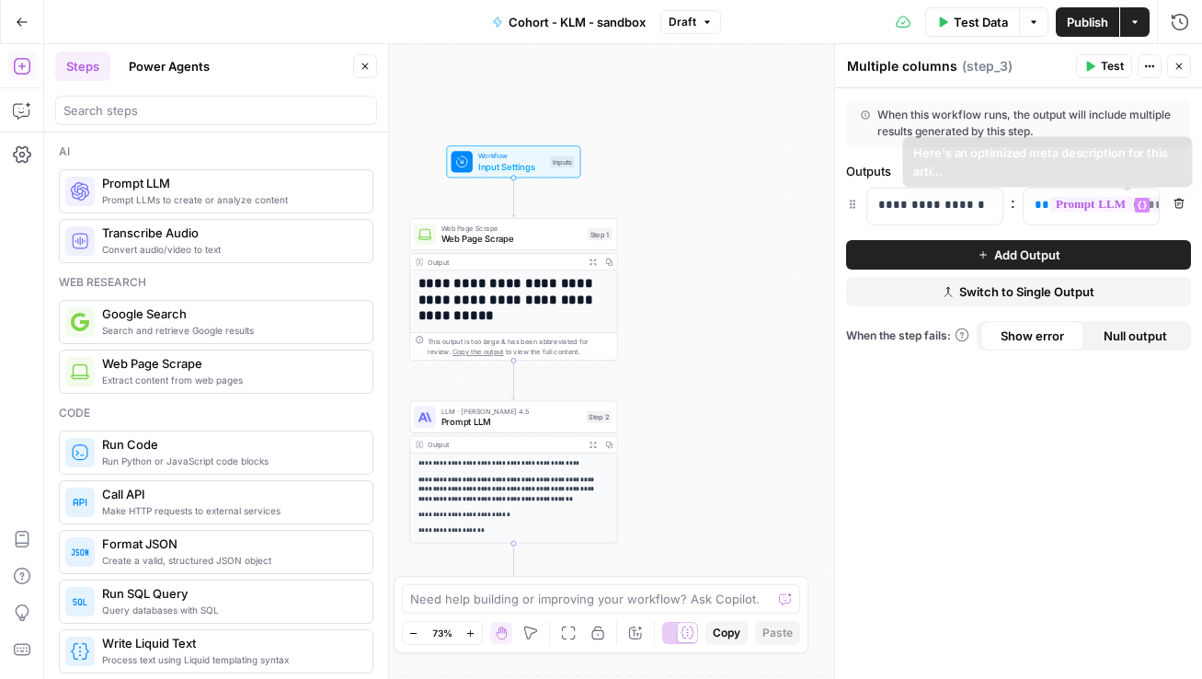
click at [1008, 253] on span "Add Output" at bounding box center [1027, 254] width 66 height 18
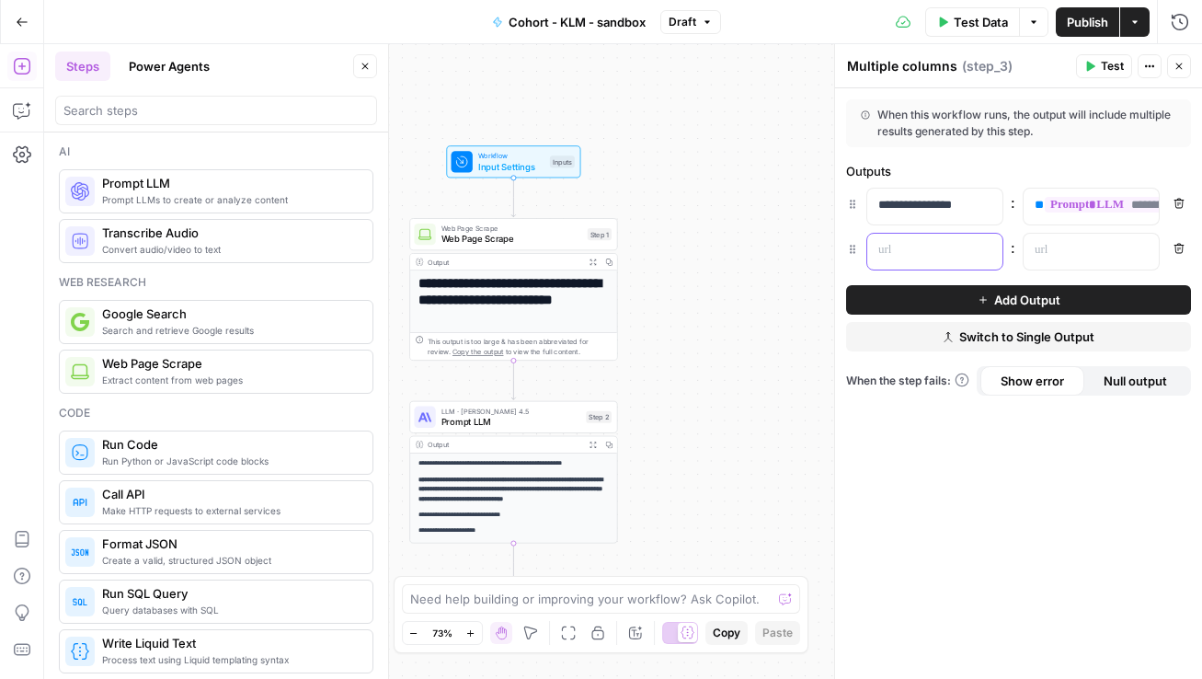
click at [920, 248] on p at bounding box center [920, 250] width 84 height 18
click at [1068, 255] on p at bounding box center [1076, 250] width 84 height 18
click at [1143, 253] on icon "button" at bounding box center [1141, 249] width 9 height 8
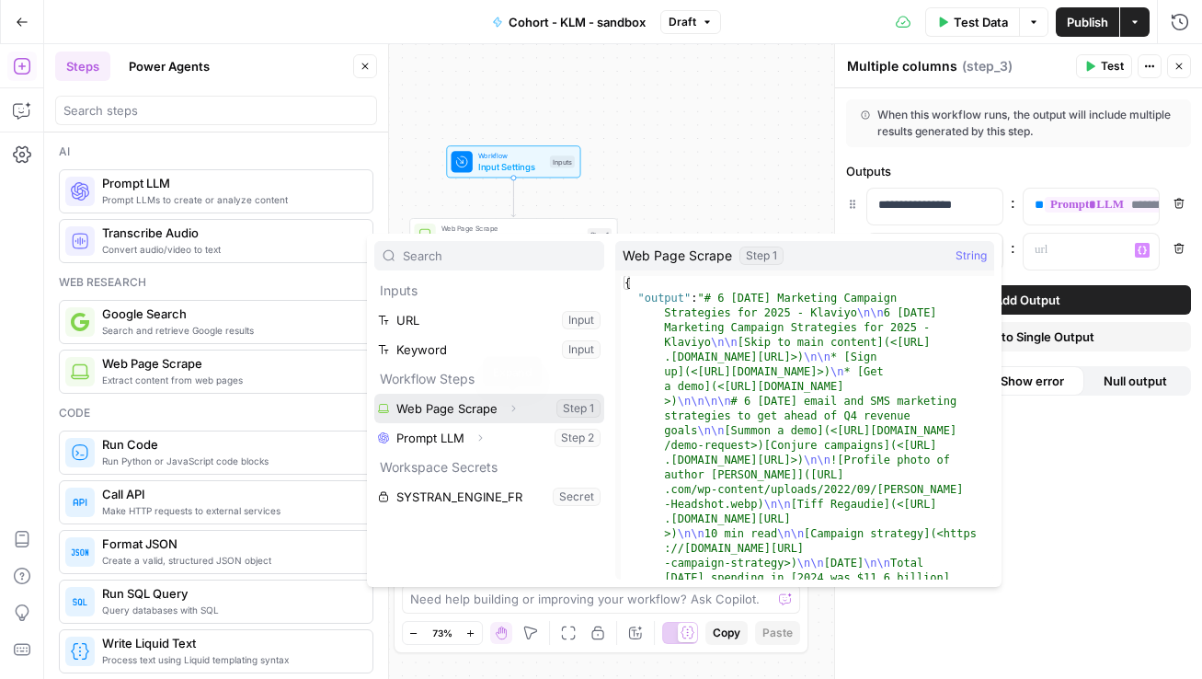
click at [475, 413] on button "Select variable Web Page Scrape" at bounding box center [489, 408] width 230 height 29
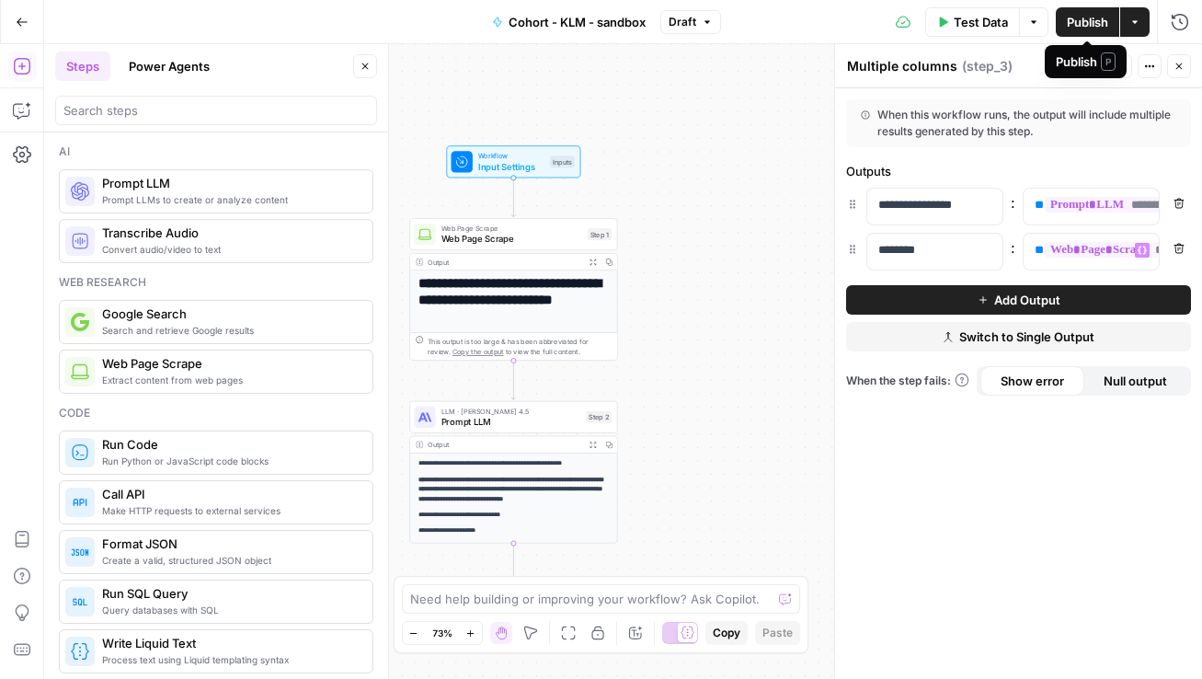
click at [1074, 18] on span "Publish" at bounding box center [1087, 22] width 41 height 18
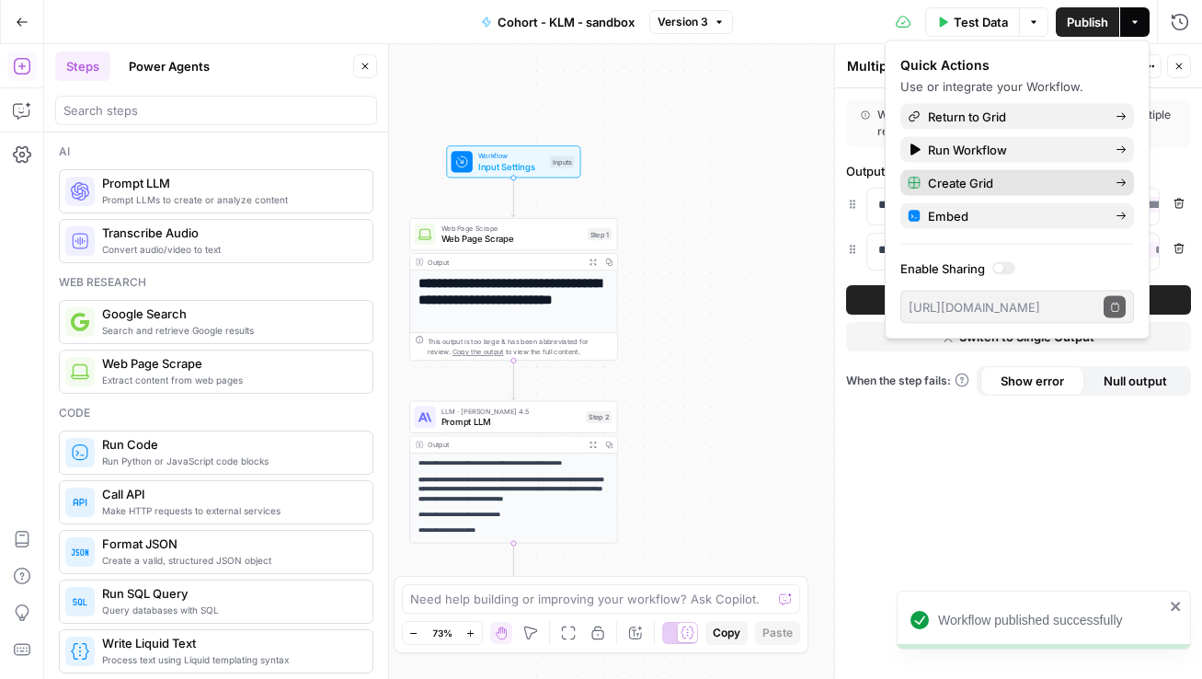
click at [1013, 184] on span "Create Grid" at bounding box center [1014, 183] width 173 height 18
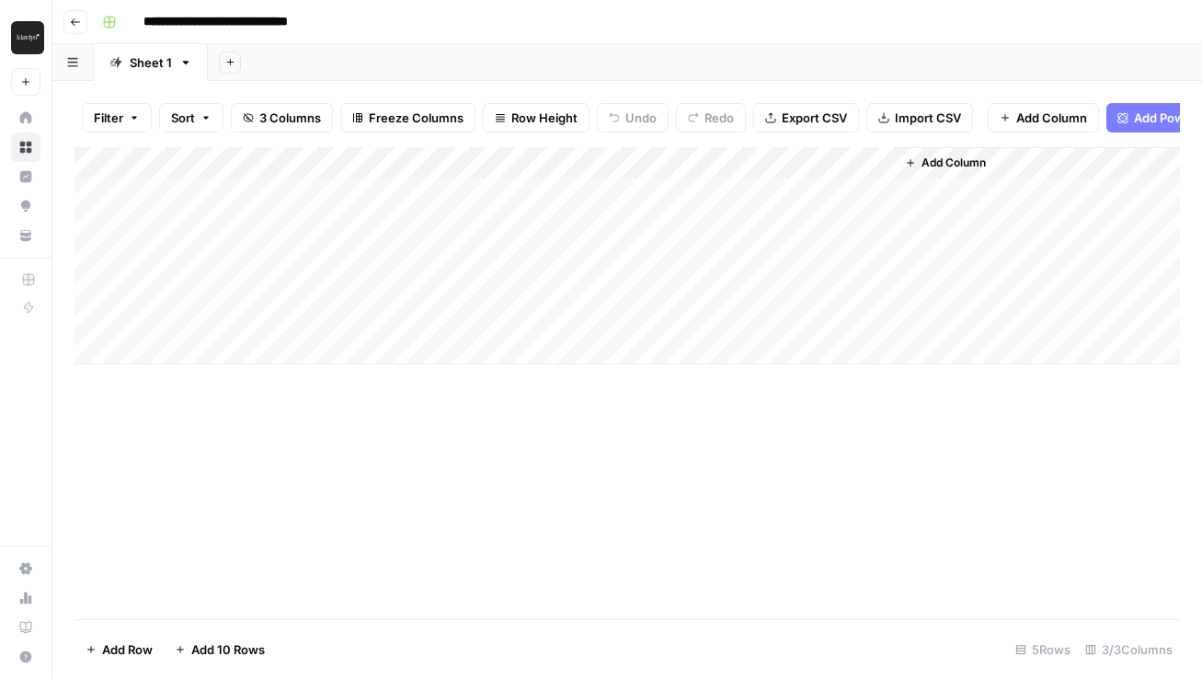
click at [216, 188] on div "Add Column" at bounding box center [626, 255] width 1105 height 217
click at [251, 200] on div "Add Column" at bounding box center [626, 255] width 1105 height 217
type textarea "**********"
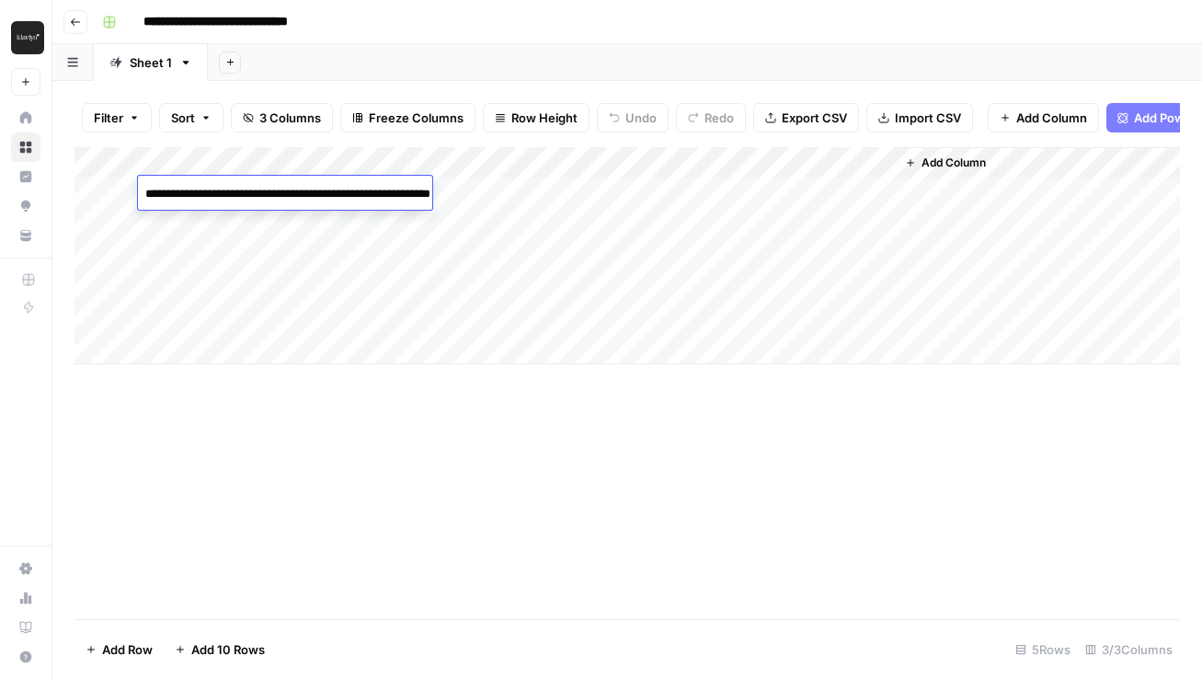
click at [449, 255] on div "Add Column" at bounding box center [626, 255] width 1105 height 217
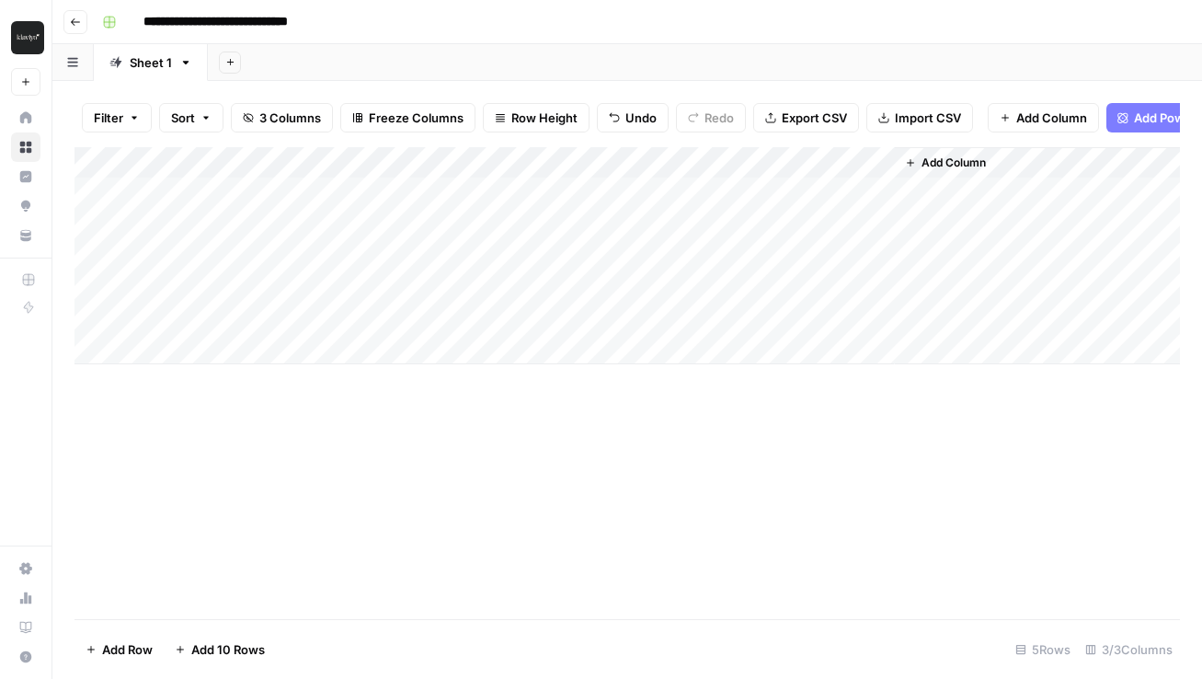
click at [451, 194] on div "Add Column" at bounding box center [626, 255] width 1105 height 217
type textarea "**********"
click at [781, 193] on div "Add Column" at bounding box center [626, 255] width 1105 height 217
click at [1010, 188] on div "Add Column" at bounding box center [626, 255] width 1105 height 217
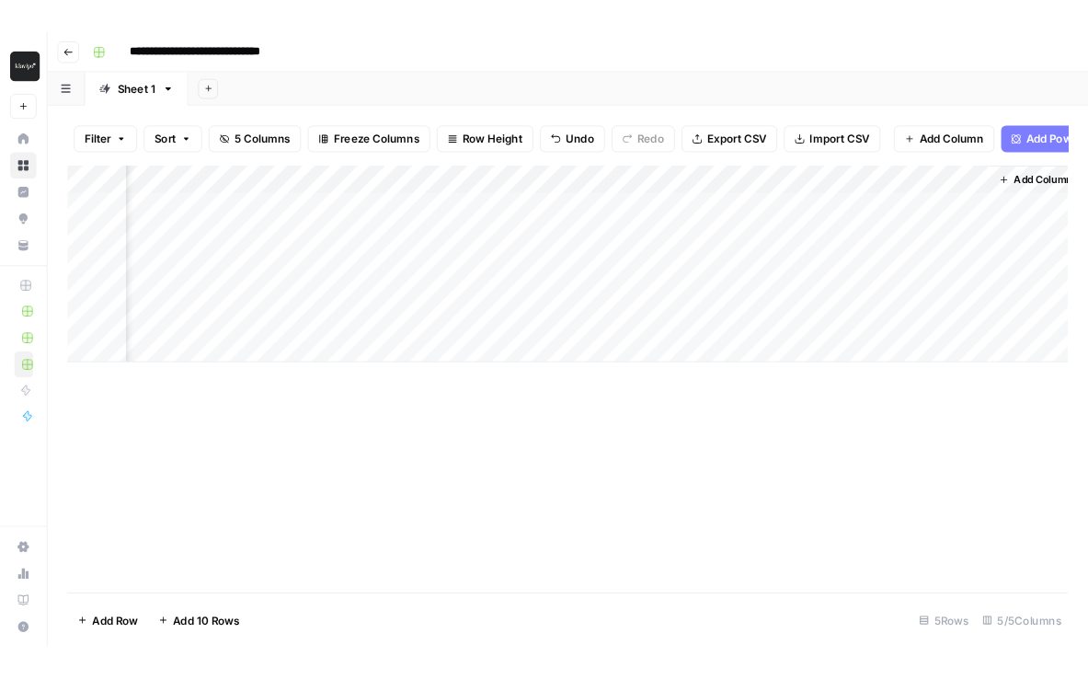
scroll to position [0, 148]
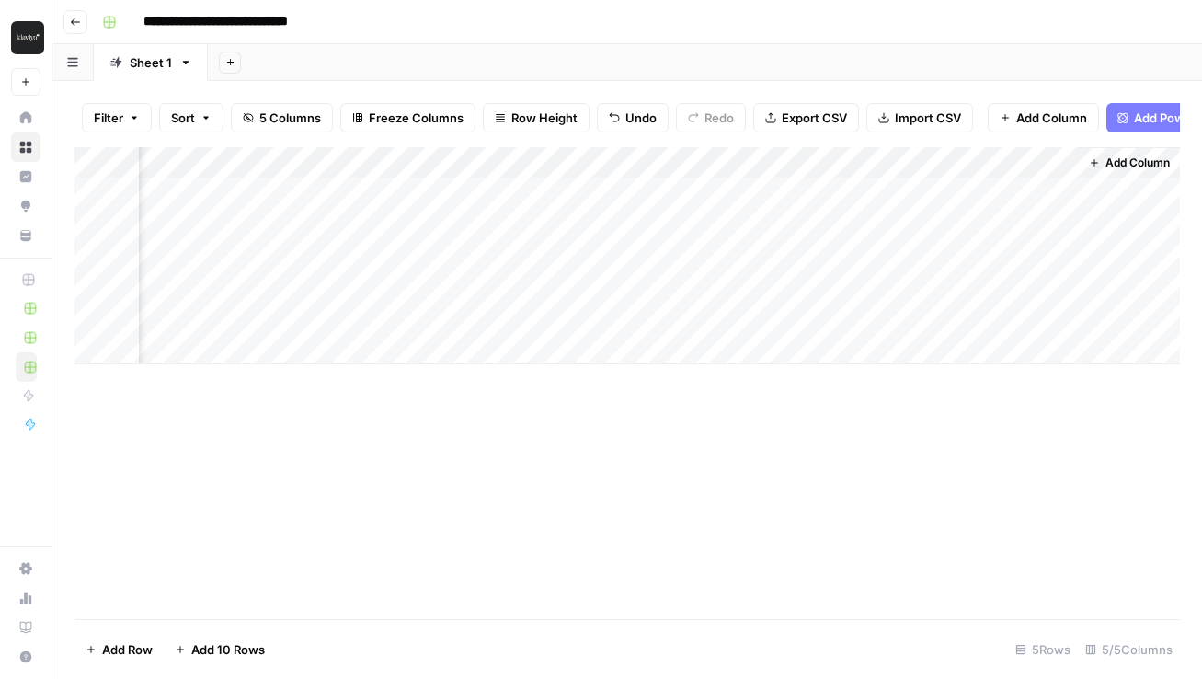
click at [975, 191] on div "Add Column" at bounding box center [626, 255] width 1105 height 217
click at [284, 28] on input "**********" at bounding box center [242, 21] width 214 height 29
click at [81, 20] on button "Go back" at bounding box center [75, 22] width 24 height 24
click at [77, 29] on button "Go back" at bounding box center [75, 22] width 24 height 24
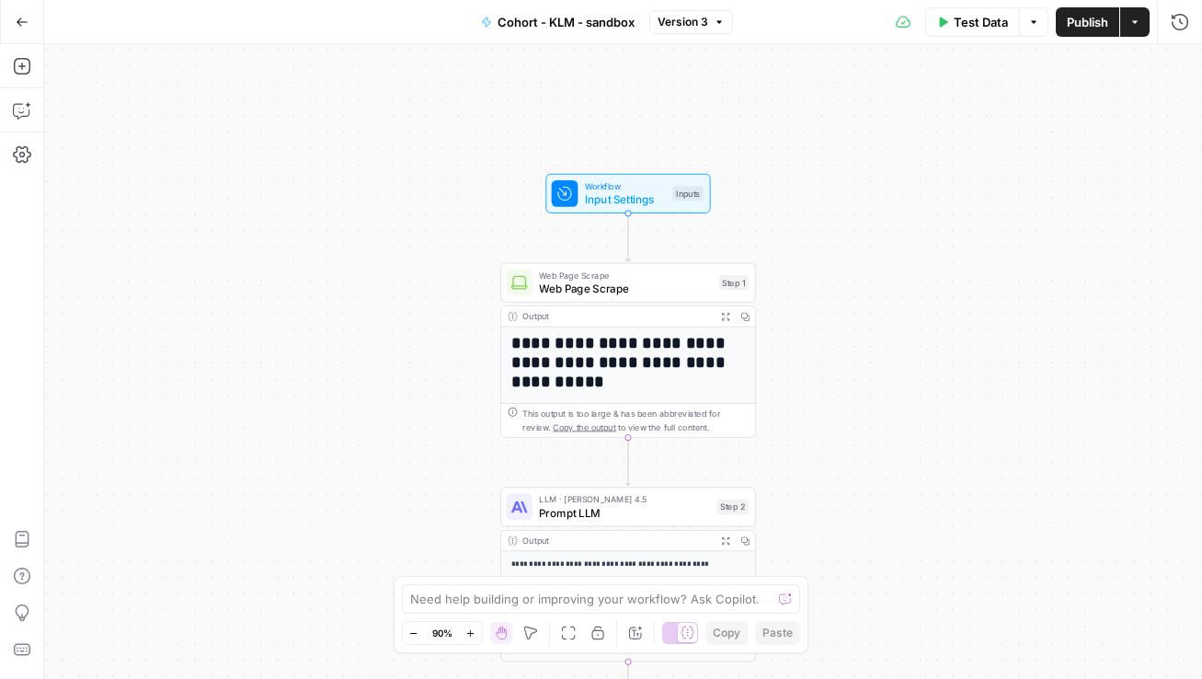
click at [1084, 15] on span "Publish" at bounding box center [1087, 22] width 41 height 18
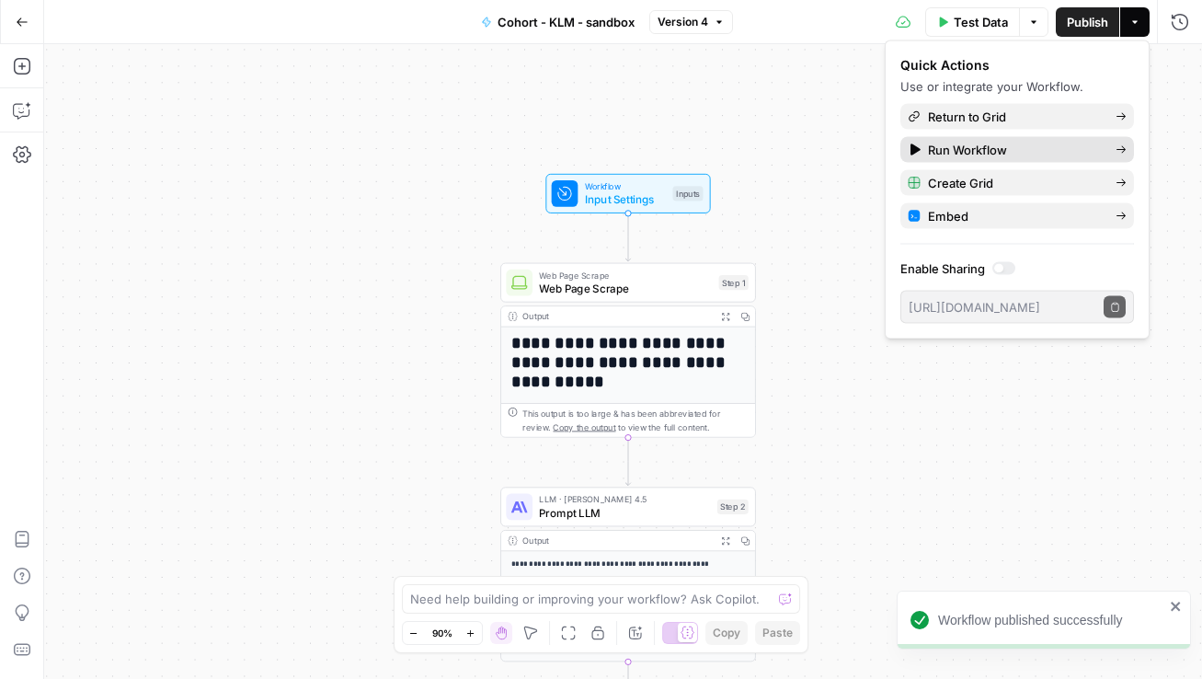
click at [985, 147] on span "Run Workflow" at bounding box center [1014, 150] width 173 height 18
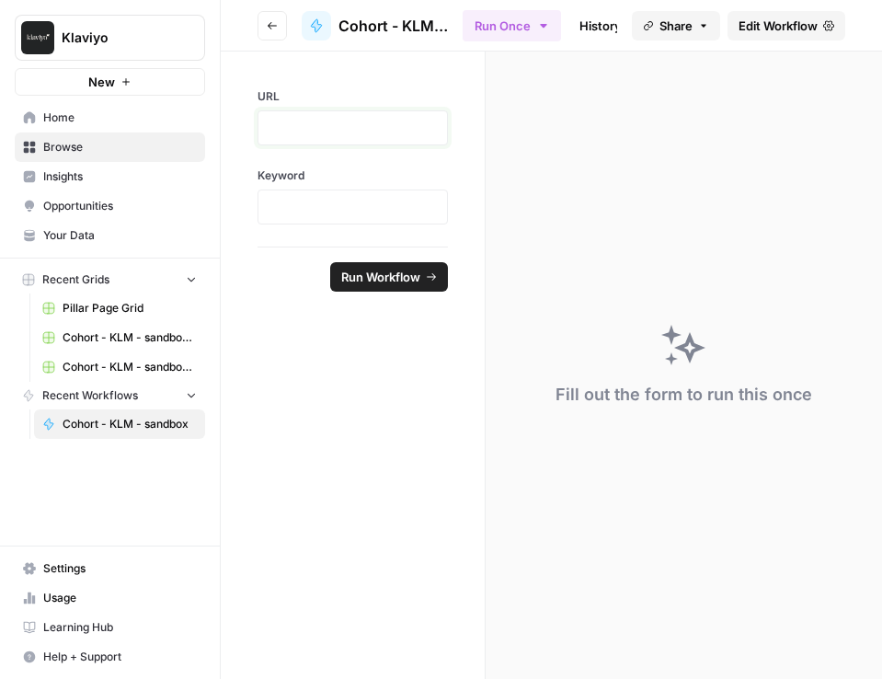
click at [353, 122] on p at bounding box center [352, 128] width 166 height 18
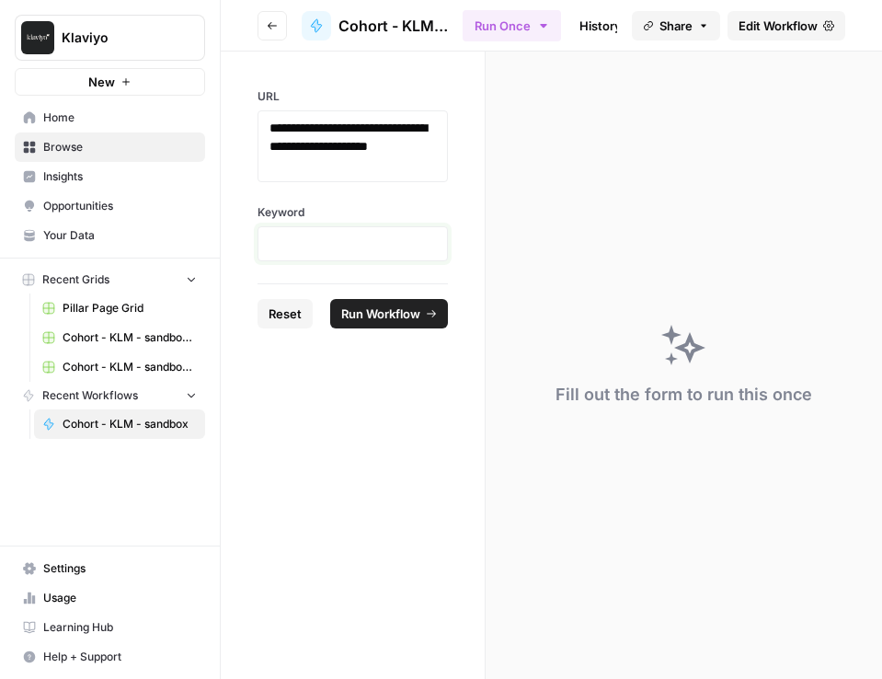
click at [339, 244] on p at bounding box center [352, 243] width 166 height 18
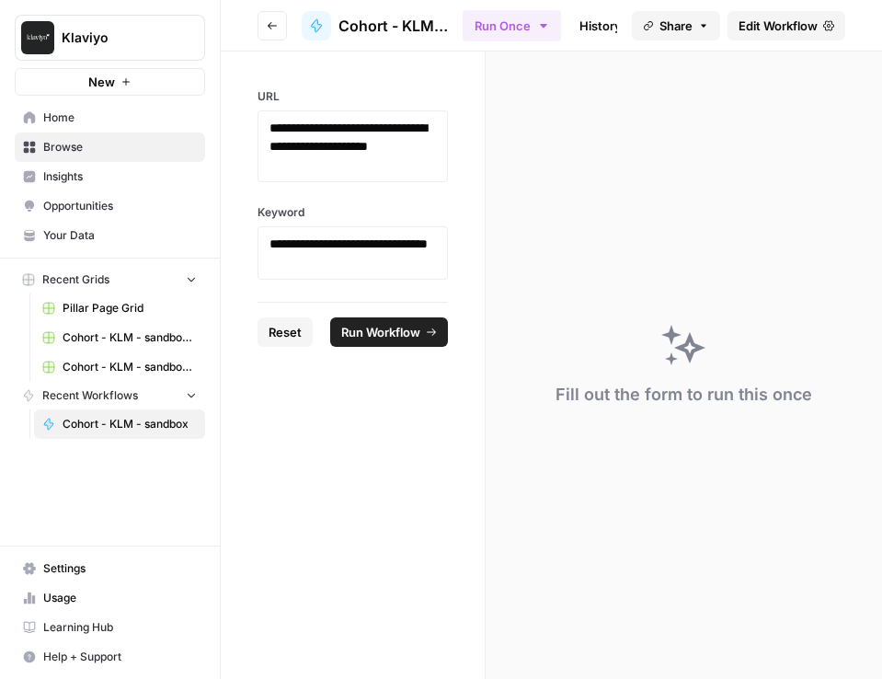
click at [411, 334] on span "Run Workflow" at bounding box center [380, 332] width 79 height 18
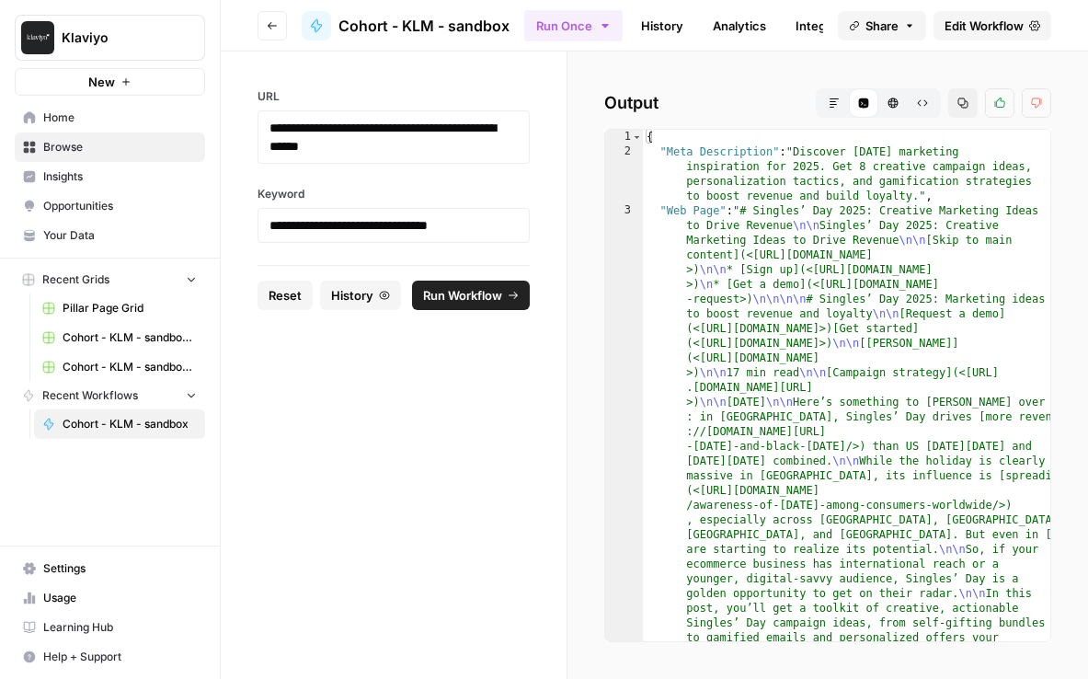
click at [116, 116] on span "Home" at bounding box center [120, 117] width 154 height 17
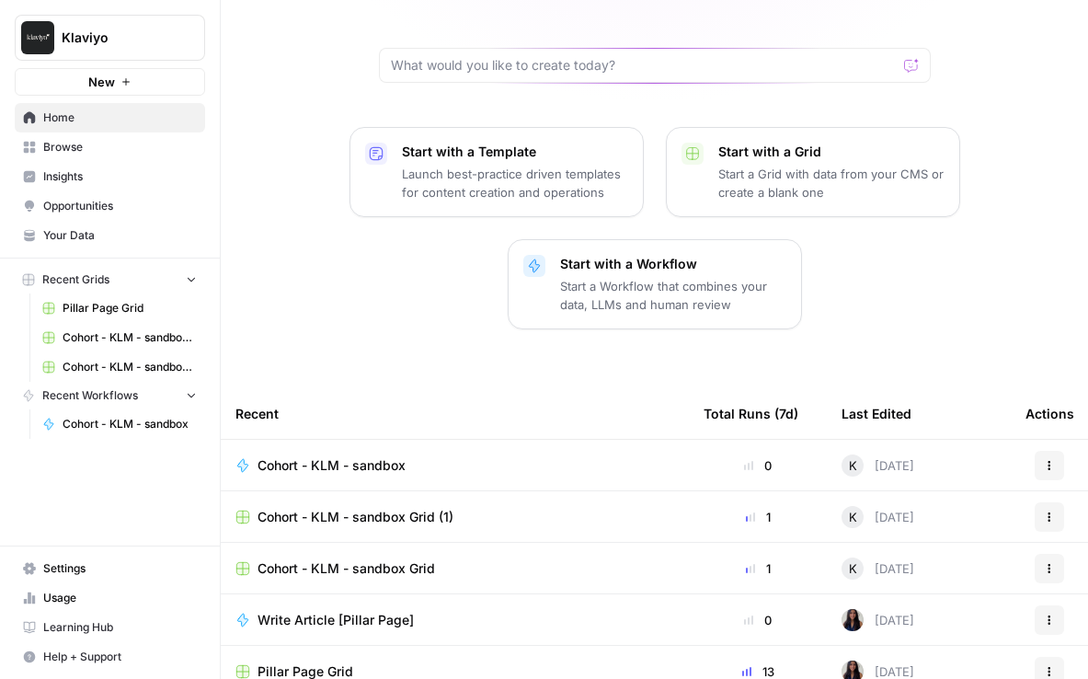
scroll to position [177, 0]
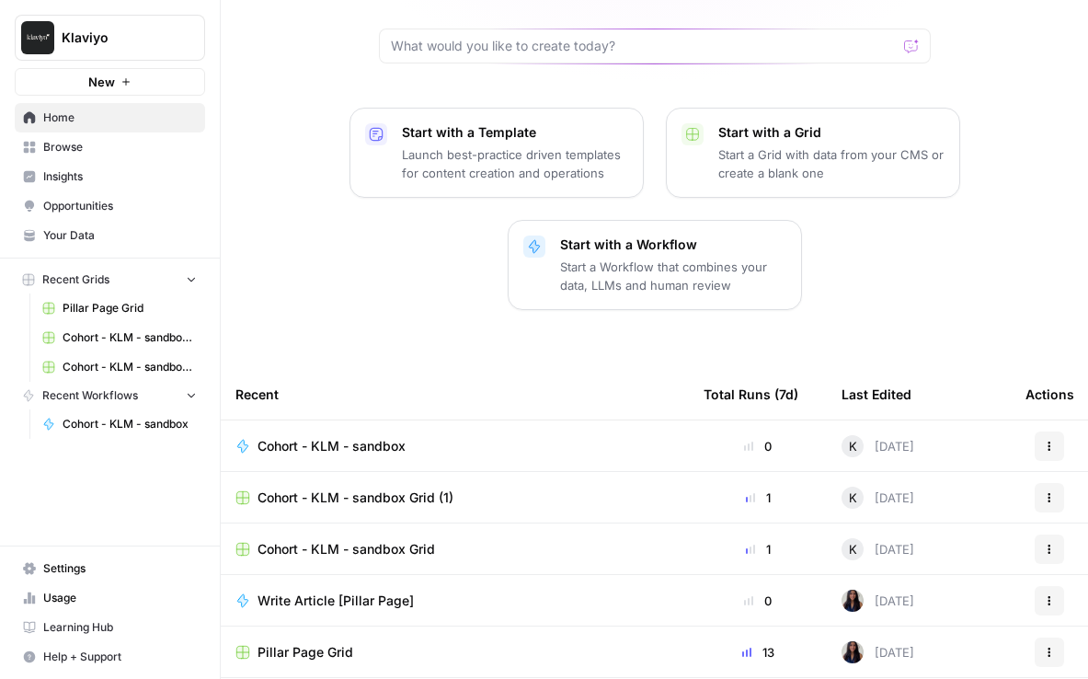
click at [369, 437] on span "Cohort - KLM - sandbox" at bounding box center [331, 446] width 148 height 18
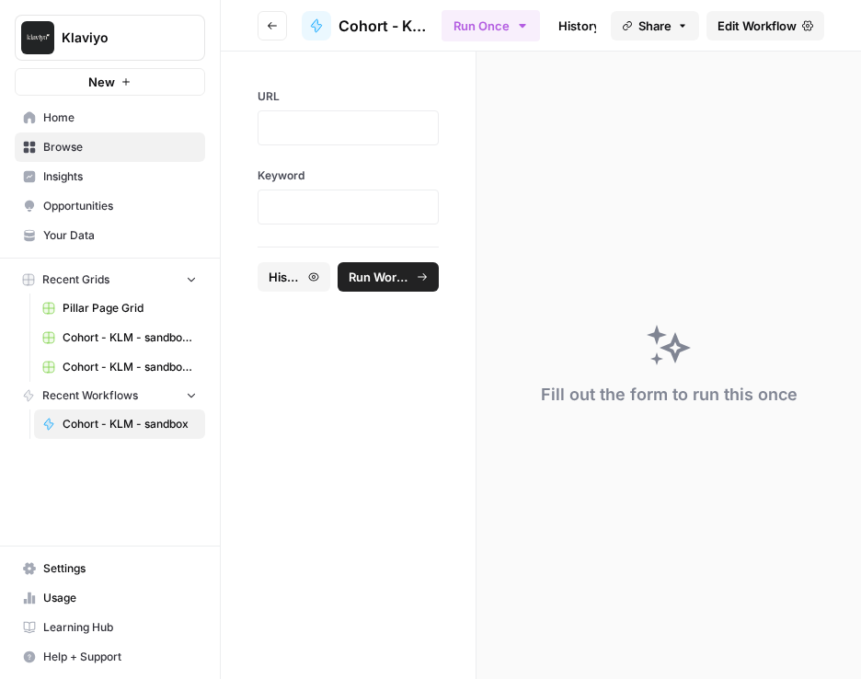
click at [65, 245] on link "Your Data" at bounding box center [110, 235] width 190 height 29
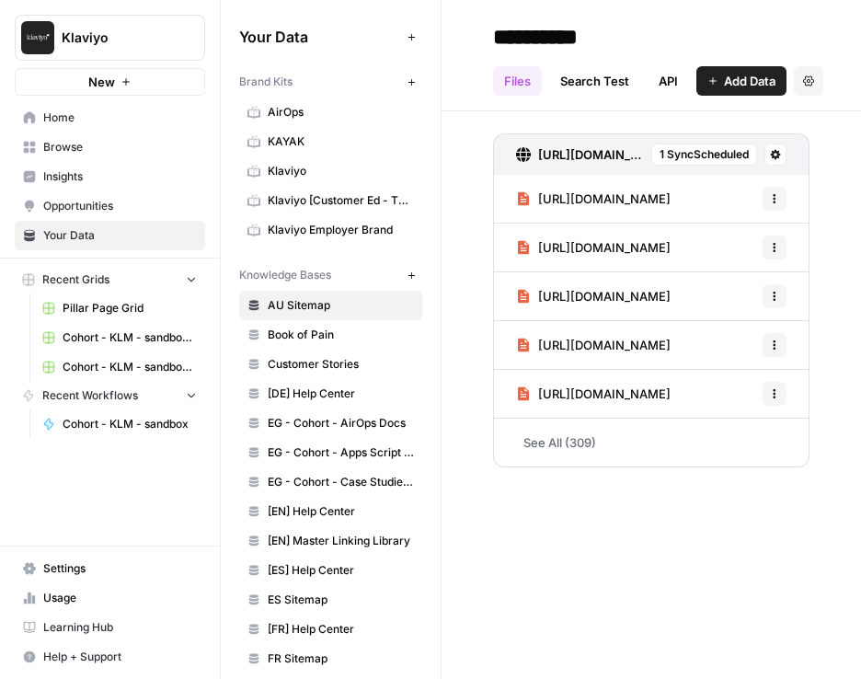
click at [411, 32] on icon "button" at bounding box center [411, 37] width 10 height 10
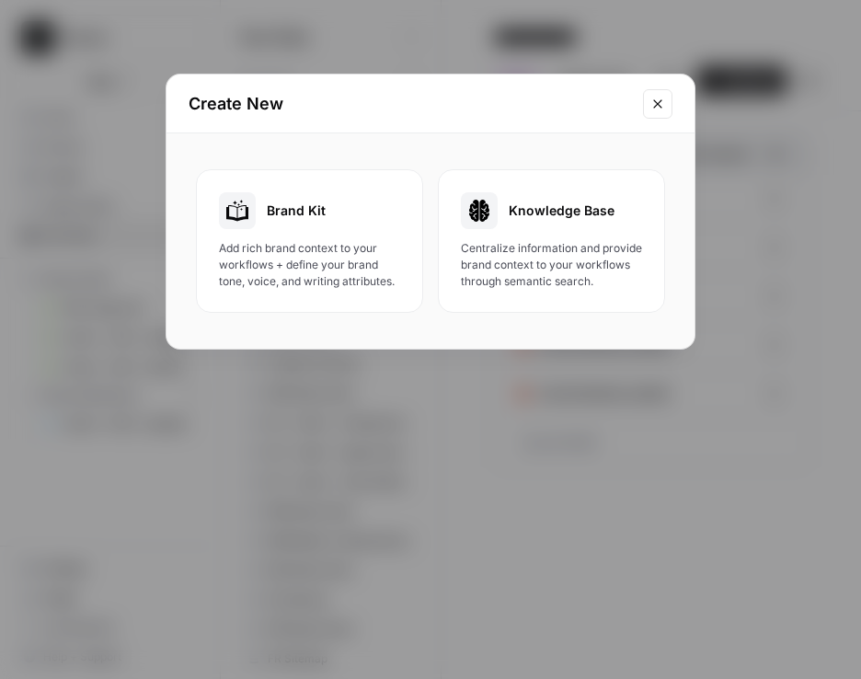
click at [323, 245] on span "Add rich brand context to your workflows + define your brand tone, voice, and w…" at bounding box center [309, 265] width 181 height 50
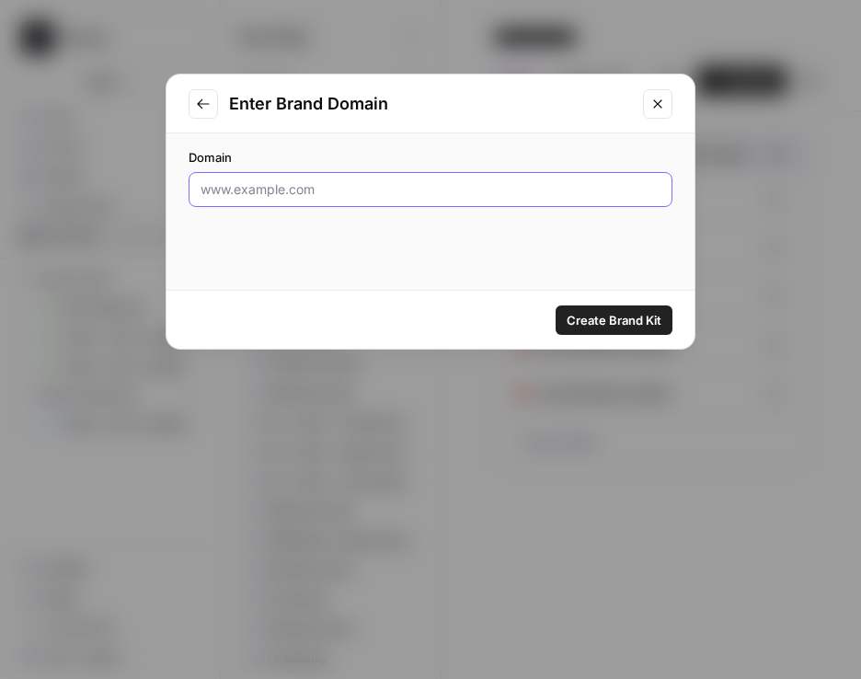
click at [353, 192] on input "Domain" at bounding box center [430, 189] width 460 height 18
type input "www.klaviyo.com"
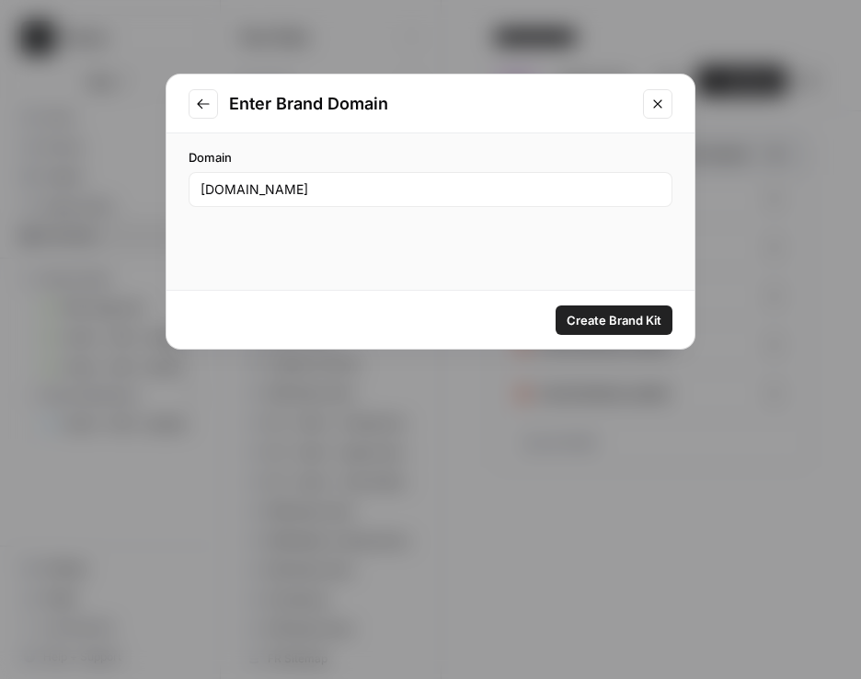
click at [605, 313] on span "Create Brand Kit" at bounding box center [613, 320] width 95 height 18
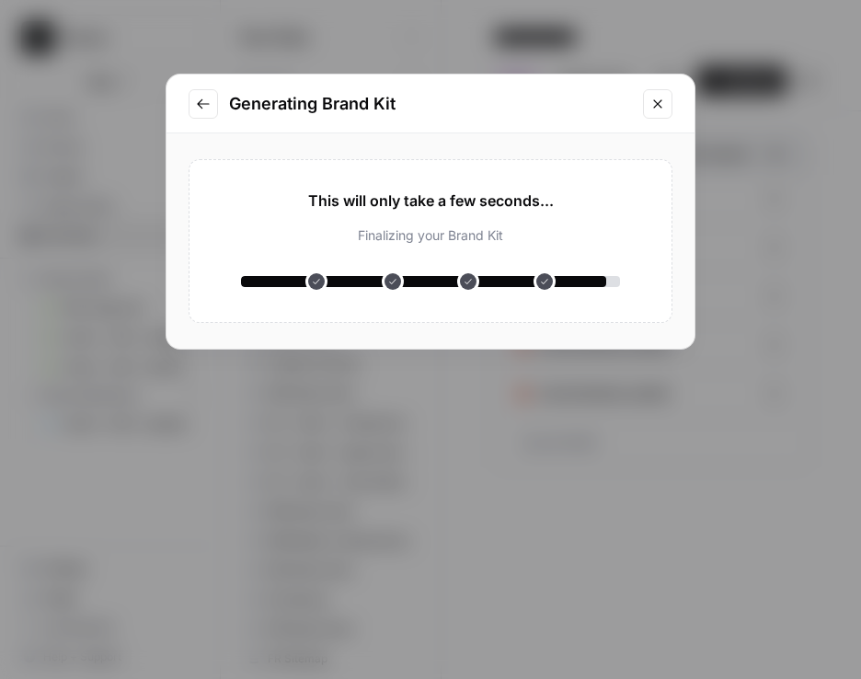
click at [660, 106] on icon "Close modal" at bounding box center [657, 103] width 8 height 8
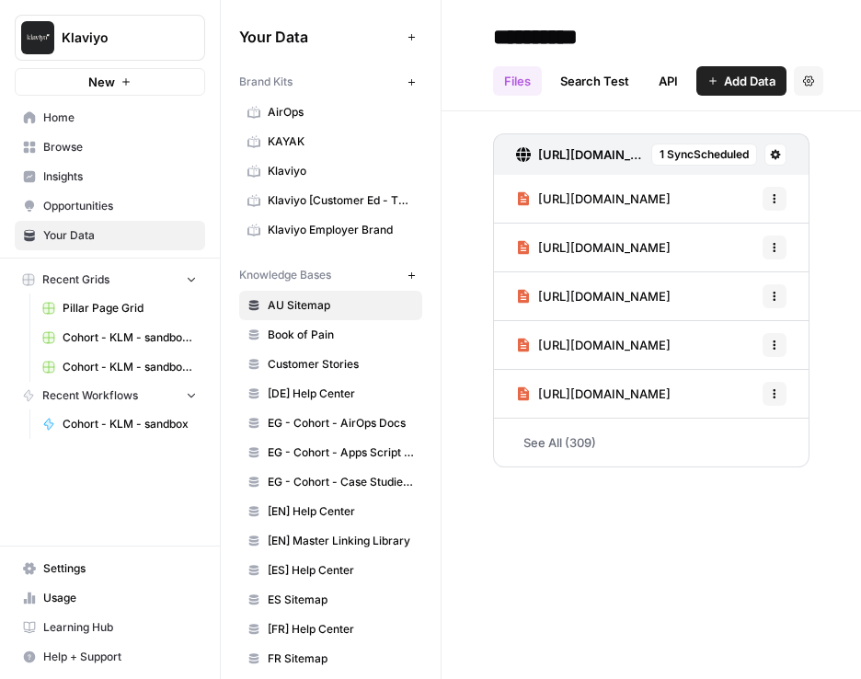
click at [101, 329] on span "Cohort - KLM - sandbox Grid" at bounding box center [130, 337] width 134 height 17
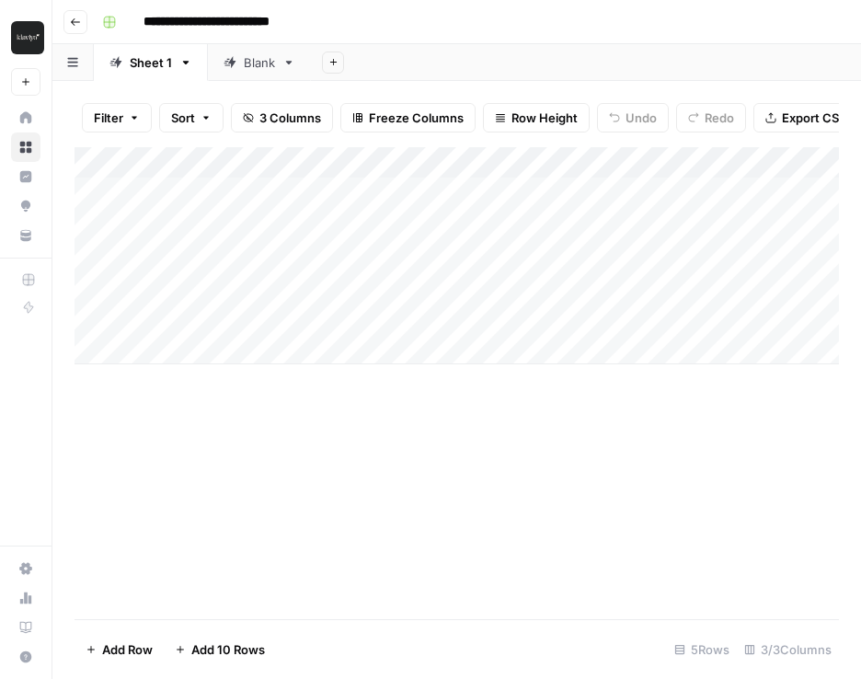
click at [77, 28] on button "Go back" at bounding box center [75, 22] width 24 height 24
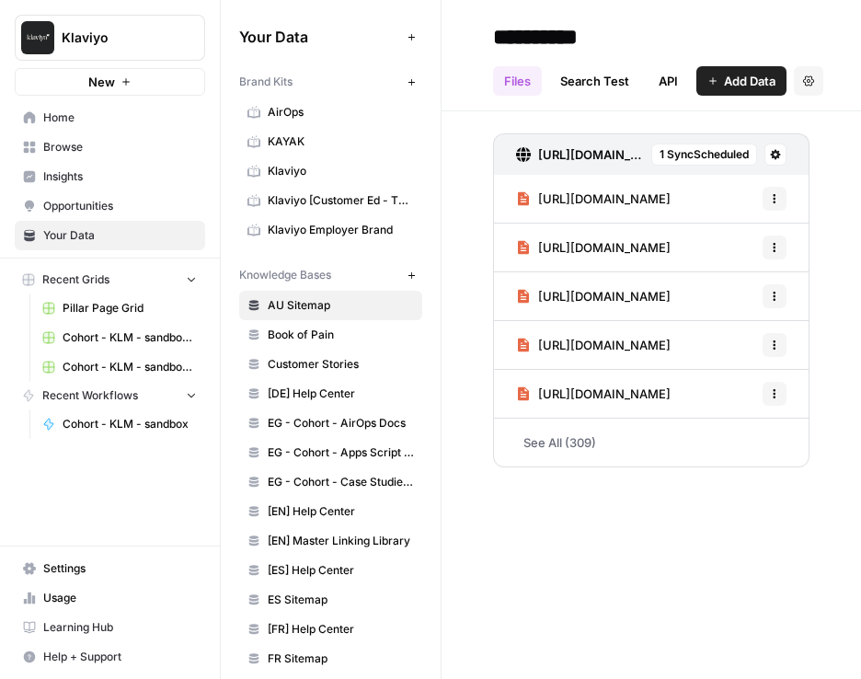
click at [112, 421] on span "Cohort - KLM - sandbox" at bounding box center [130, 424] width 134 height 17
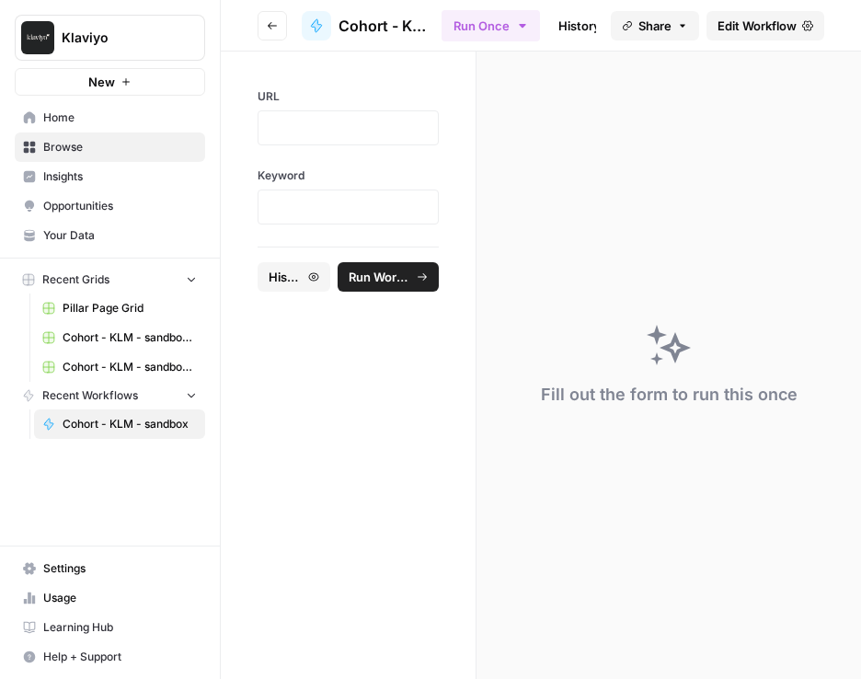
click at [604, 188] on div "Fill out the form to run this once" at bounding box center [668, 364] width 384 height 627
click at [386, 25] on span "Cohort - KLM - sandbox" at bounding box center [382, 26] width 88 height 22
click at [265, 23] on button "Go back" at bounding box center [271, 25] width 29 height 29
click at [349, 30] on span "Cohort - KLM - sandbox" at bounding box center [382, 26] width 88 height 22
click at [122, 419] on span "Cohort - KLM - sandbox" at bounding box center [130, 424] width 134 height 17
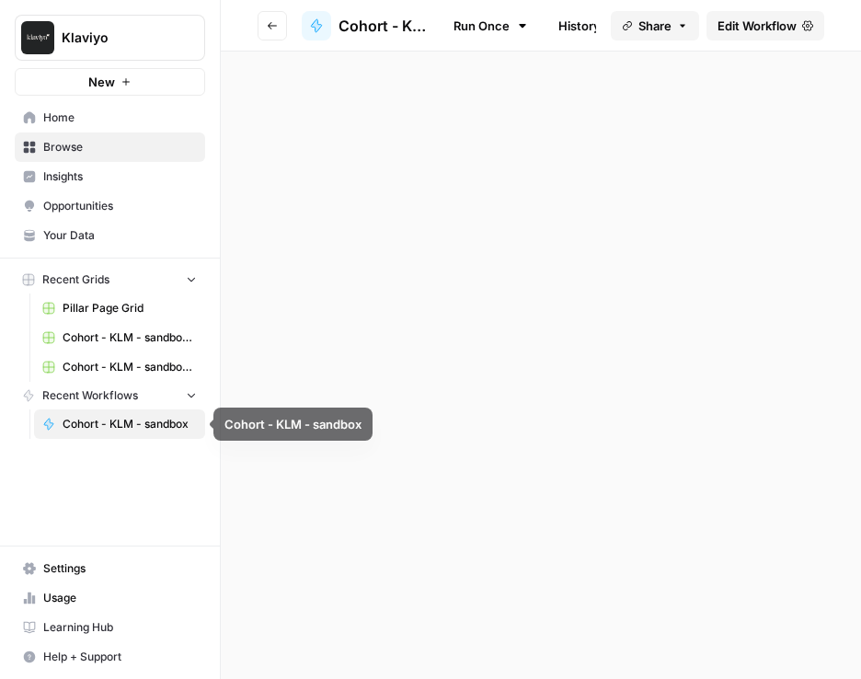
click at [122, 419] on span "Cohort - KLM - sandbox" at bounding box center [130, 424] width 134 height 17
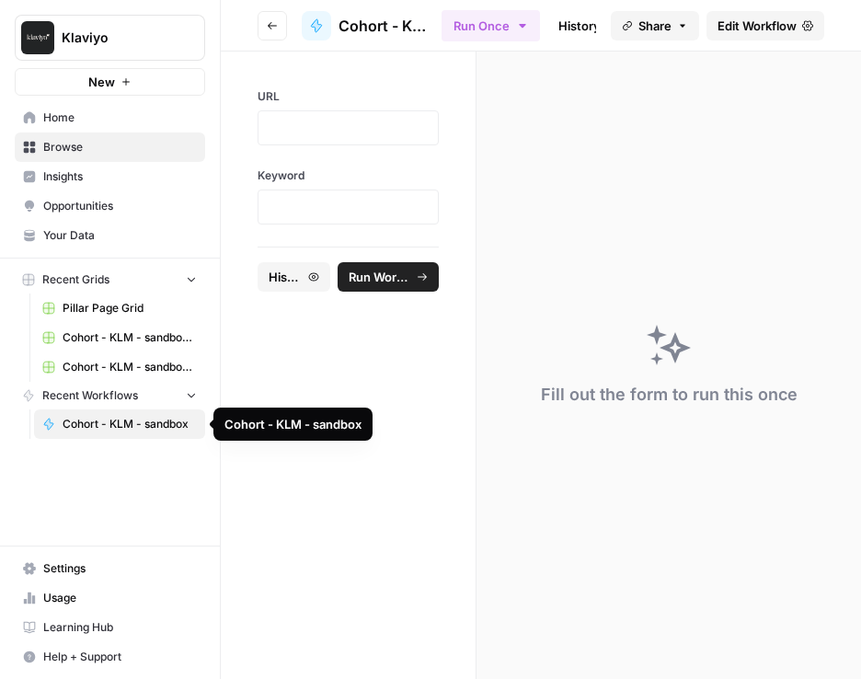
click at [99, 375] on link "Cohort - KLM - sandbox Grid (1)" at bounding box center [119, 366] width 171 height 29
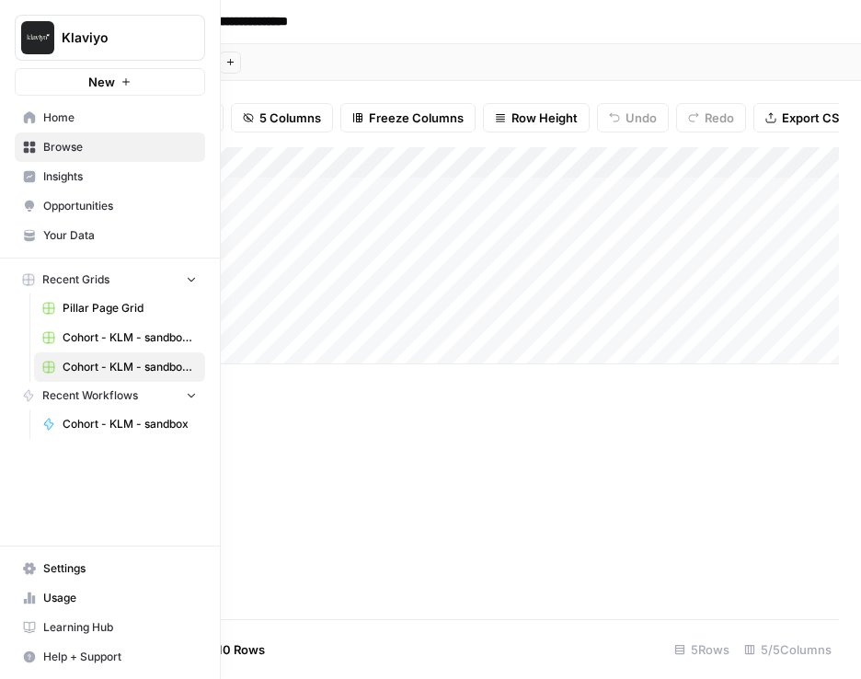
click at [89, 425] on span "Cohort - KLM - sandbox" at bounding box center [130, 424] width 134 height 17
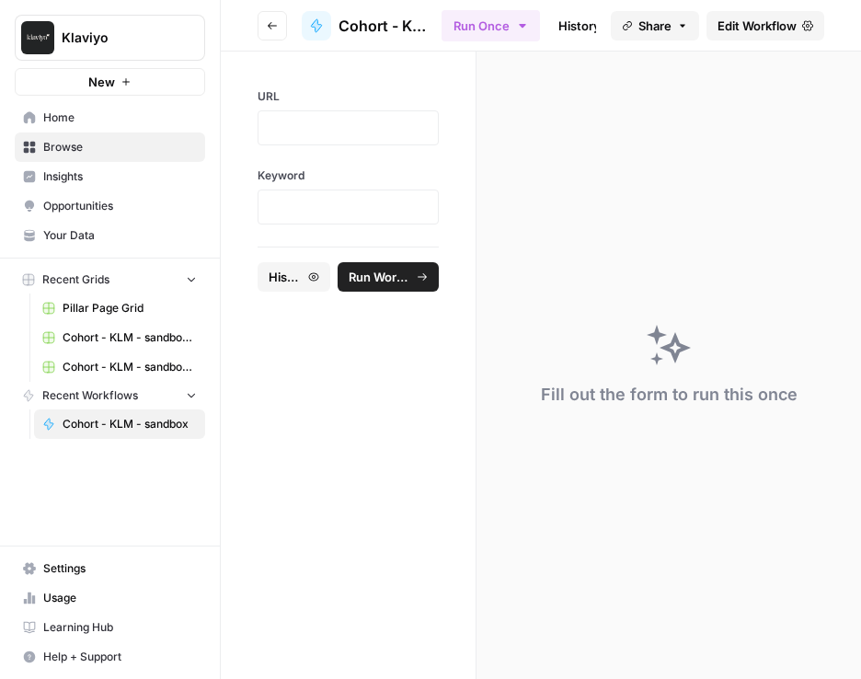
click at [412, 273] on button "Run Workflow" at bounding box center [388, 276] width 102 height 29
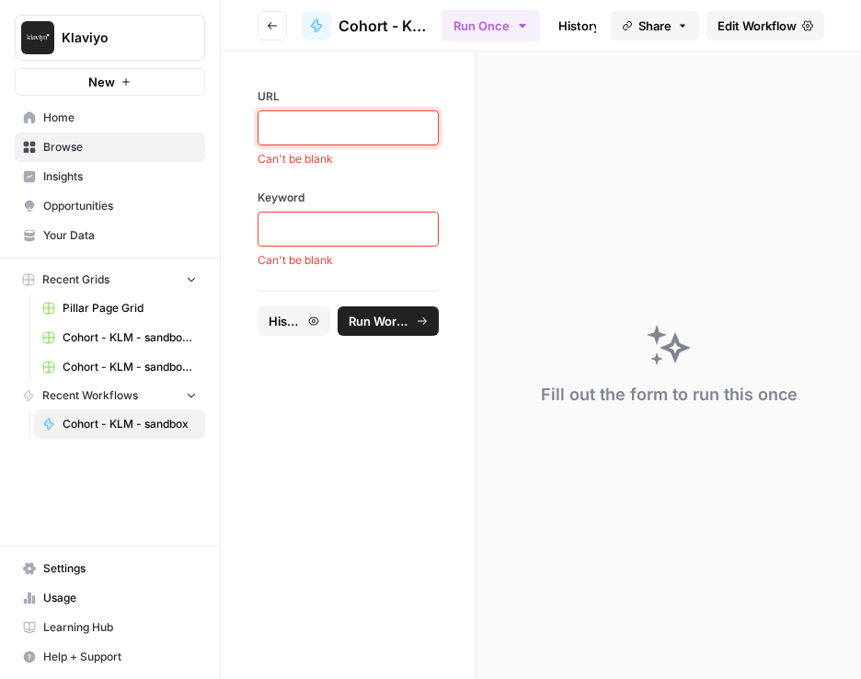
click at [334, 120] on p at bounding box center [347, 128] width 157 height 18
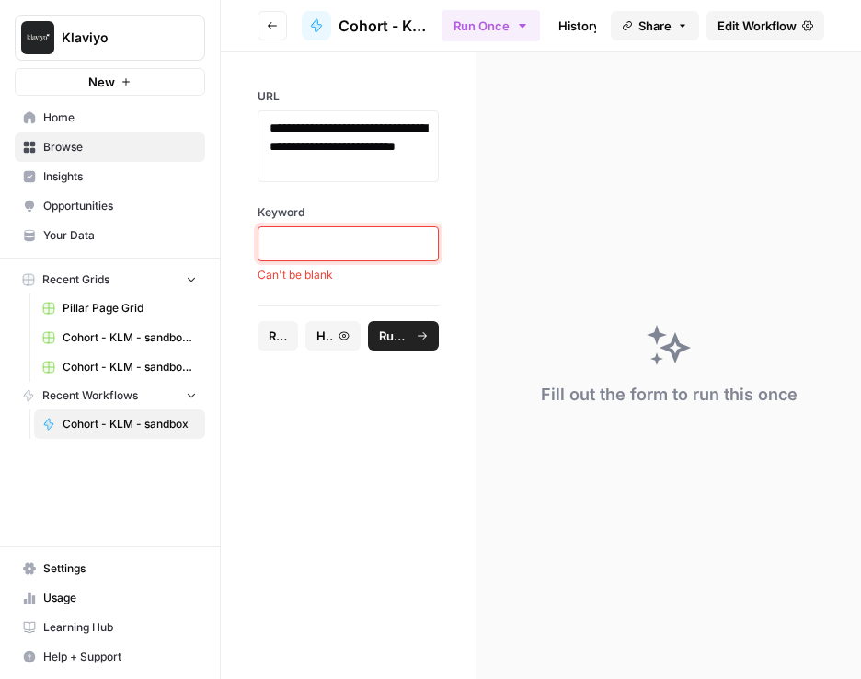
click at [312, 249] on p at bounding box center [347, 243] width 157 height 18
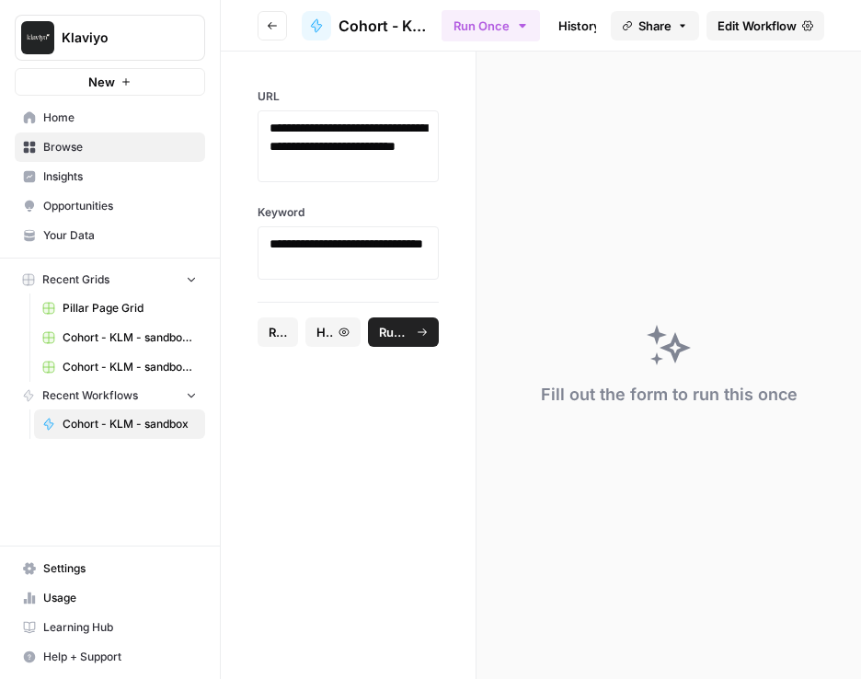
click at [401, 329] on span "Run Workflow" at bounding box center [395, 332] width 32 height 18
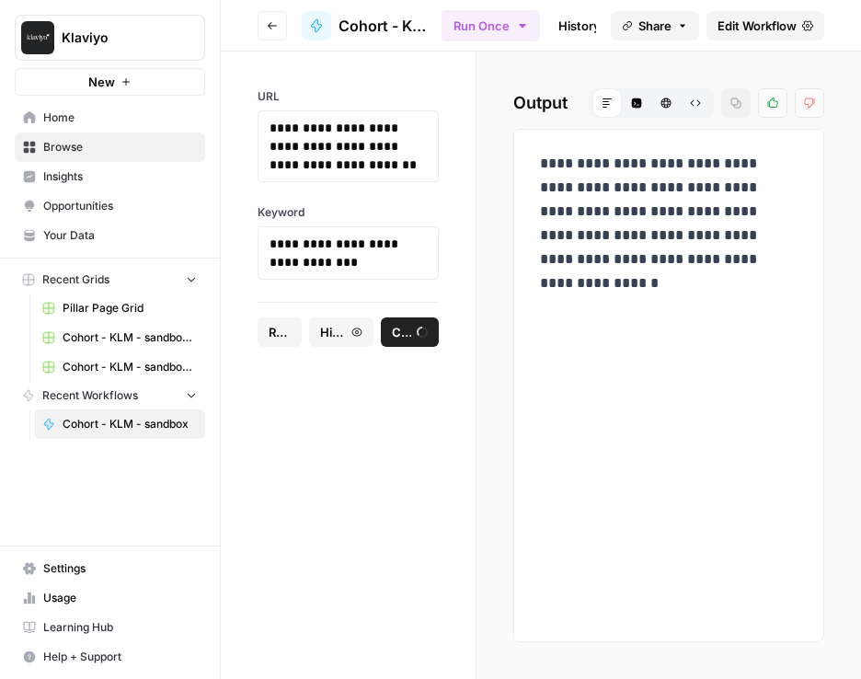
click at [746, 21] on span "Edit Workflow" at bounding box center [756, 26] width 79 height 18
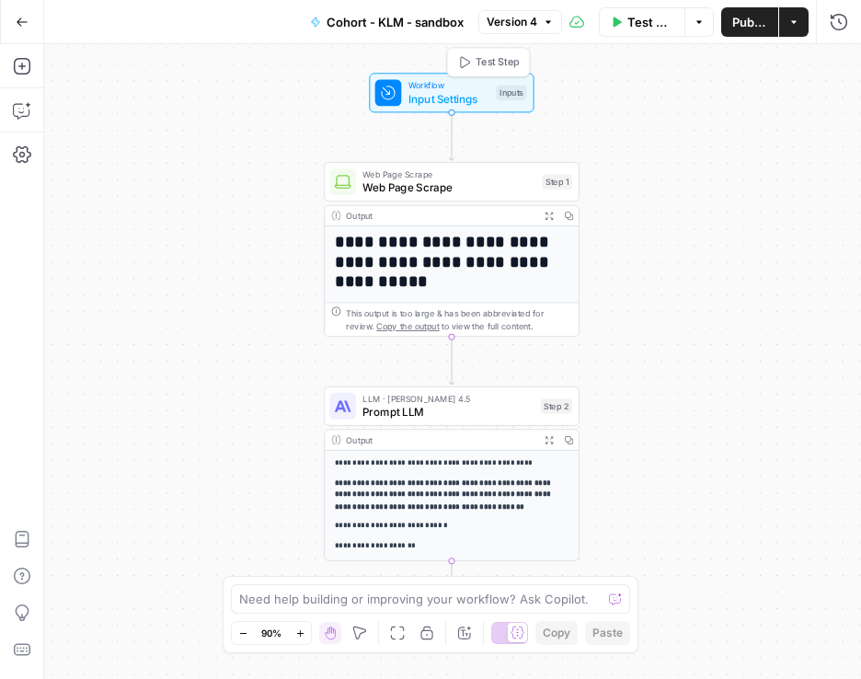
click at [510, 86] on div "Inputs" at bounding box center [511, 93] width 30 height 15
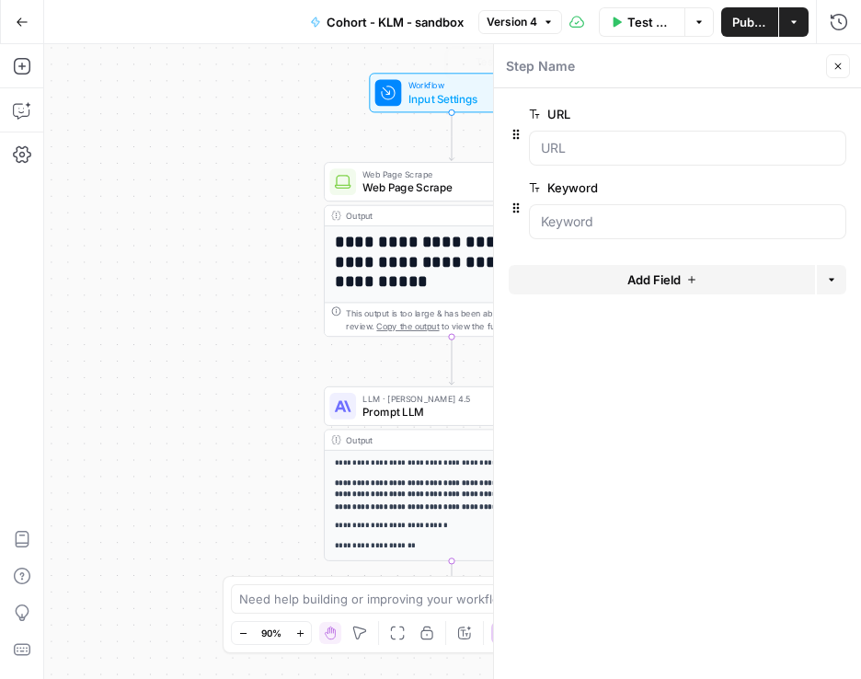
click at [244, 108] on div "**********" at bounding box center [452, 361] width 816 height 634
click at [834, 64] on icon "button" at bounding box center [837, 66] width 11 height 11
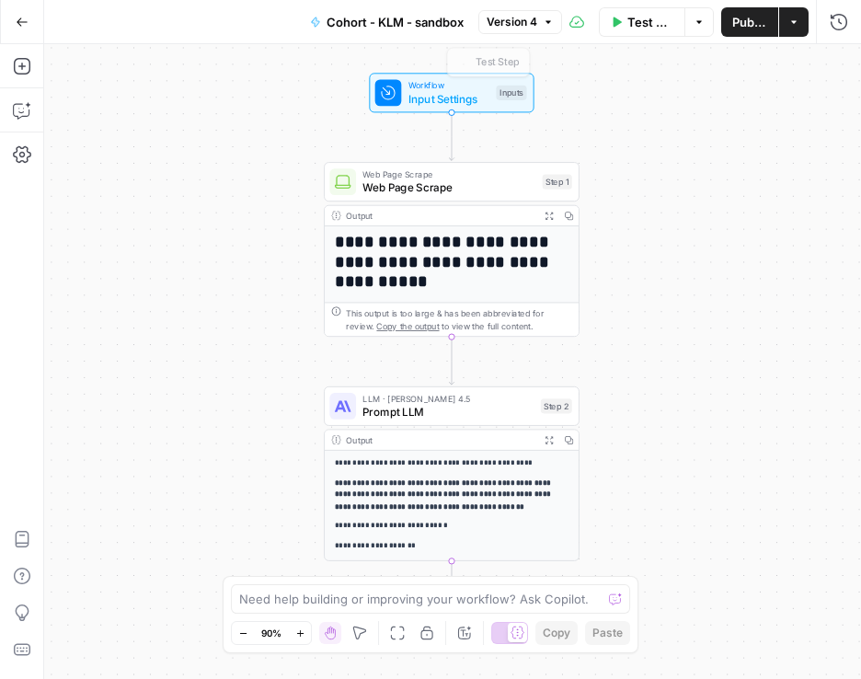
click at [411, 114] on div "**********" at bounding box center [452, 361] width 816 height 634
click at [501, 97] on div "Inputs" at bounding box center [511, 93] width 30 height 15
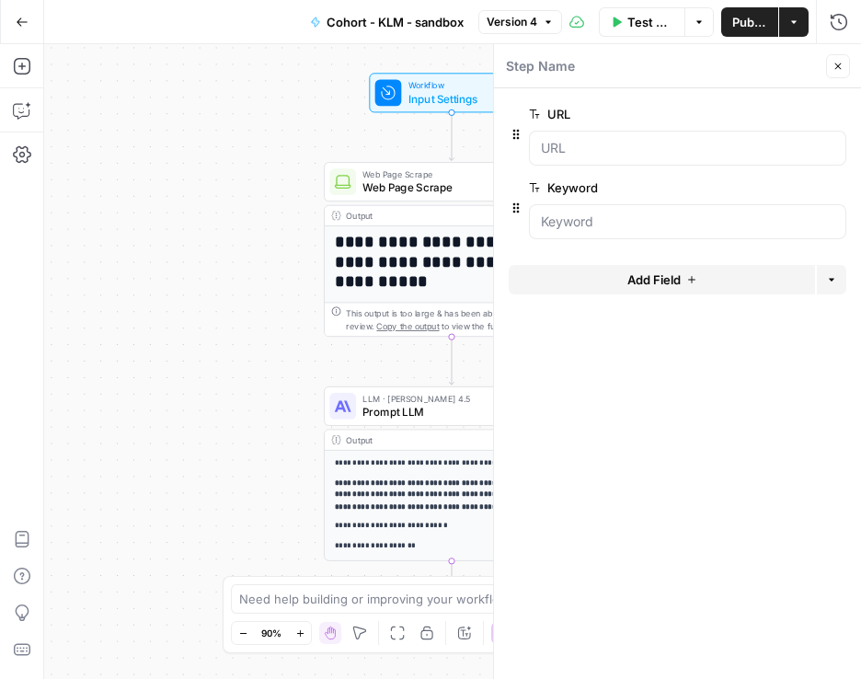
click at [650, 272] on span "Add Field" at bounding box center [653, 279] width 53 height 18
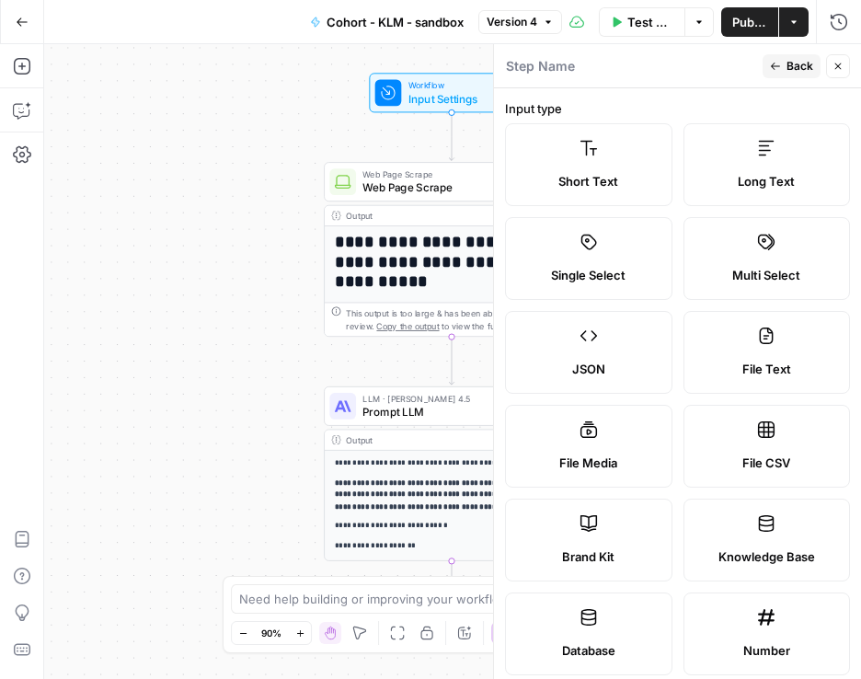
click at [579, 548] on span "Brand Kit" at bounding box center [588, 556] width 52 height 18
type input "Brand Kit"
type input "brand_kit"
click at [579, 540] on label "Brand Kit" at bounding box center [588, 539] width 167 height 83
click at [597, 525] on label "Brand Kit" at bounding box center [588, 539] width 167 height 83
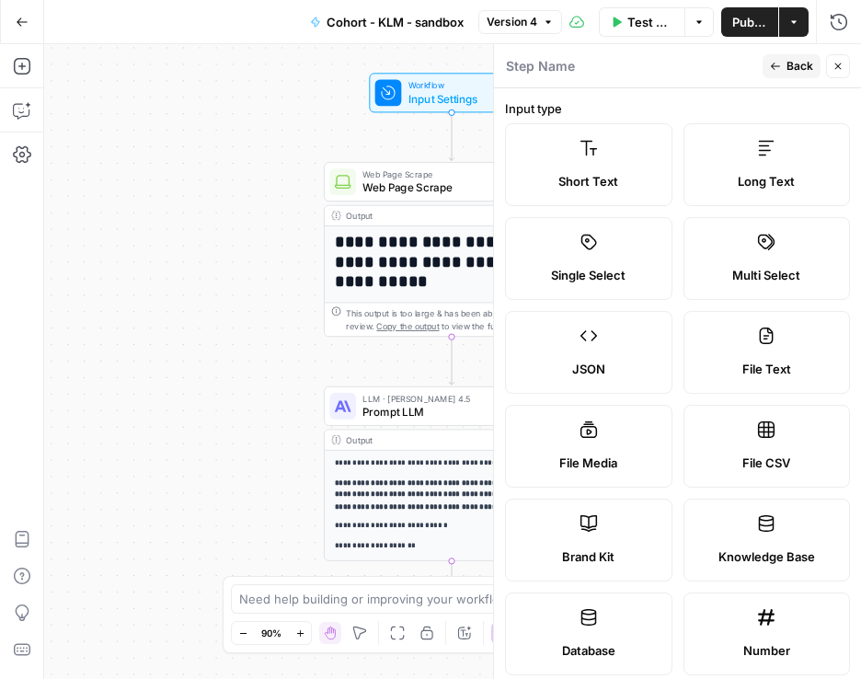
click at [597, 525] on label "Brand Kit" at bounding box center [588, 539] width 167 height 83
click at [628, 525] on label "Brand Kit" at bounding box center [588, 539] width 167 height 83
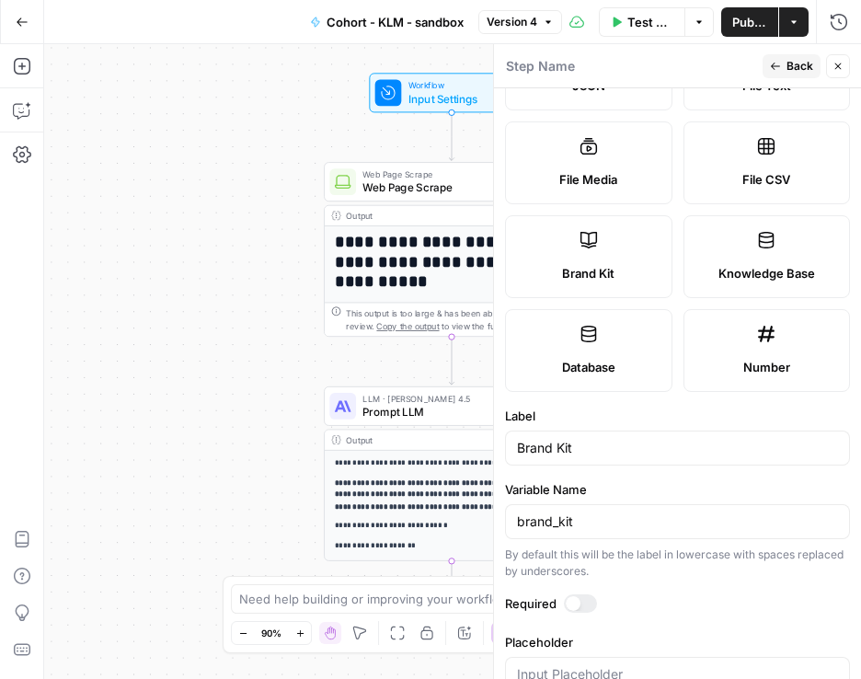
scroll to position [331, 0]
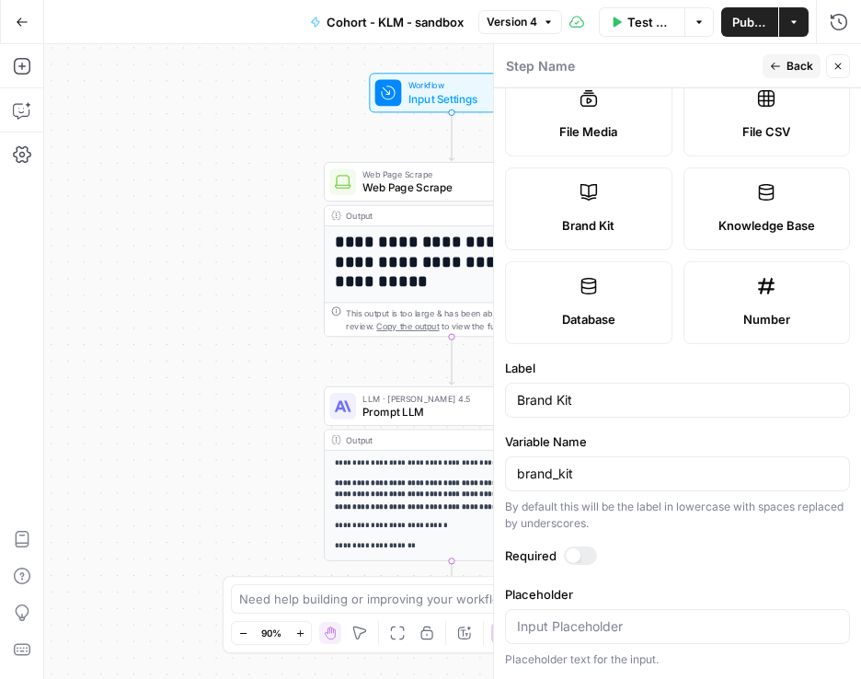
click at [624, 200] on label "Brand Kit" at bounding box center [588, 208] width 167 height 83
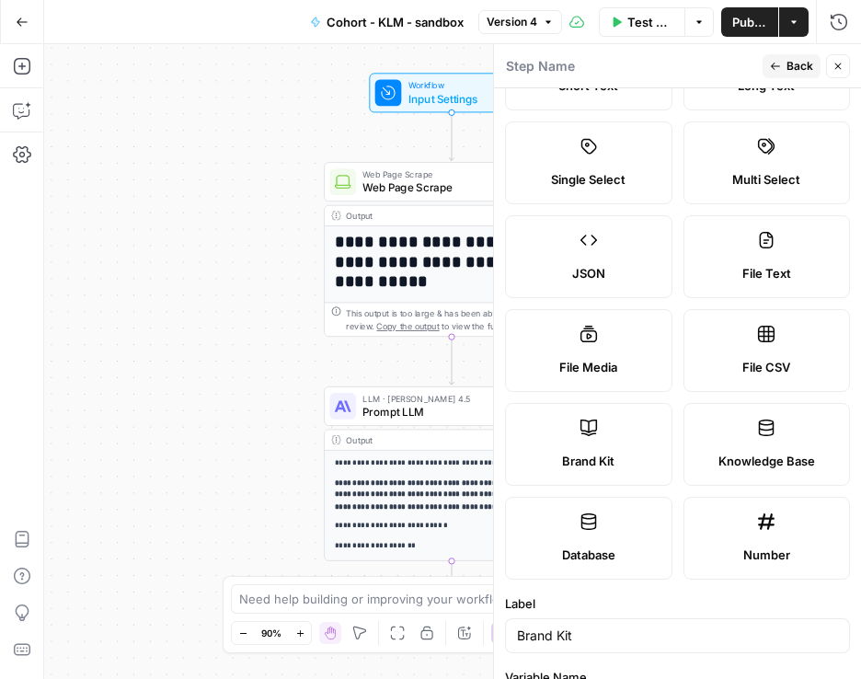
scroll to position [0, 0]
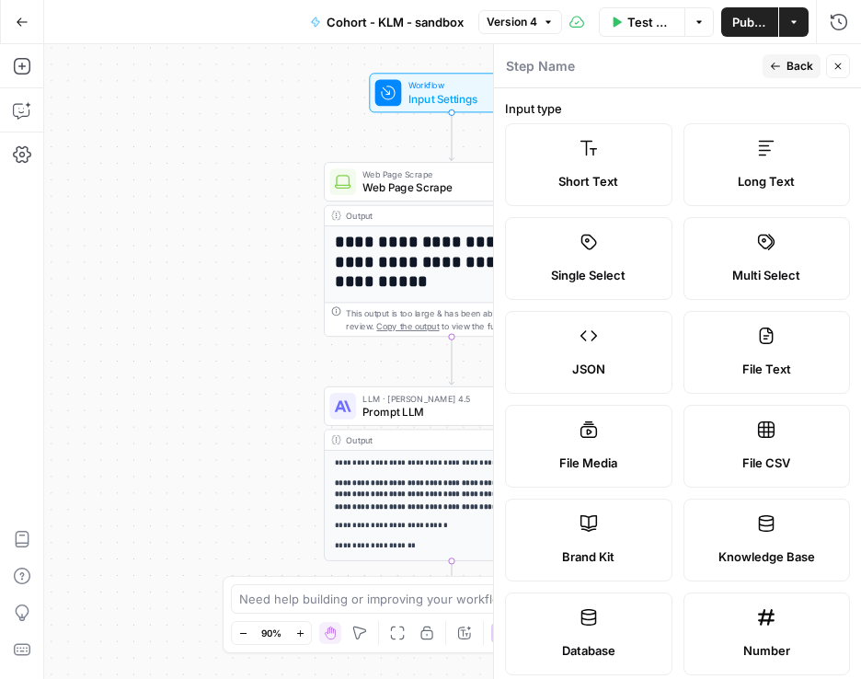
click at [793, 65] on span "Back" at bounding box center [799, 66] width 27 height 17
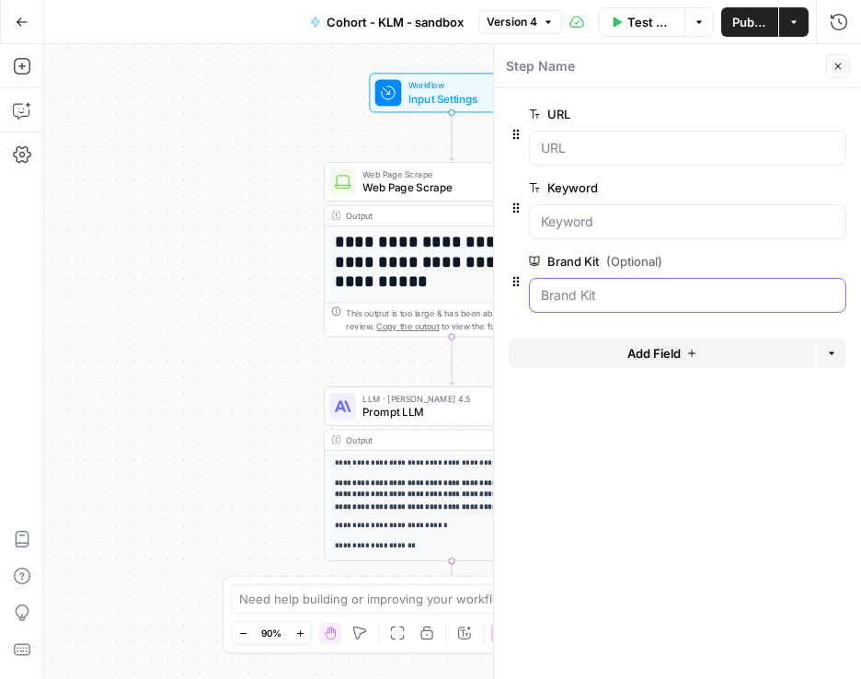
click at [608, 302] on Kit "Brand Kit (Optional)" at bounding box center [687, 295] width 293 height 18
click at [770, 291] on Kit "Brand Kit (Optional)" at bounding box center [687, 295] width 293 height 18
click at [582, 302] on Kit "Brand Kit (Optional)" at bounding box center [687, 295] width 293 height 18
click at [776, 257] on span "edit field" at bounding box center [777, 261] width 40 height 15
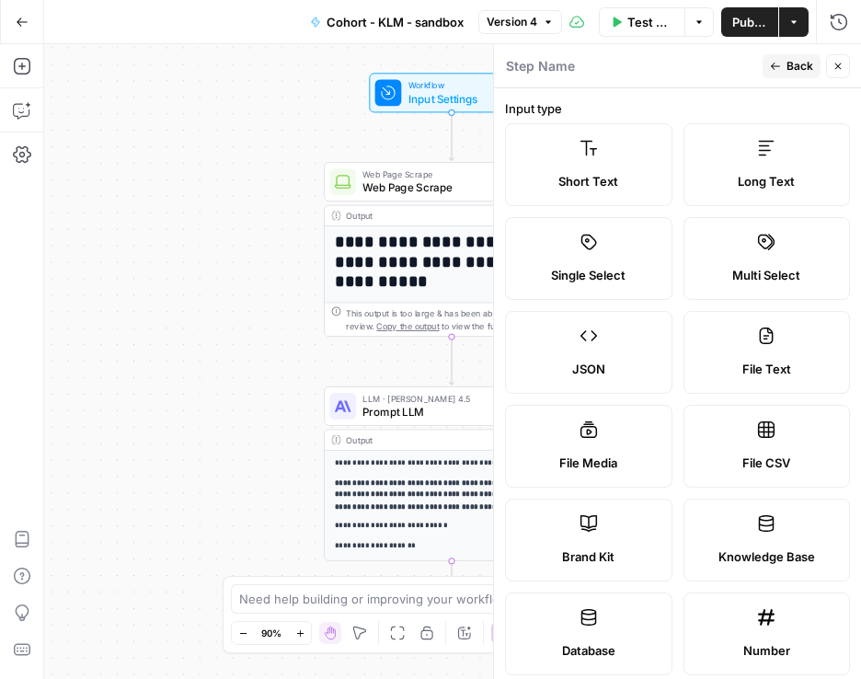
click at [302, 232] on div "**********" at bounding box center [452, 361] width 816 height 634
click at [835, 66] on icon "button" at bounding box center [837, 66] width 11 height 11
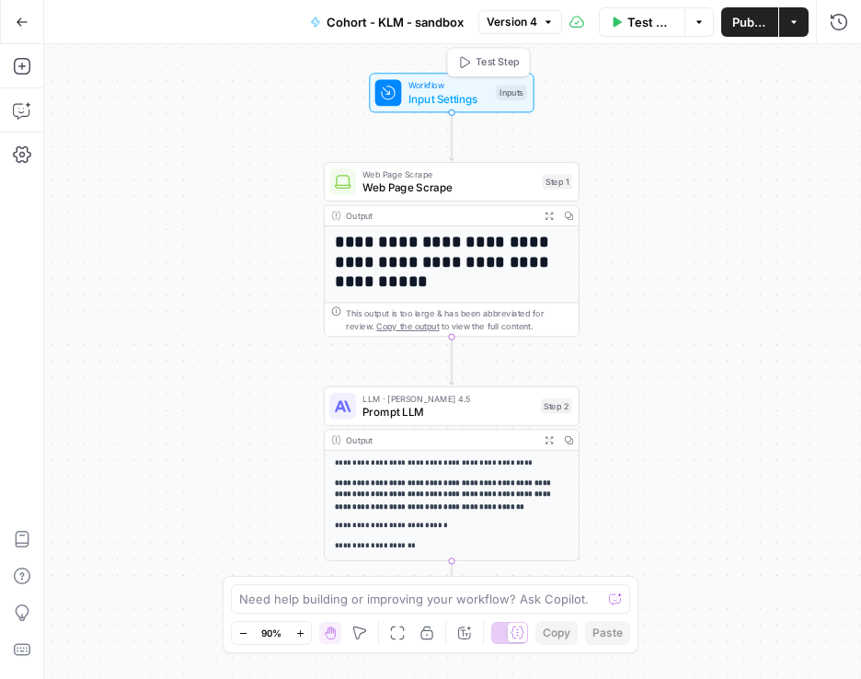
click at [475, 104] on span "Input Settings" at bounding box center [449, 98] width 82 height 17
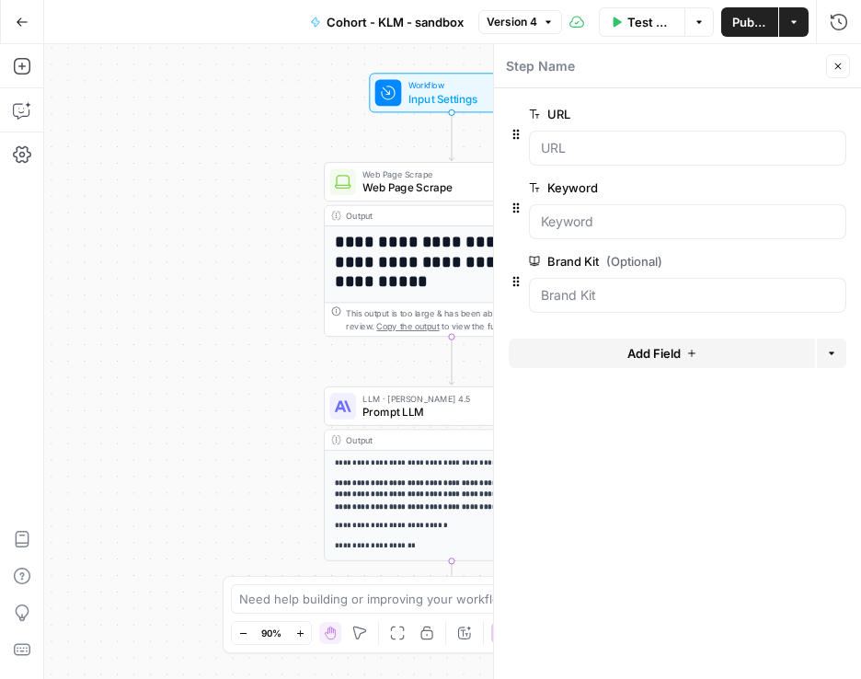
click at [762, 259] on span "edit field" at bounding box center [777, 261] width 40 height 15
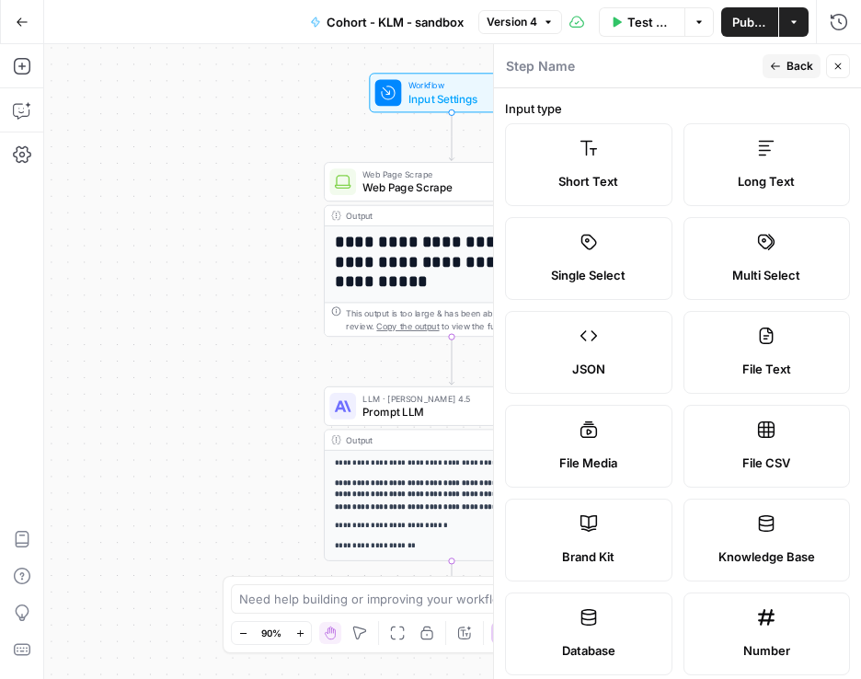
click at [830, 64] on button "Close" at bounding box center [838, 66] width 24 height 24
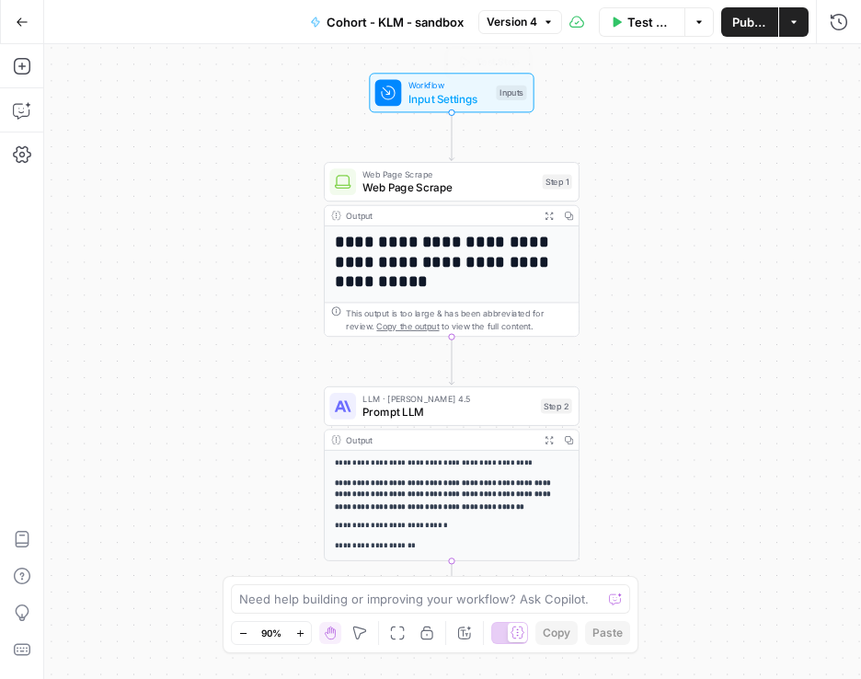
click at [496, 88] on div "Inputs" at bounding box center [511, 93] width 30 height 15
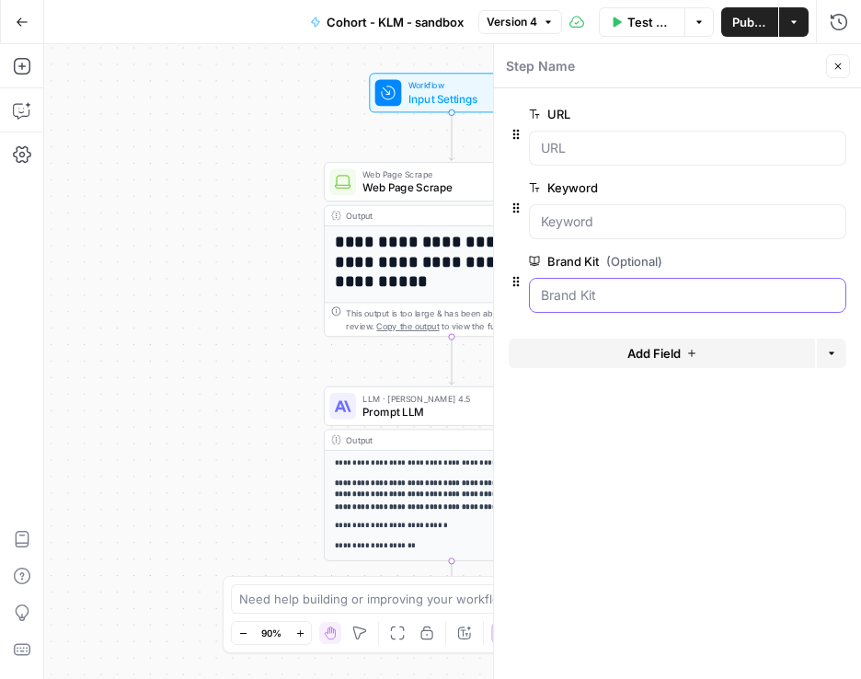
click at [647, 294] on Kit "Brand Kit (Optional)" at bounding box center [687, 295] width 293 height 18
click at [812, 263] on icon "button" at bounding box center [808, 262] width 10 height 10
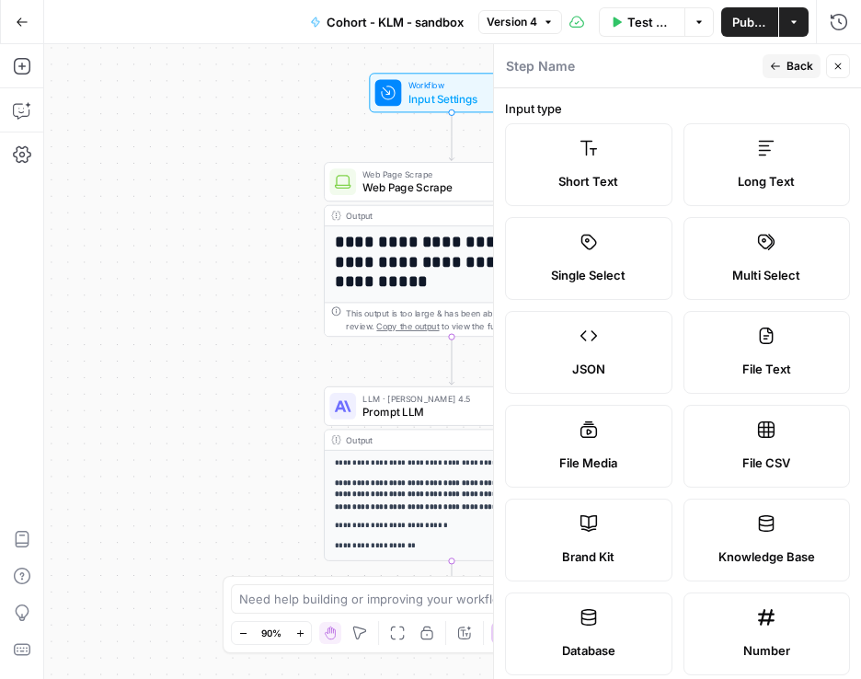
click at [599, 513] on label "Brand Kit" at bounding box center [588, 539] width 167 height 83
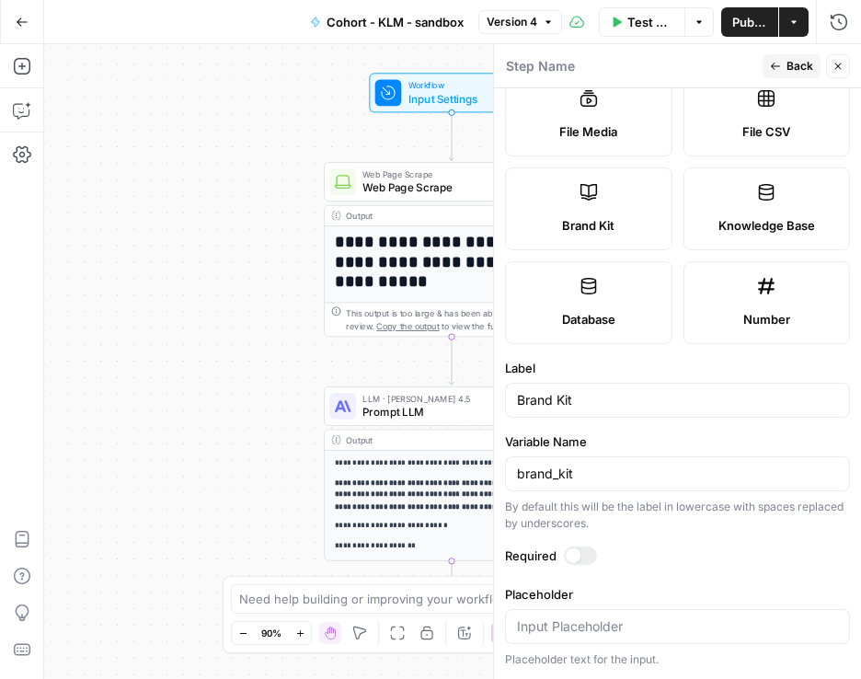
click at [795, 64] on span "Back" at bounding box center [799, 66] width 27 height 17
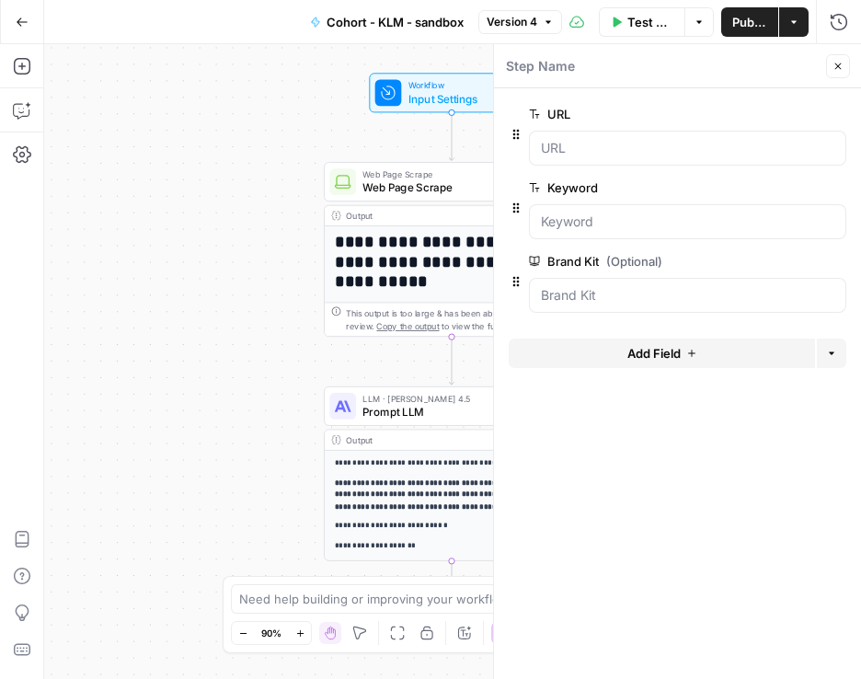
click at [436, 108] on div "Workflow Input Settings Inputs Test Step" at bounding box center [451, 93] width 165 height 40
click at [473, 91] on span "Input Settings" at bounding box center [449, 98] width 82 height 17
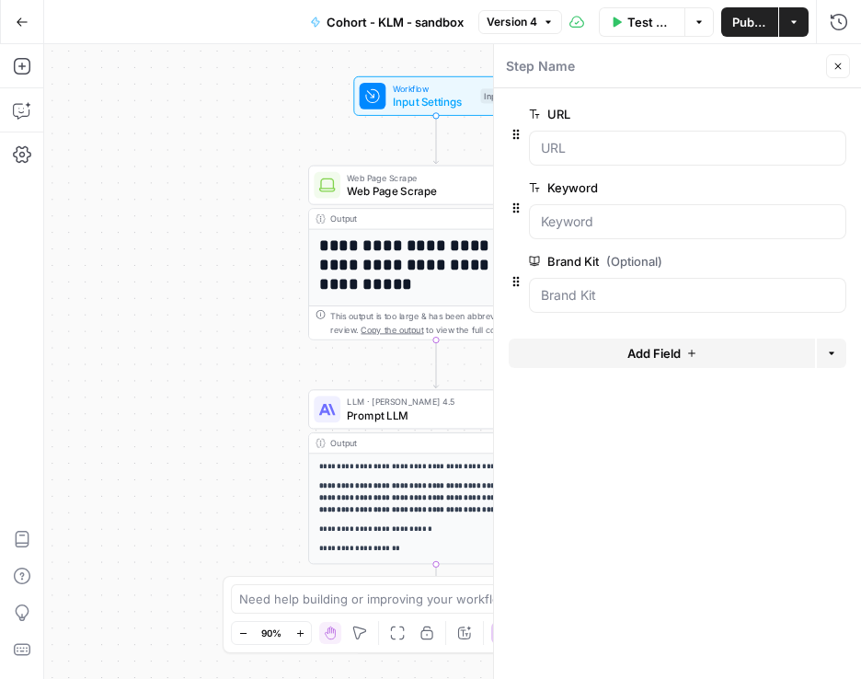
click at [826, 308] on div at bounding box center [687, 295] width 317 height 35
click at [573, 298] on Kit "Brand Kit (Optional)" at bounding box center [687, 295] width 293 height 18
click at [624, 306] on div at bounding box center [687, 295] width 317 height 35
click at [792, 257] on span "edit field" at bounding box center [777, 261] width 40 height 15
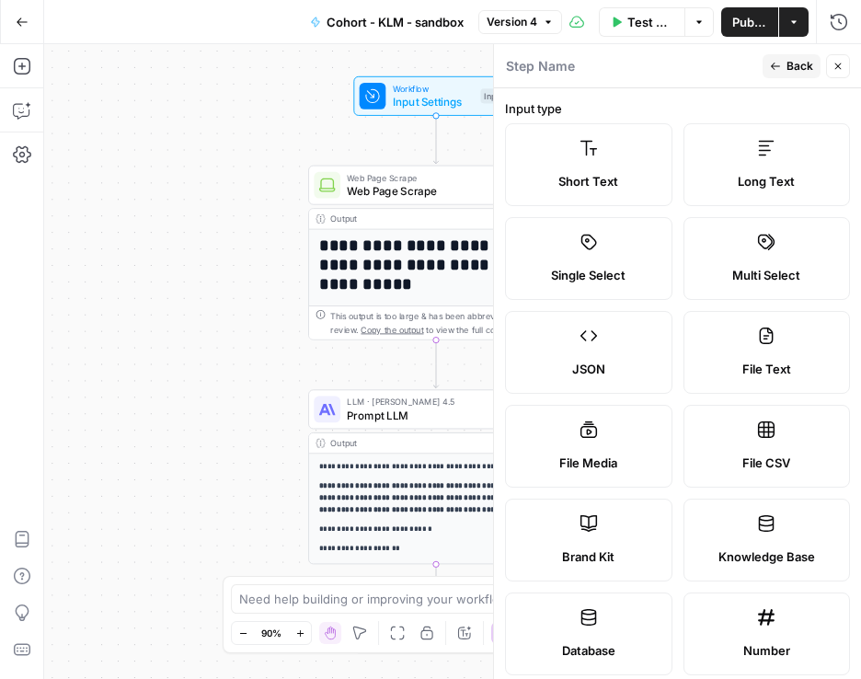
click at [796, 71] on span "Back" at bounding box center [799, 66] width 27 height 17
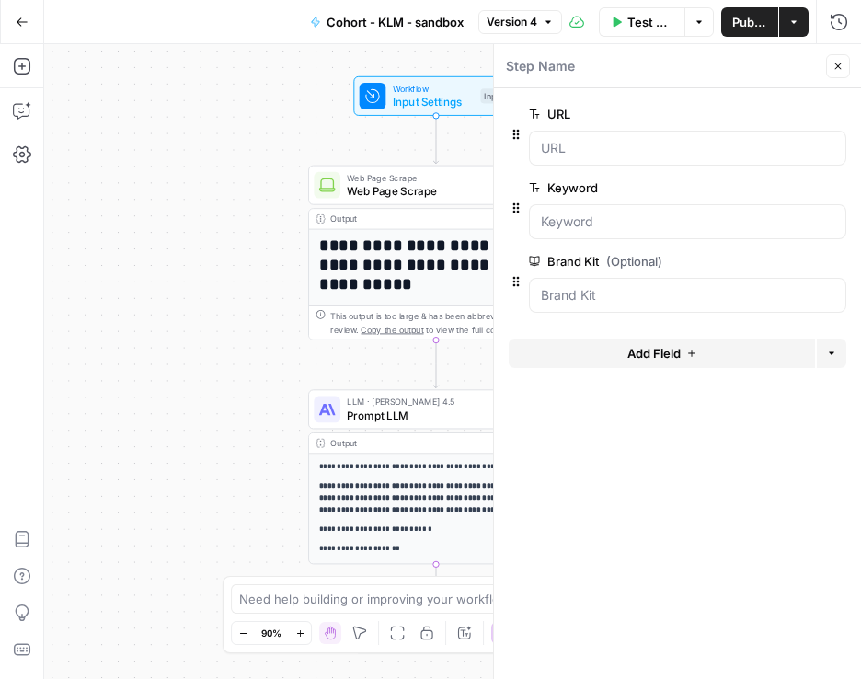
click at [513, 281] on icon "button" at bounding box center [516, 282] width 6 height 10
click at [578, 297] on Kit "Brand Kit (Optional)" at bounding box center [687, 295] width 293 height 18
click at [841, 63] on icon "button" at bounding box center [837, 66] width 11 height 11
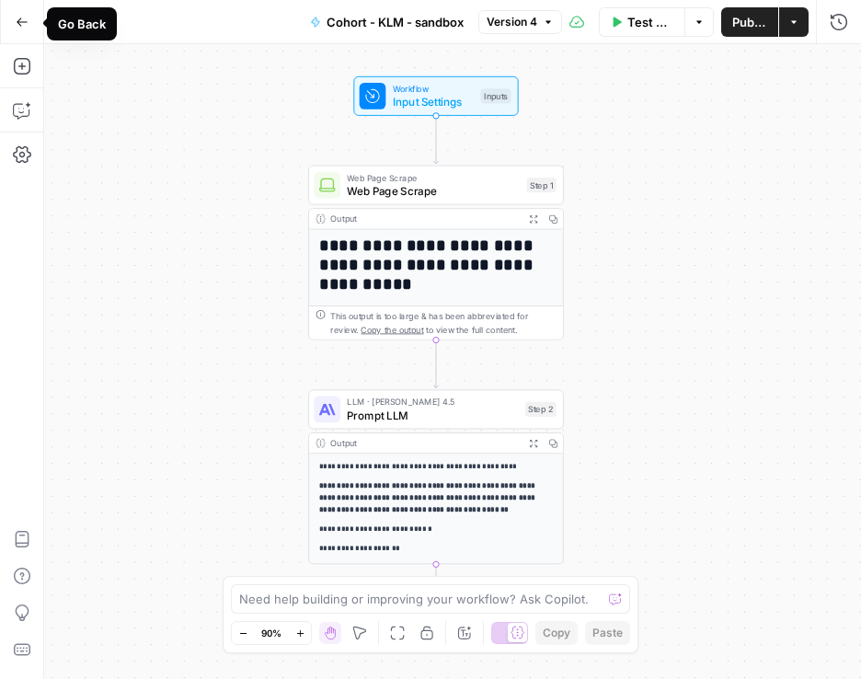
click at [20, 18] on icon "button" at bounding box center [22, 22] width 13 height 13
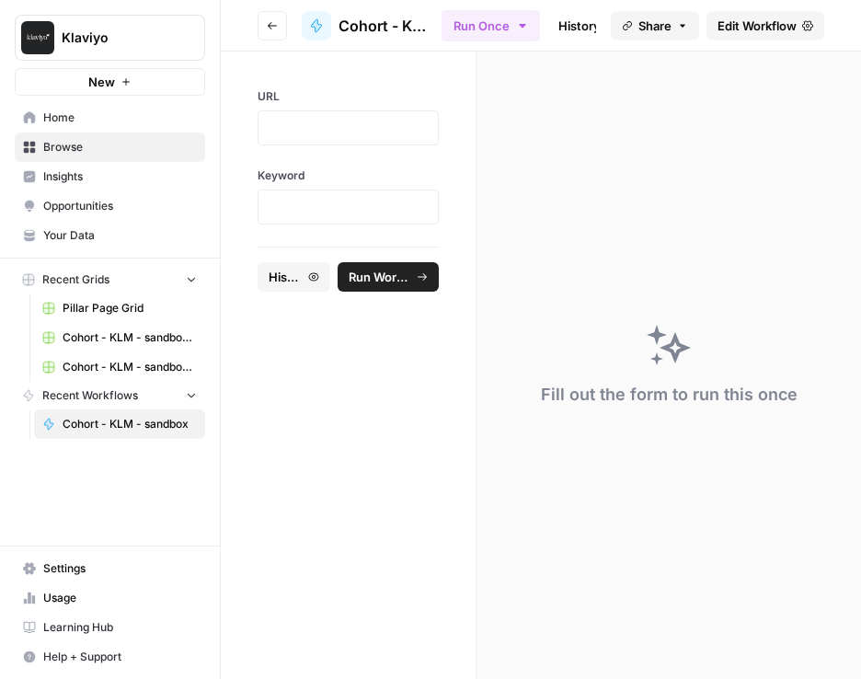
click at [88, 232] on span "Your Data" at bounding box center [120, 235] width 154 height 17
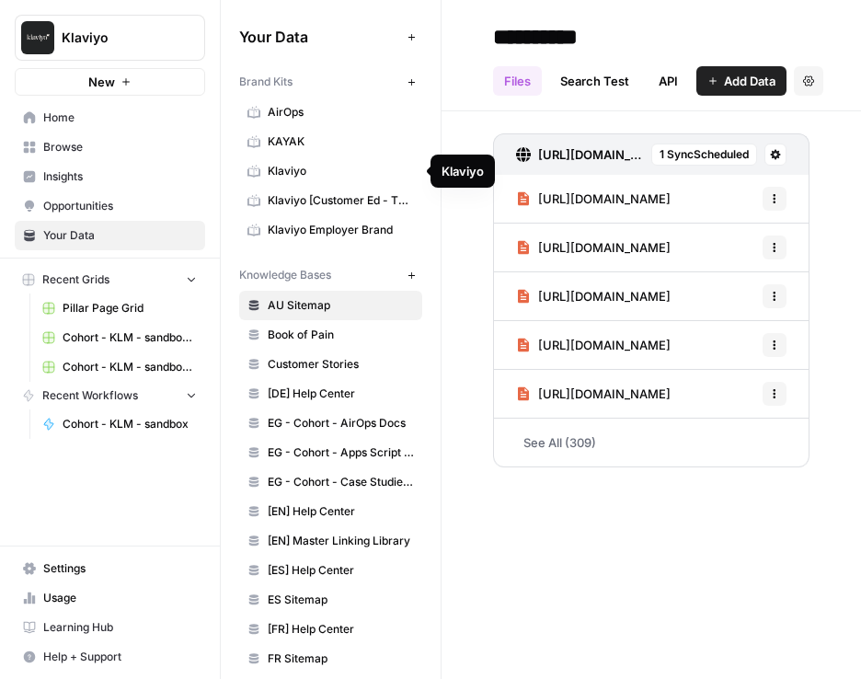
click at [334, 167] on span "Klaviyo" at bounding box center [341, 171] width 146 height 17
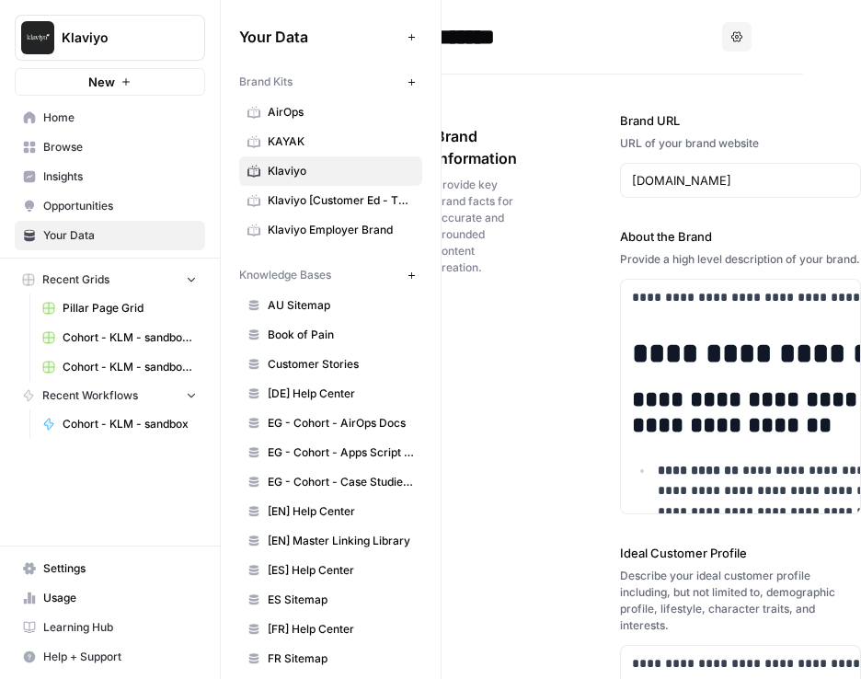
scroll to position [0, 142]
click at [88, 119] on span "Home" at bounding box center [120, 117] width 154 height 17
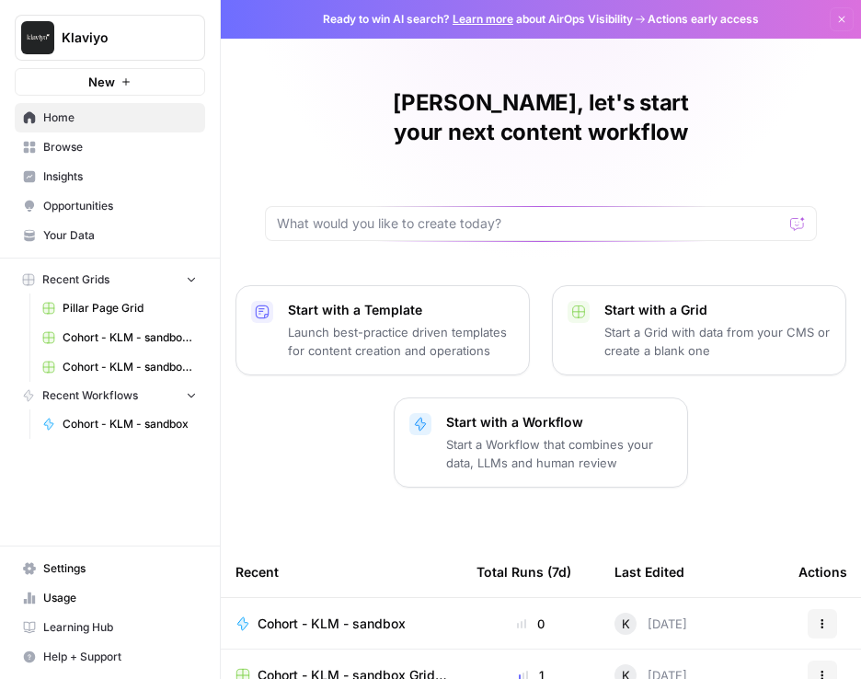
click at [383, 614] on span "Cohort - KLM - sandbox" at bounding box center [331, 623] width 148 height 18
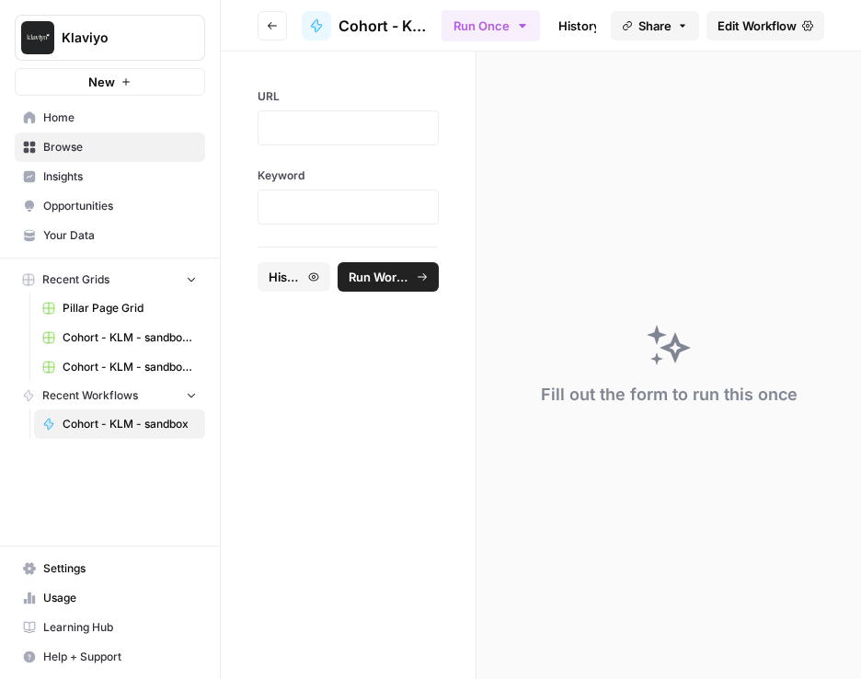
click at [524, 25] on icon "button" at bounding box center [522, 26] width 6 height 4
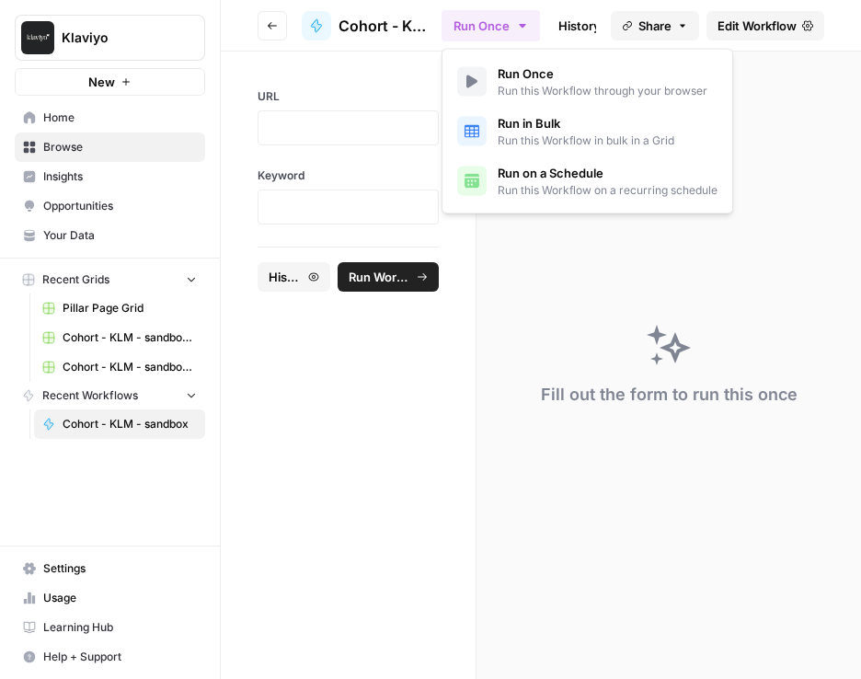
click at [519, 22] on icon "button" at bounding box center [522, 25] width 15 height 15
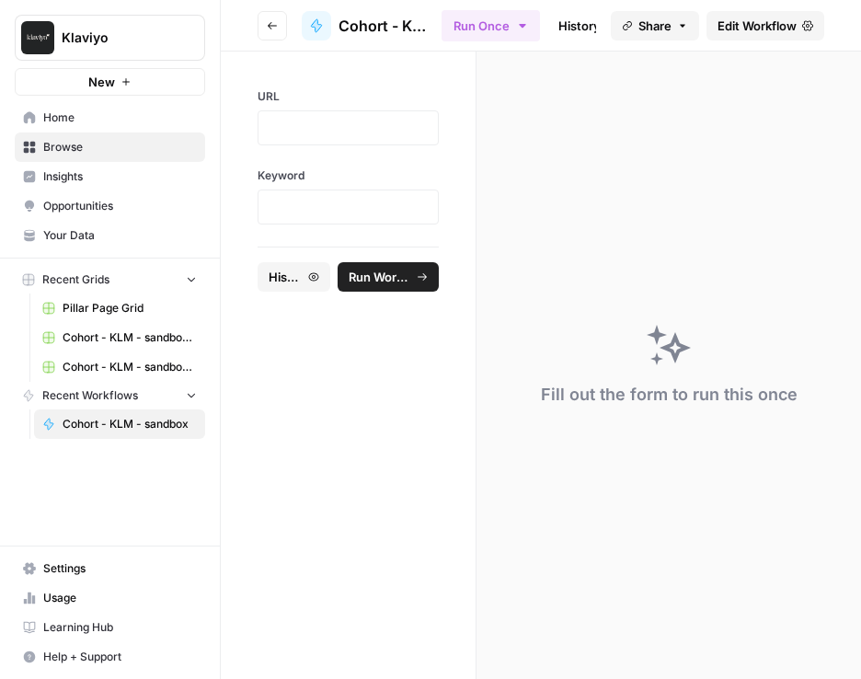
click at [378, 23] on span "Cohort - KLM - sandbox" at bounding box center [382, 26] width 88 height 22
click at [309, 23] on icon at bounding box center [316, 25] width 15 height 15
click at [782, 15] on link "Edit Workflow" at bounding box center [765, 25] width 118 height 29
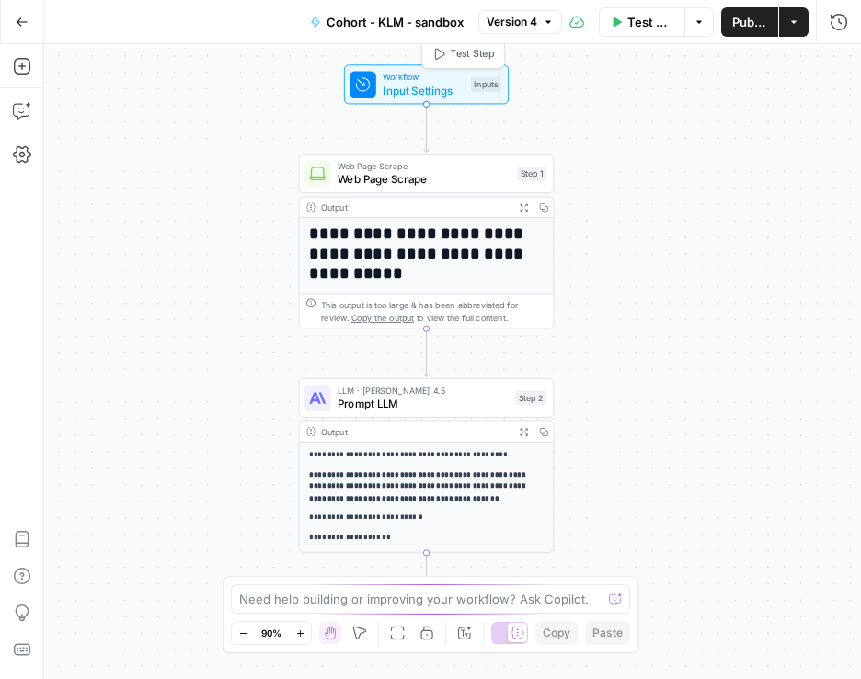
click at [472, 86] on div "Inputs" at bounding box center [486, 84] width 30 height 15
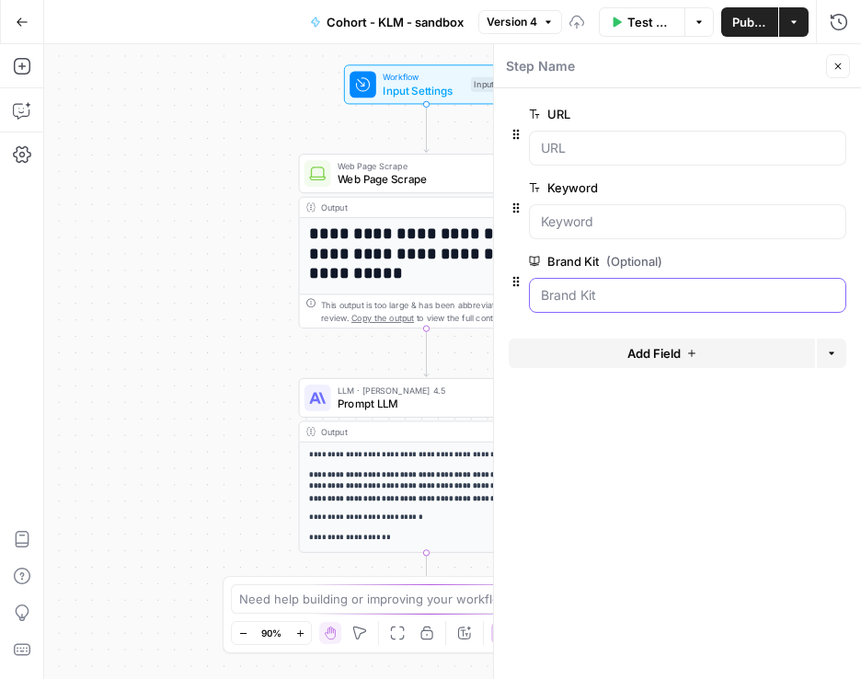
click at [633, 294] on Kit "Brand Kit (Optional)" at bounding box center [687, 295] width 293 height 18
click at [779, 286] on Kit "Brand Kit (Optional)" at bounding box center [687, 295] width 293 height 18
click at [519, 288] on icon "button" at bounding box center [515, 281] width 15 height 15
click at [509, 284] on icon "button" at bounding box center [515, 281] width 15 height 15
click at [604, 299] on Kit "Brand Kit (Optional)" at bounding box center [687, 295] width 293 height 18
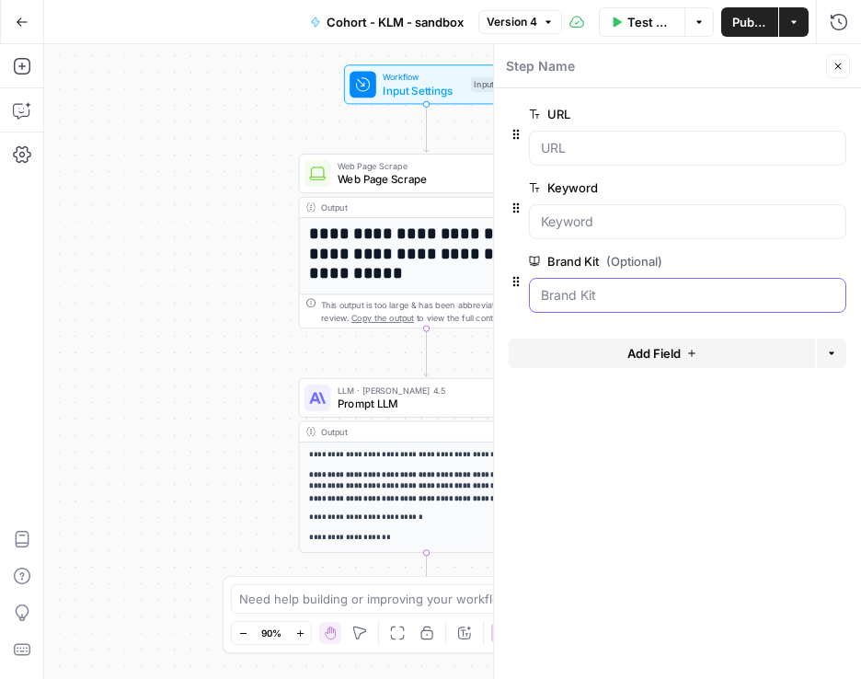
click at [565, 291] on Kit "Brand Kit (Optional)" at bounding box center [687, 295] width 293 height 18
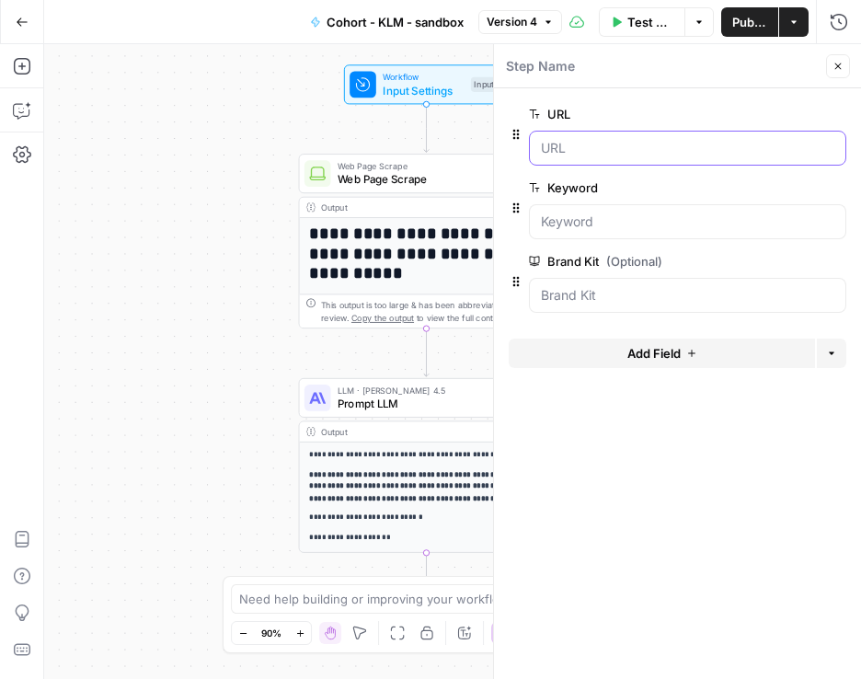
click at [607, 141] on input "URL" at bounding box center [687, 148] width 293 height 18
click at [600, 150] on input "URL" at bounding box center [687, 148] width 293 height 18
click at [599, 145] on input "URL" at bounding box center [687, 148] width 293 height 18
click at [788, 103] on button "edit field" at bounding box center [784, 114] width 71 height 22
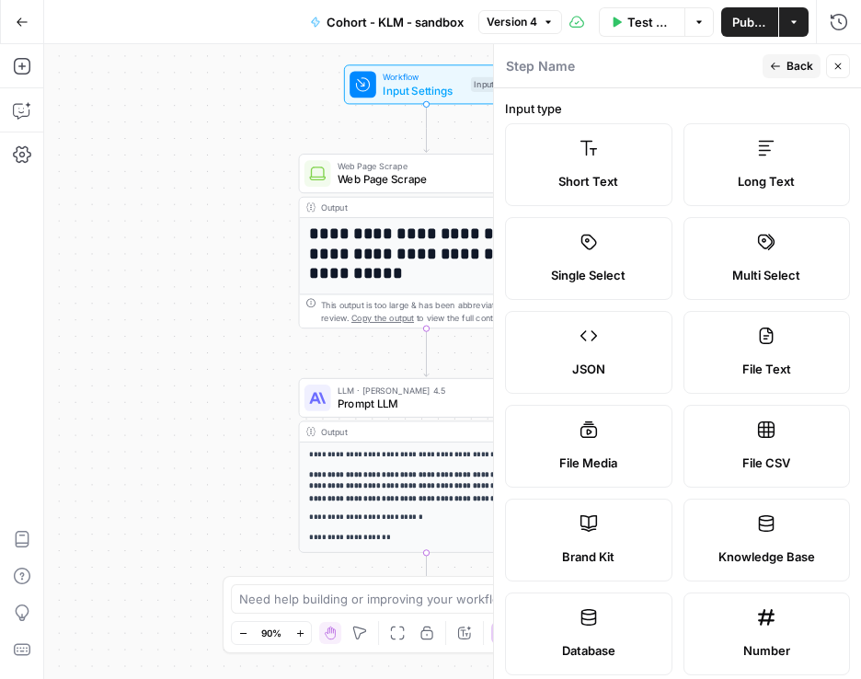
click at [642, 168] on label "Short Text" at bounding box center [588, 164] width 167 height 83
click at [625, 172] on div "Short Text" at bounding box center [588, 181] width 136 height 18
click at [787, 66] on span "Back" at bounding box center [799, 66] width 27 height 17
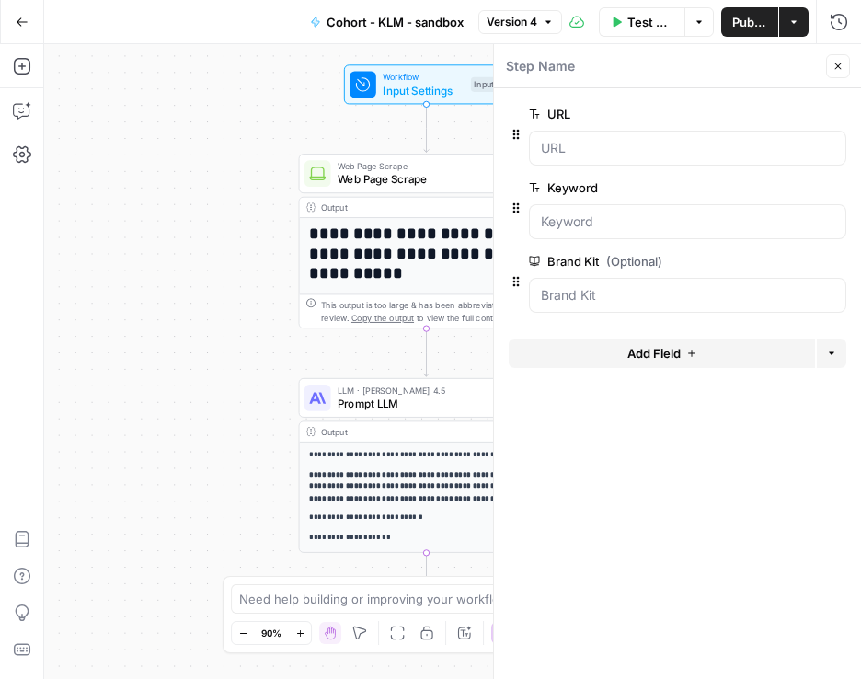
click at [381, 129] on div "**********" at bounding box center [452, 361] width 816 height 634
click at [845, 72] on button "Close" at bounding box center [838, 66] width 24 height 24
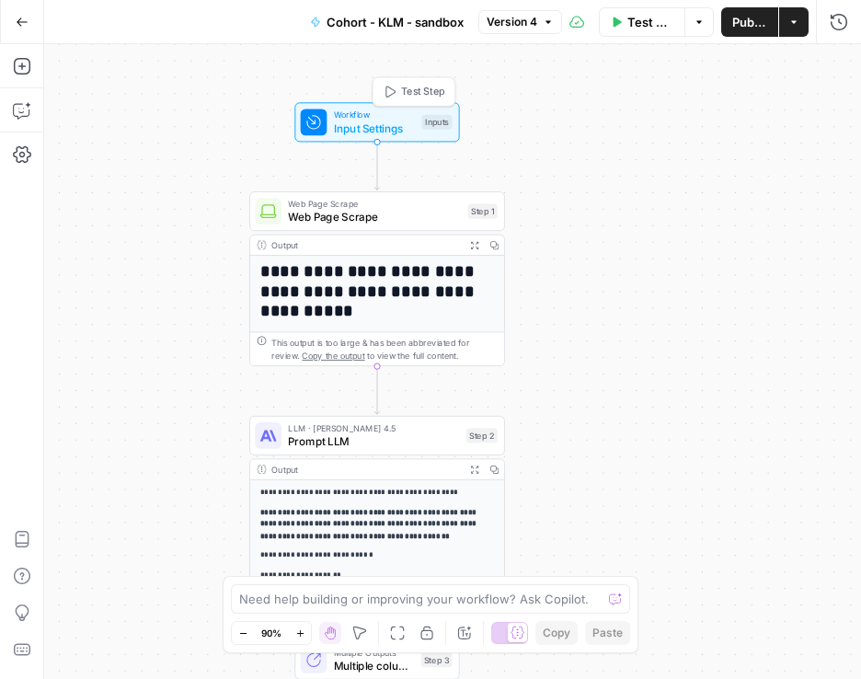
click at [434, 118] on div "Inputs" at bounding box center [436, 122] width 30 height 15
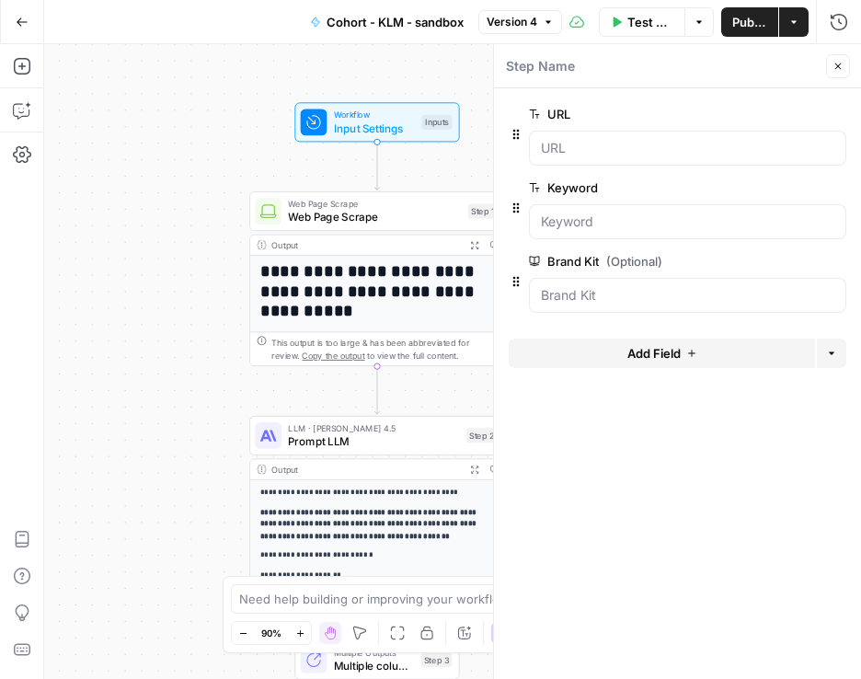
click at [835, 73] on button "Close" at bounding box center [838, 66] width 24 height 24
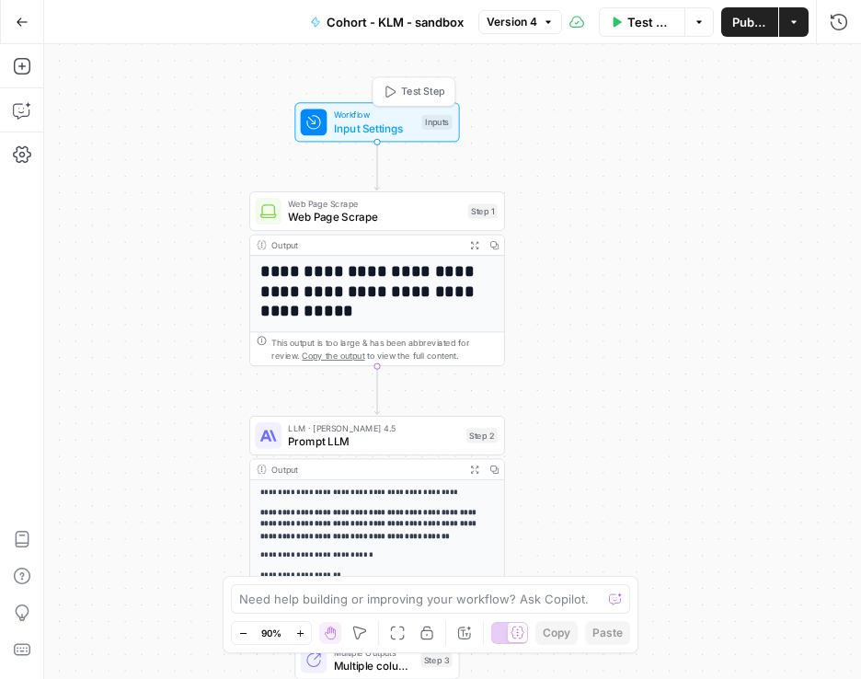
click at [439, 123] on div "Inputs" at bounding box center [436, 122] width 30 height 15
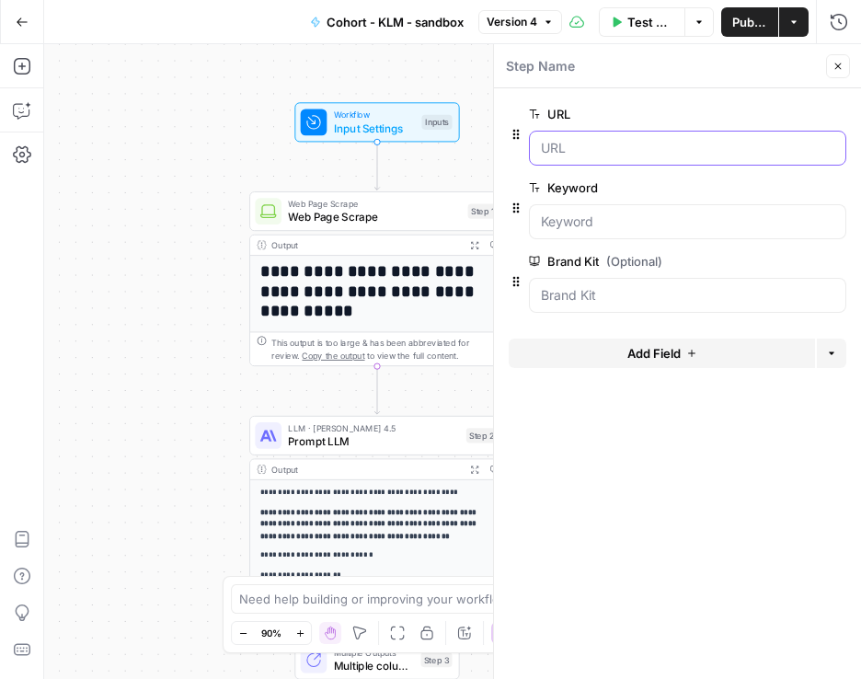
click at [599, 153] on input "URL" at bounding box center [687, 148] width 293 height 18
click at [605, 156] on input "URL" at bounding box center [687, 148] width 293 height 18
click at [605, 154] on input "URL" at bounding box center [687, 148] width 293 height 18
click at [580, 152] on input "URL" at bounding box center [687, 148] width 293 height 18
click at [472, 165] on div "**********" at bounding box center [452, 361] width 816 height 634
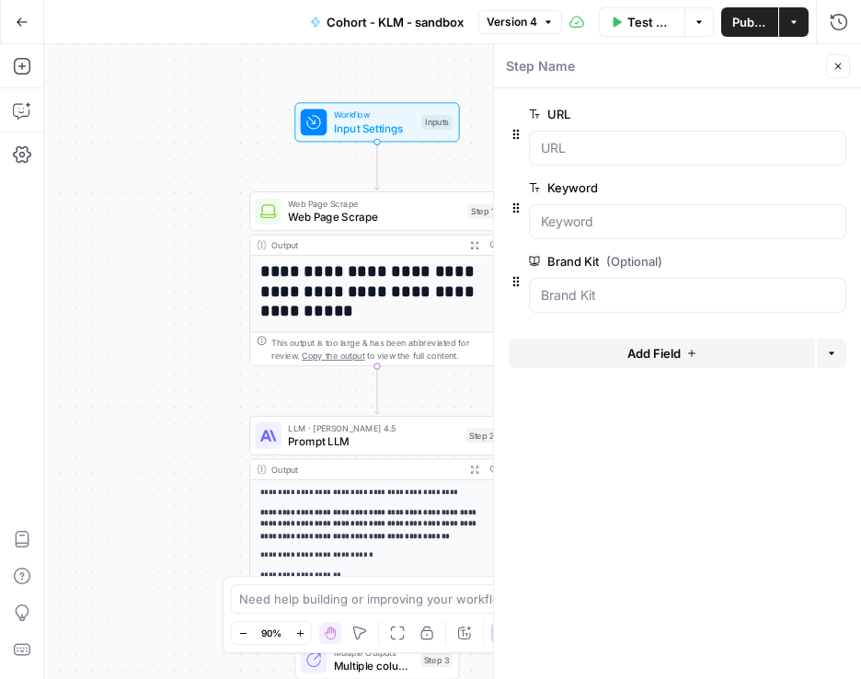
click at [838, 62] on icon "button" at bounding box center [837, 66] width 11 height 11
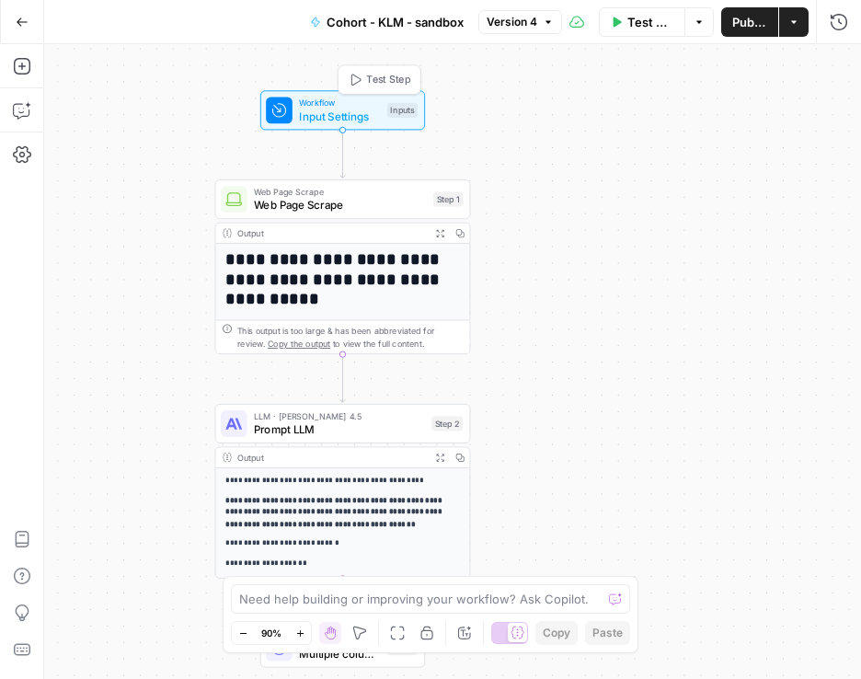
click at [391, 83] on span "Test Step" at bounding box center [387, 80] width 43 height 15
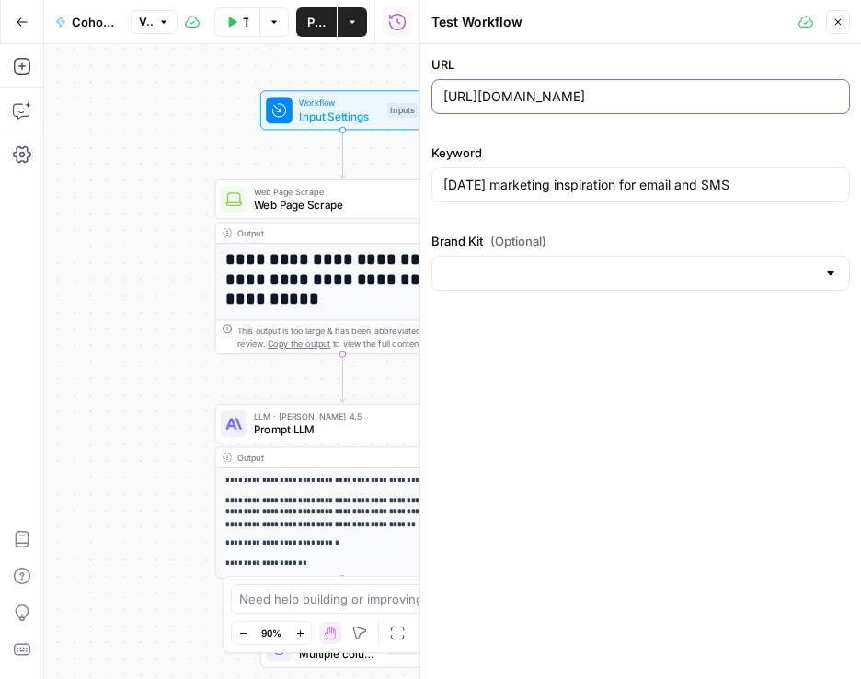
click at [497, 94] on input "https://www.klaviyo.com/blog/halloween-email-and-sms-examples" at bounding box center [640, 96] width 394 height 18
drag, startPoint x: 839, startPoint y: 98, endPoint x: 232, endPoint y: 92, distance: 607.8
click at [232, 92] on body "**********" at bounding box center [430, 339] width 861 height 679
click at [446, 103] on input "https://www.klaviyo.com/blog/halloween-email-and-sms-examples" at bounding box center [640, 96] width 394 height 18
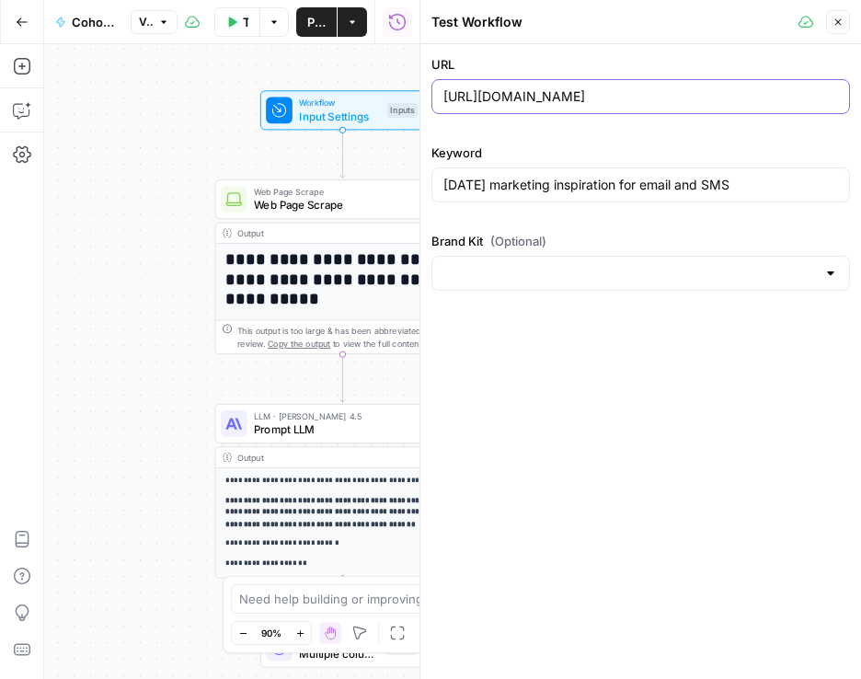
drag, startPoint x: 446, startPoint y: 98, endPoint x: 860, endPoint y: 93, distance: 413.8
click at [860, 93] on div "URL https://www.klaviyo.com/blog/halloween-email-and-sms-examples Keyword Hallo…" at bounding box center [640, 172] width 440 height 257
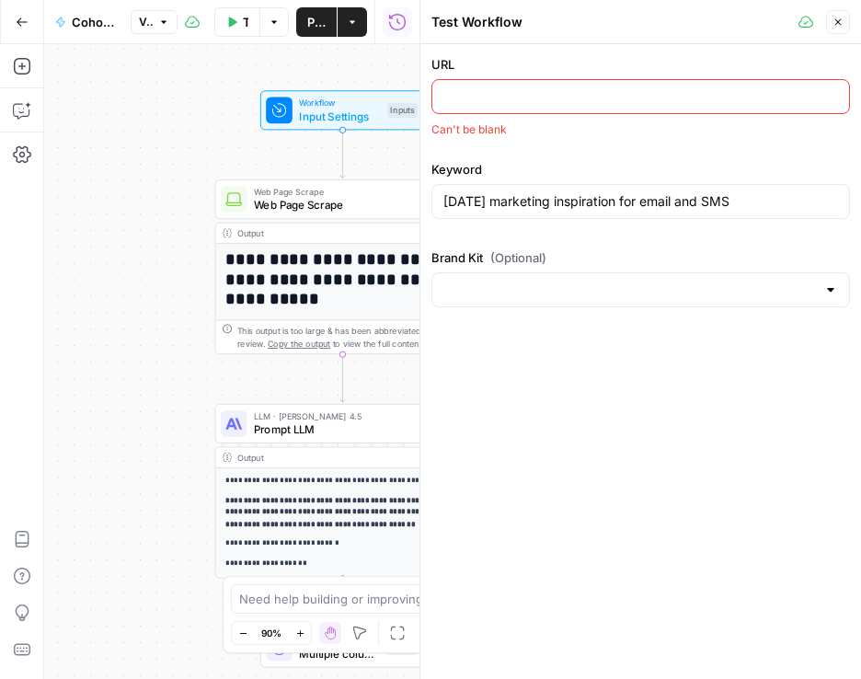
paste input "https://www.klaviyo.com/blog/singles-day-marketing-ideas"
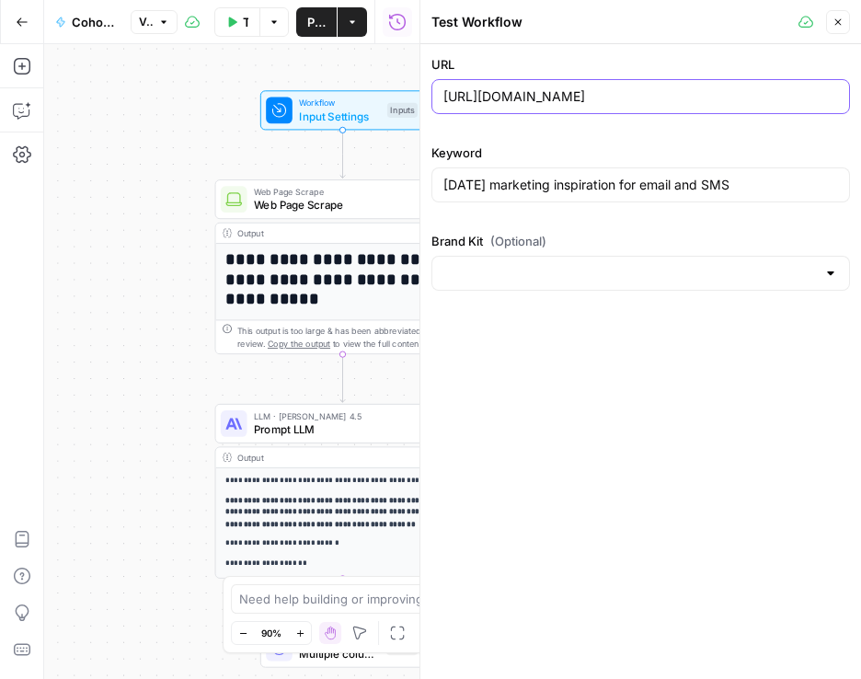
type input "https://www.klaviyo.com/blog/singles-day-marketing-ideas"
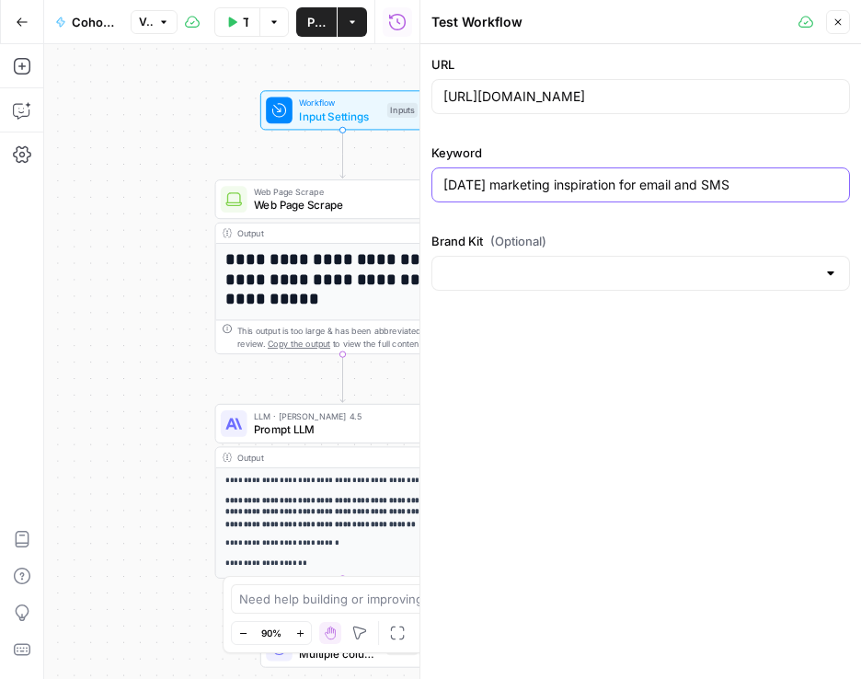
drag, startPoint x: 775, startPoint y: 188, endPoint x: 363, endPoint y: 164, distance: 412.6
click at [363, 164] on body "**********" at bounding box center [430, 339] width 861 height 679
type input "Singles' Day marketing ideas"
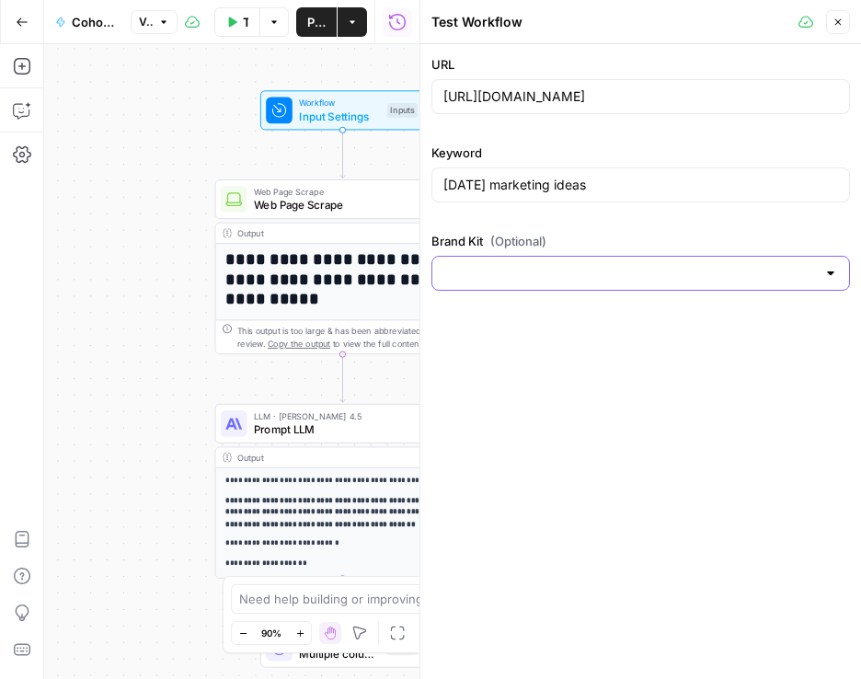
click at [588, 279] on input "Brand Kit (Optional)" at bounding box center [629, 273] width 372 height 18
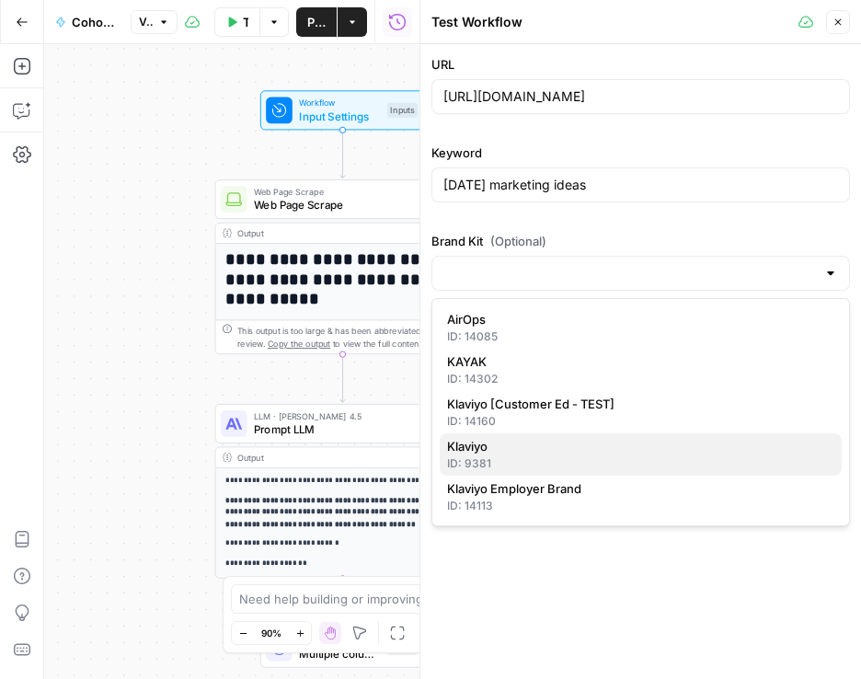
click at [571, 446] on span "Klaviyo" at bounding box center [637, 446] width 380 height 18
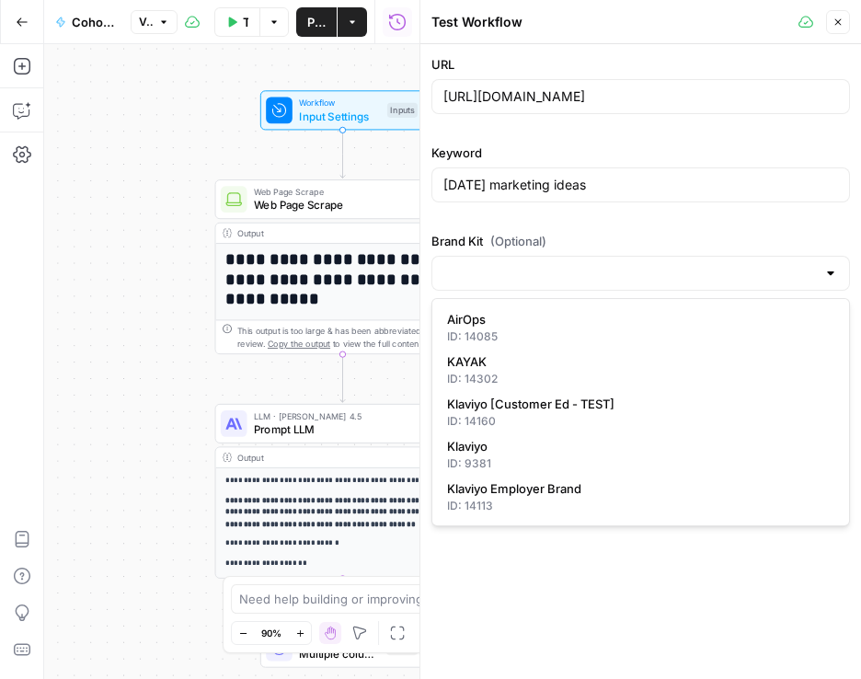
type input "Klaviyo"
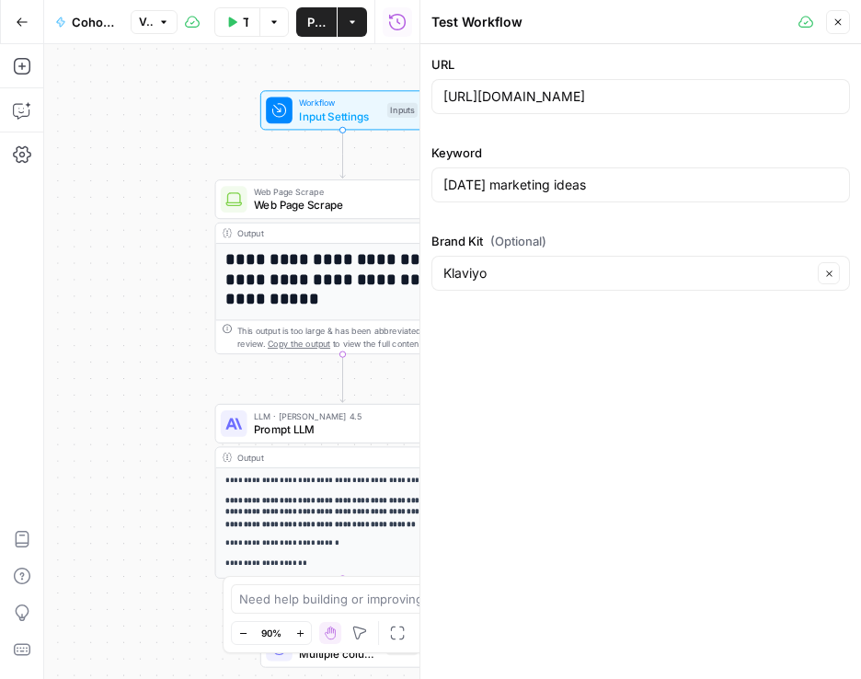
click at [136, 224] on div "**********" at bounding box center [231, 361] width 375 height 634
click at [846, 22] on button "Close" at bounding box center [838, 22] width 24 height 24
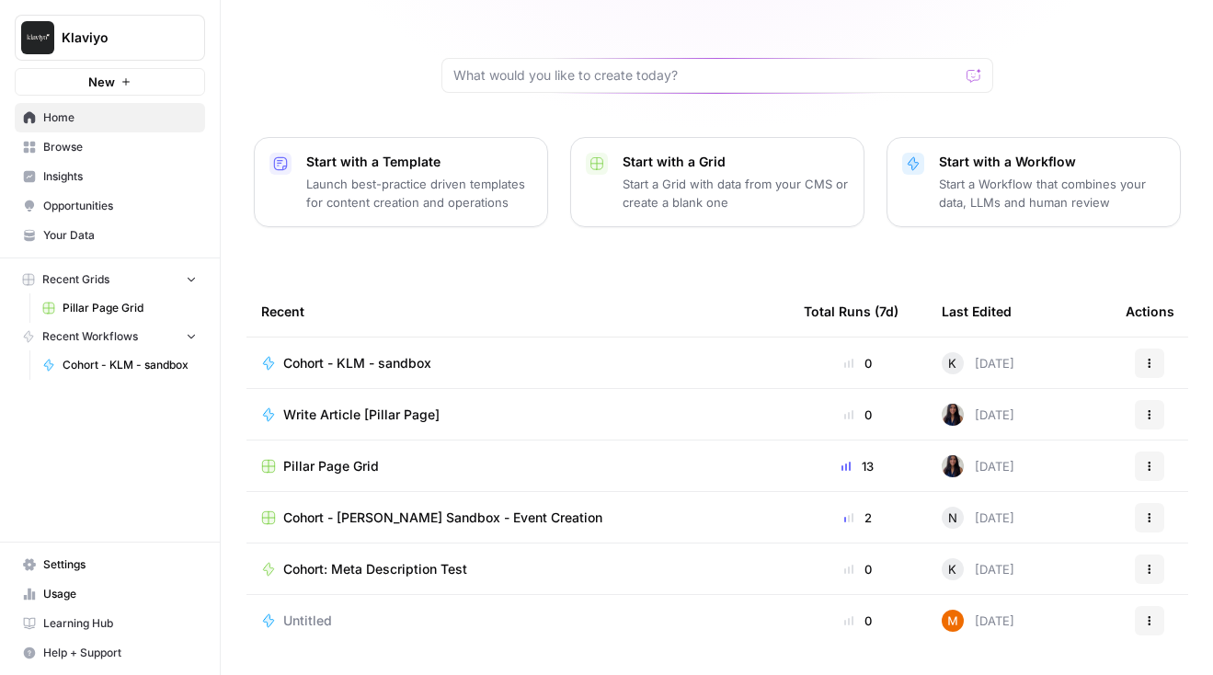
scroll to position [164, 0]
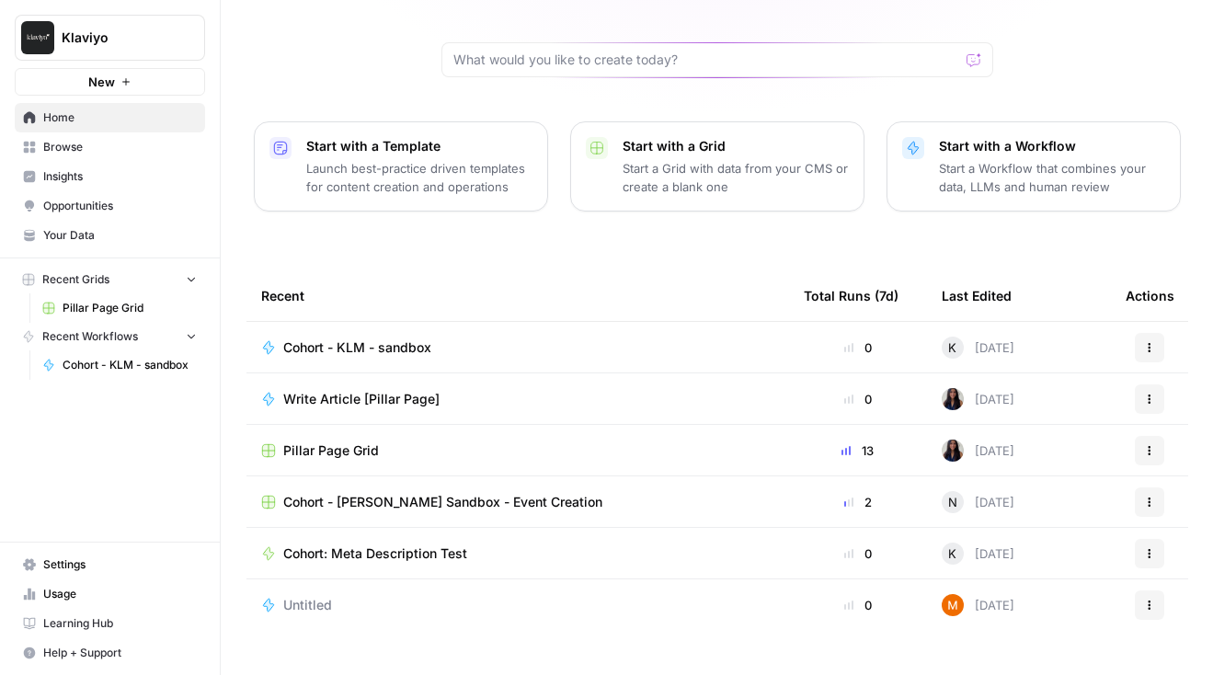
click at [595, 338] on div "Cohort - KLM - sandbox" at bounding box center [517, 347] width 513 height 18
